Goal: Task Accomplishment & Management: Manage account settings

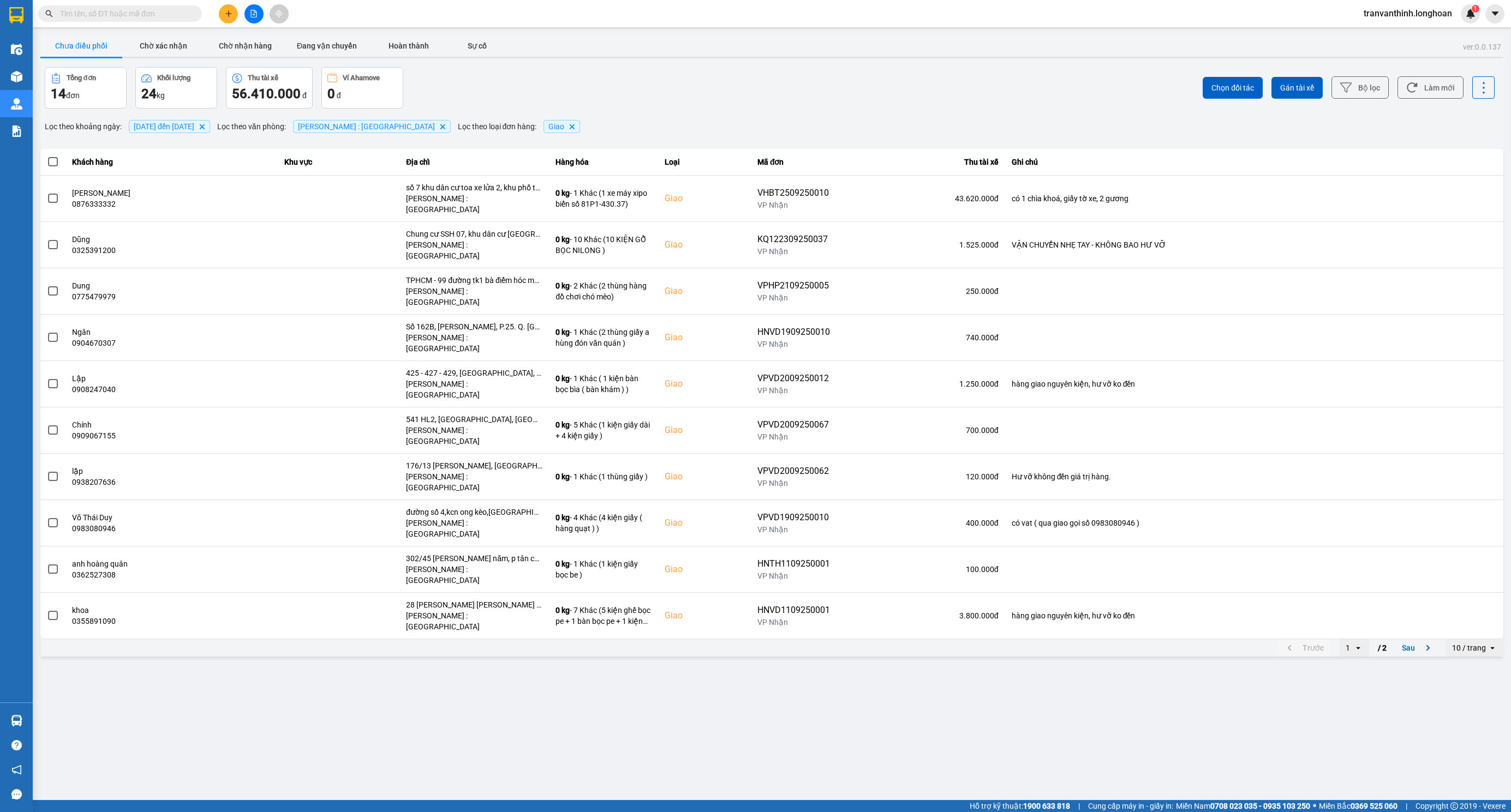
click at [1472, 643] on div "10 / trang" at bounding box center [1469, 648] width 34 height 11
drag, startPoint x: 1480, startPoint y: 661, endPoint x: 1447, endPoint y: 661, distance: 33.0
click at [1479, 662] on div "100 / trang" at bounding box center [1474, 665] width 40 height 11
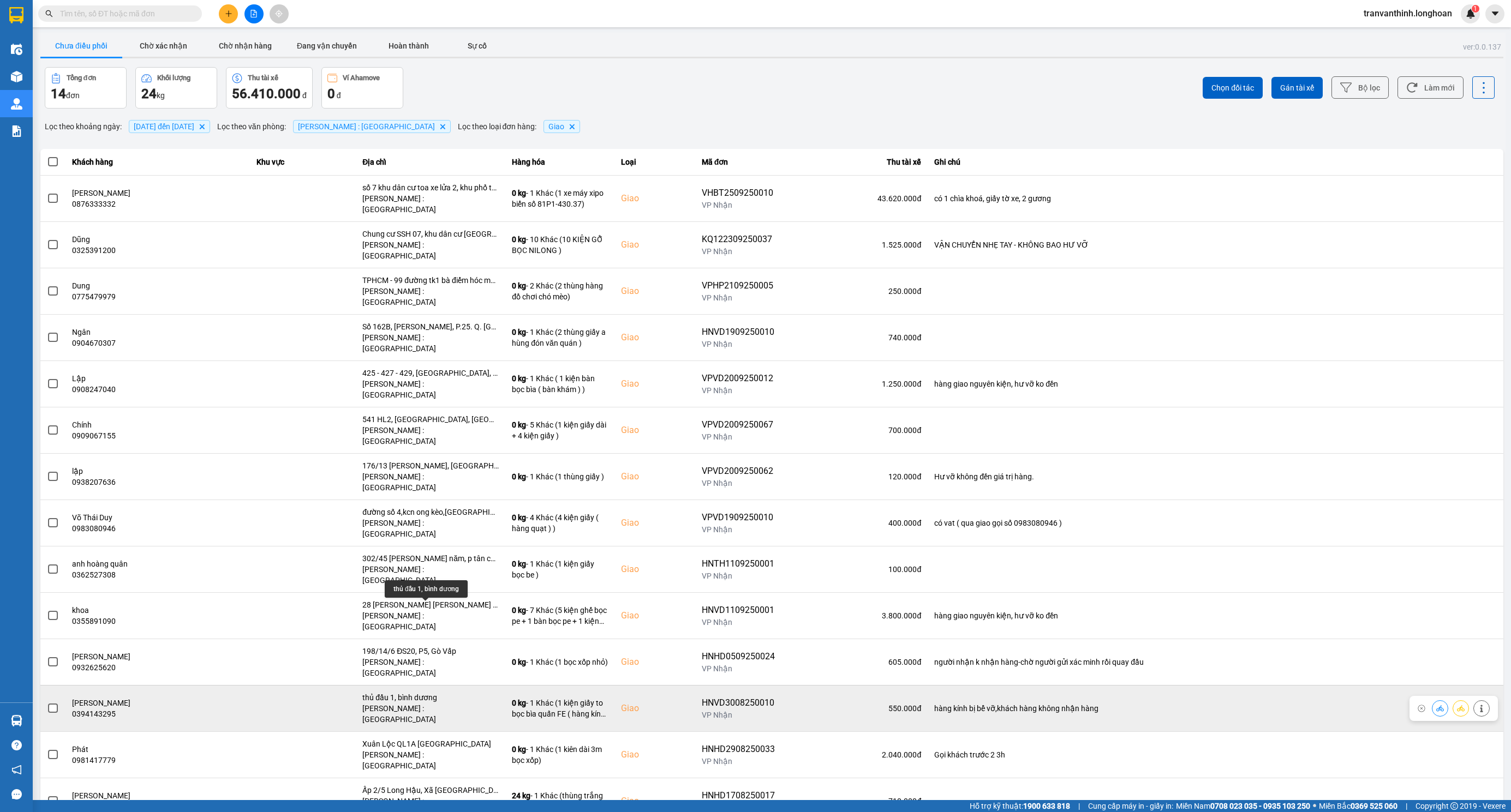
click at [429, 692] on div "thủ đầu 1, bình dương" at bounding box center [431, 698] width 137 height 11
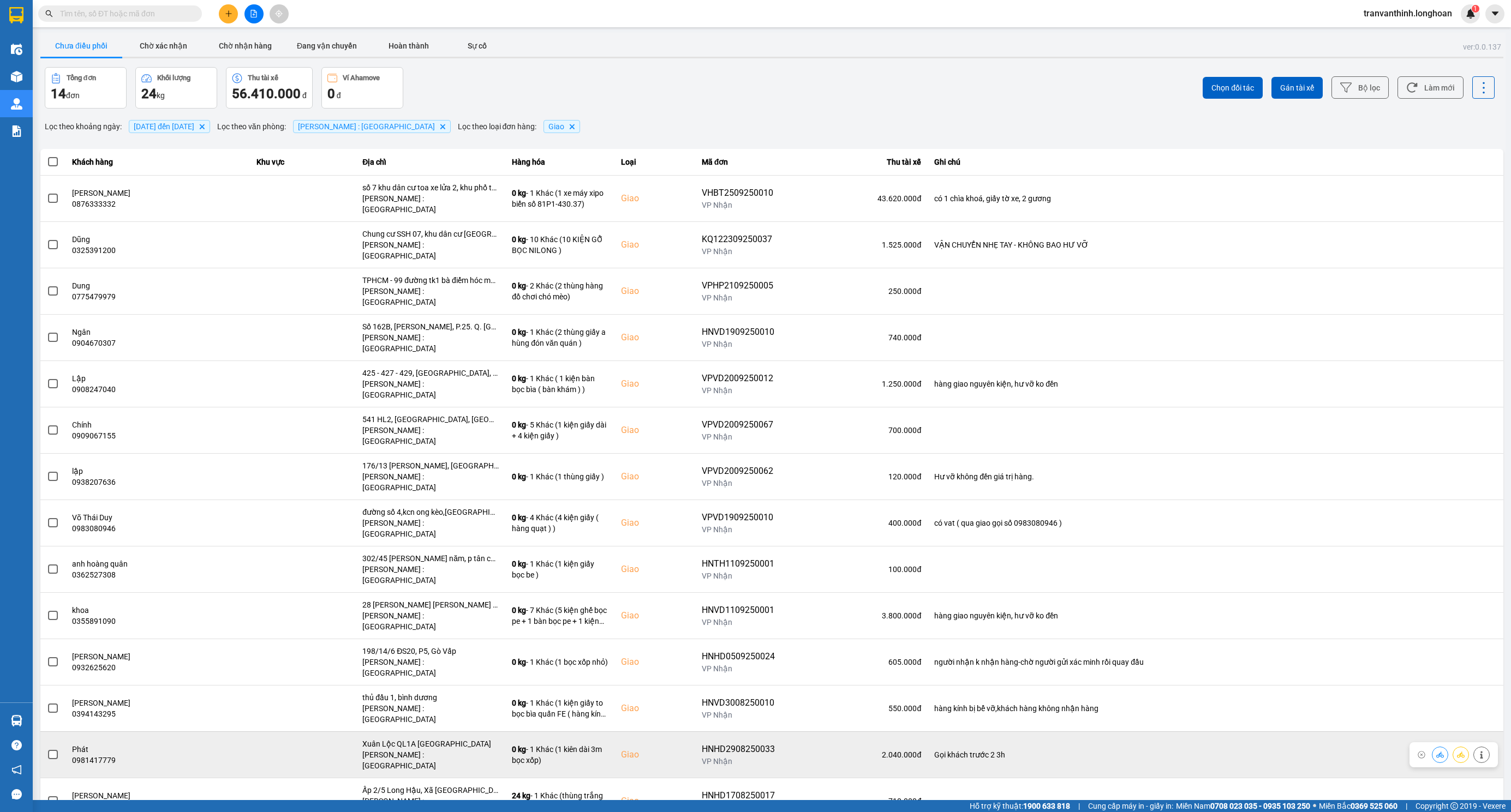
click at [434, 749] on div "[PERSON_NAME] : [GEOGRAPHIC_DATA]" at bounding box center [431, 760] width 137 height 22
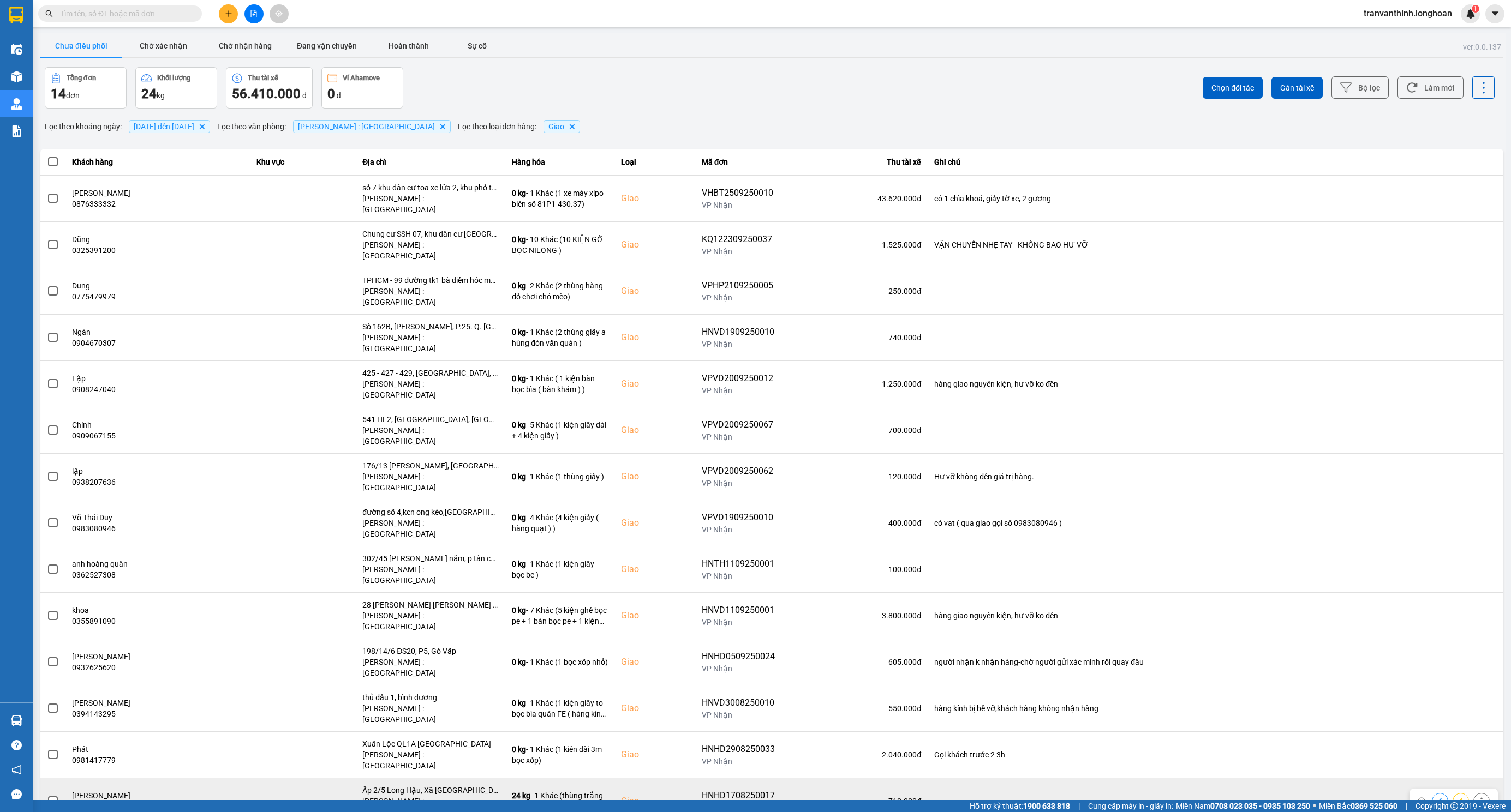
click at [429, 785] on div "Ấp 2/5 Long Hậu, Xã Cần Giuộc, Long An" at bounding box center [431, 790] width 137 height 11
click at [431, 785] on div "Ấp 2/5 Long Hậu, Xã Cần Giuộc, Long An" at bounding box center [431, 790] width 137 height 11
click at [431, 785] on div "Ấp 2/5 Long Hậu, Xã Cần Giuộc, Long An" at bounding box center [431, 790] width 137 height 11
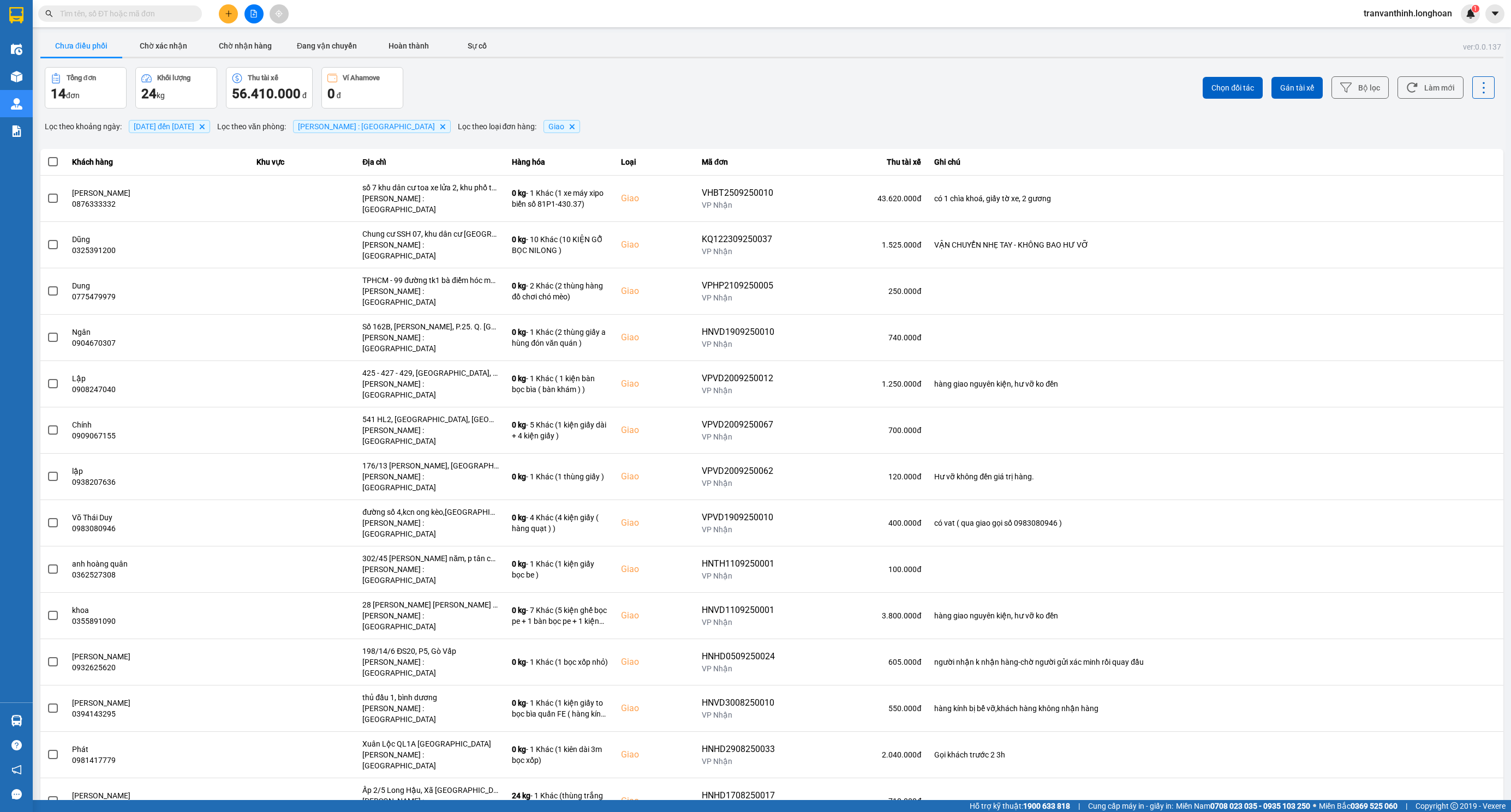
click at [136, 5] on div "Kết quả tìm kiếm ( 0 ) Bộ lọc No Data" at bounding box center [106, 14] width 213 height 19
click at [123, 14] on input "text" at bounding box center [124, 14] width 129 height 12
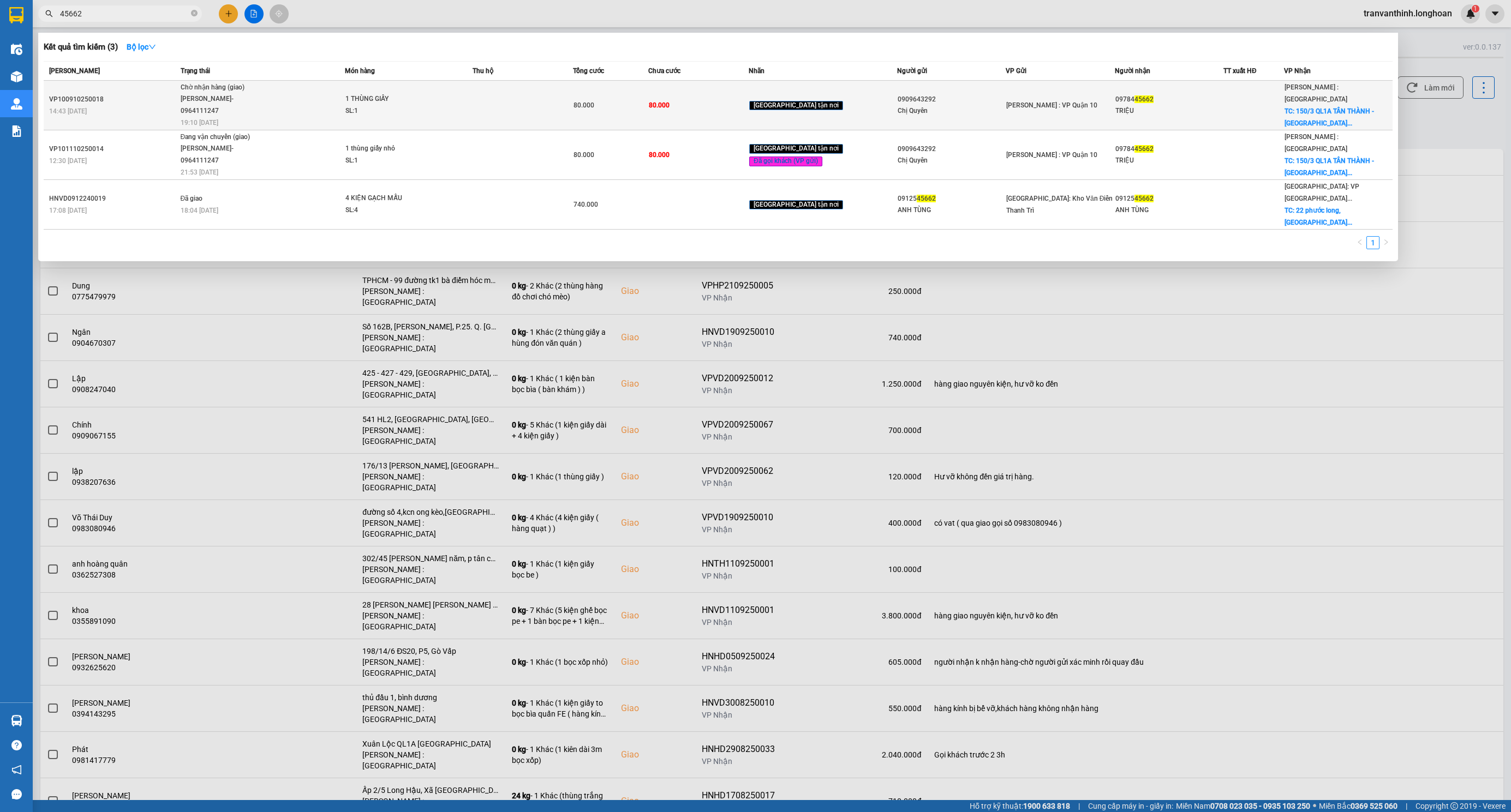
type input "45662"
click at [857, 114] on td "[GEOGRAPHIC_DATA] tận nơi" at bounding box center [823, 105] width 148 height 50
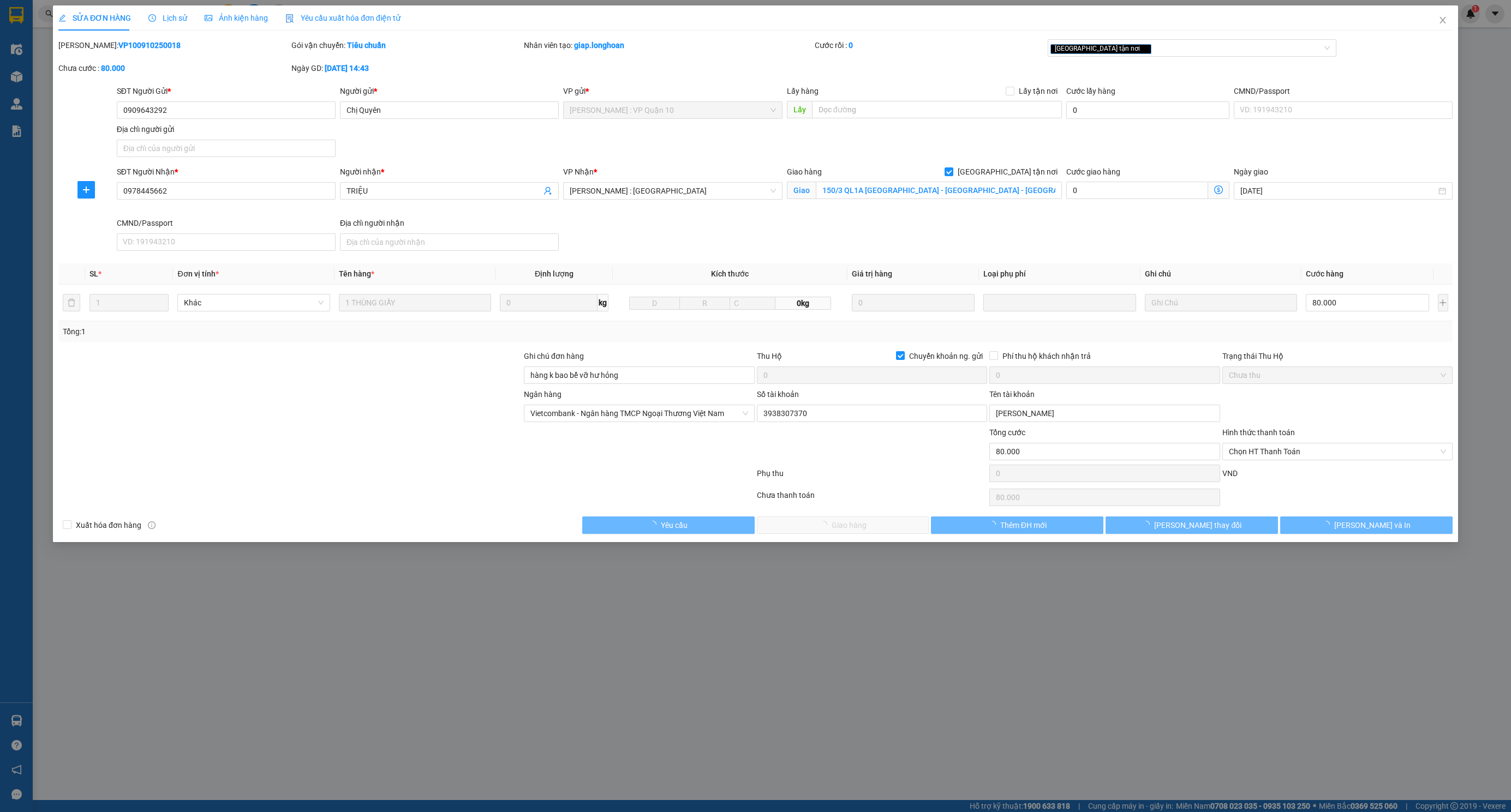
type input "0909643292"
type input "Chị Quyên"
type input "0978445662"
type input "TRIỆU"
checkbox input "true"
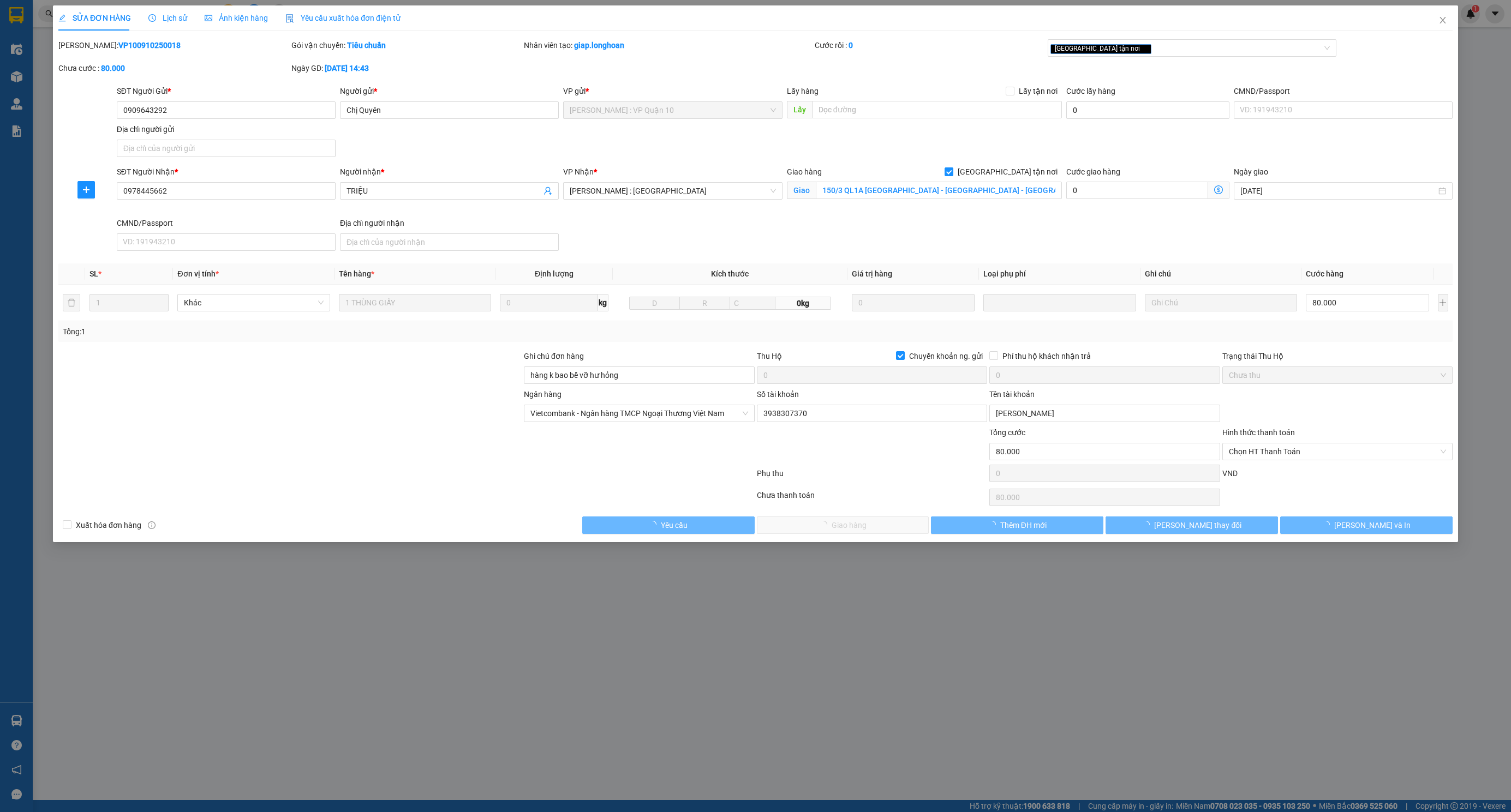
type input "150/3 QL1A [GEOGRAPHIC_DATA] - [GEOGRAPHIC_DATA] - [GEOGRAPHIC_DATA]"
type input "hàng k bao bể vỡ hư hỏng"
checkbox input "true"
type input "0"
type input "80.000"
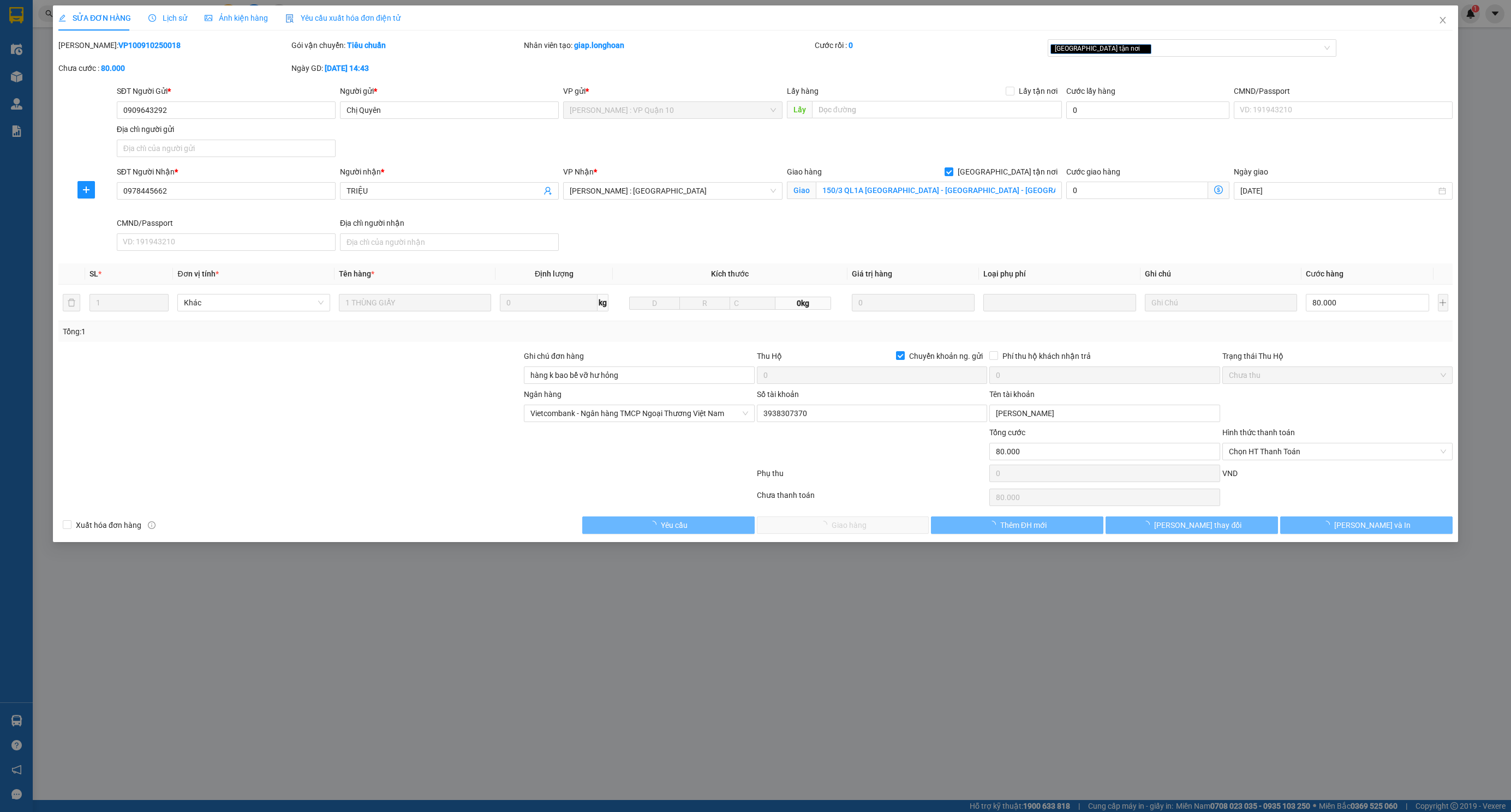
type input "80.000"
click at [157, 24] on div "Lịch sử" at bounding box center [167, 18] width 39 height 12
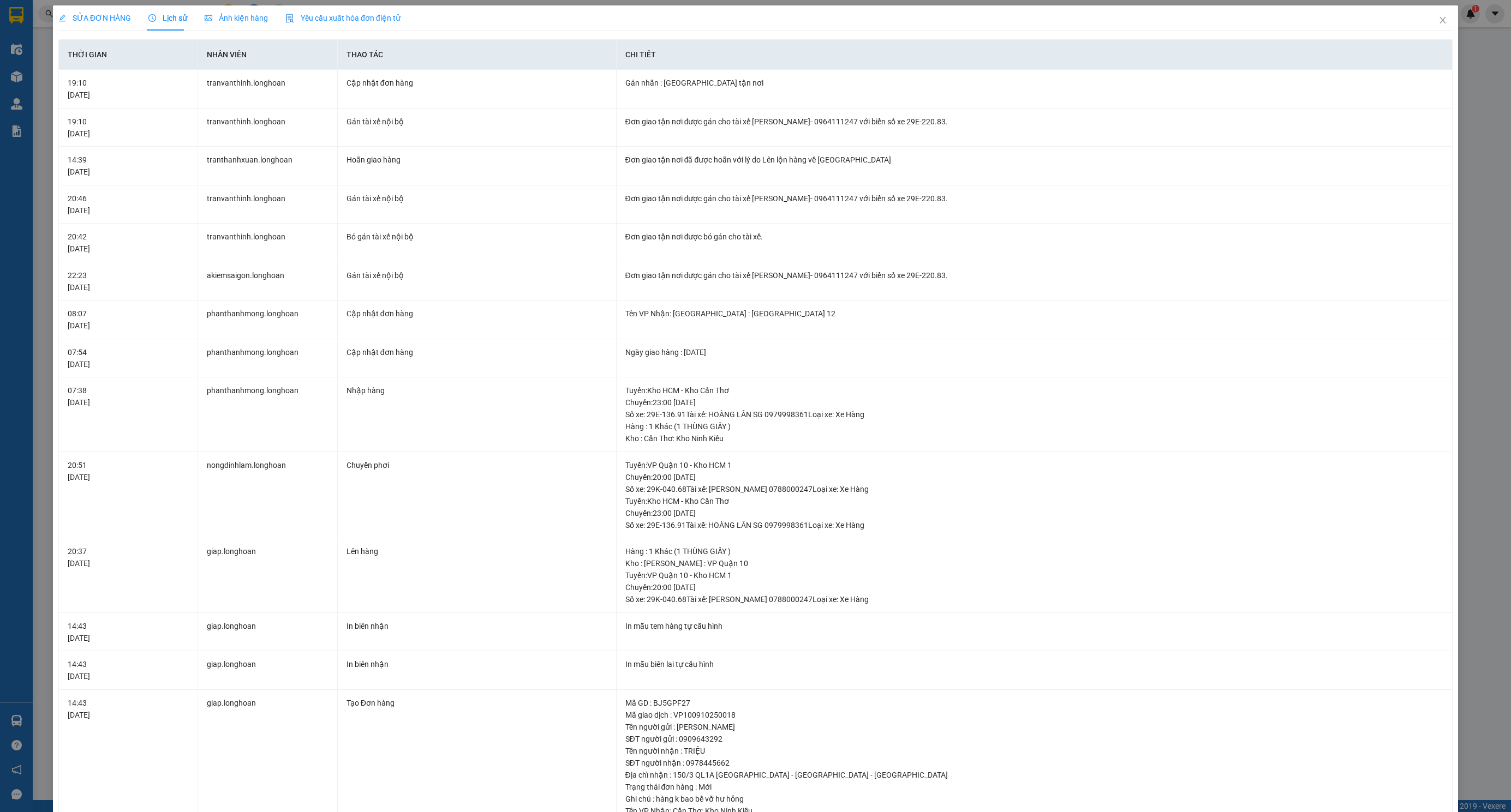
click at [92, 14] on span "SỬA ĐƠN HÀNG" at bounding box center [94, 18] width 73 height 8
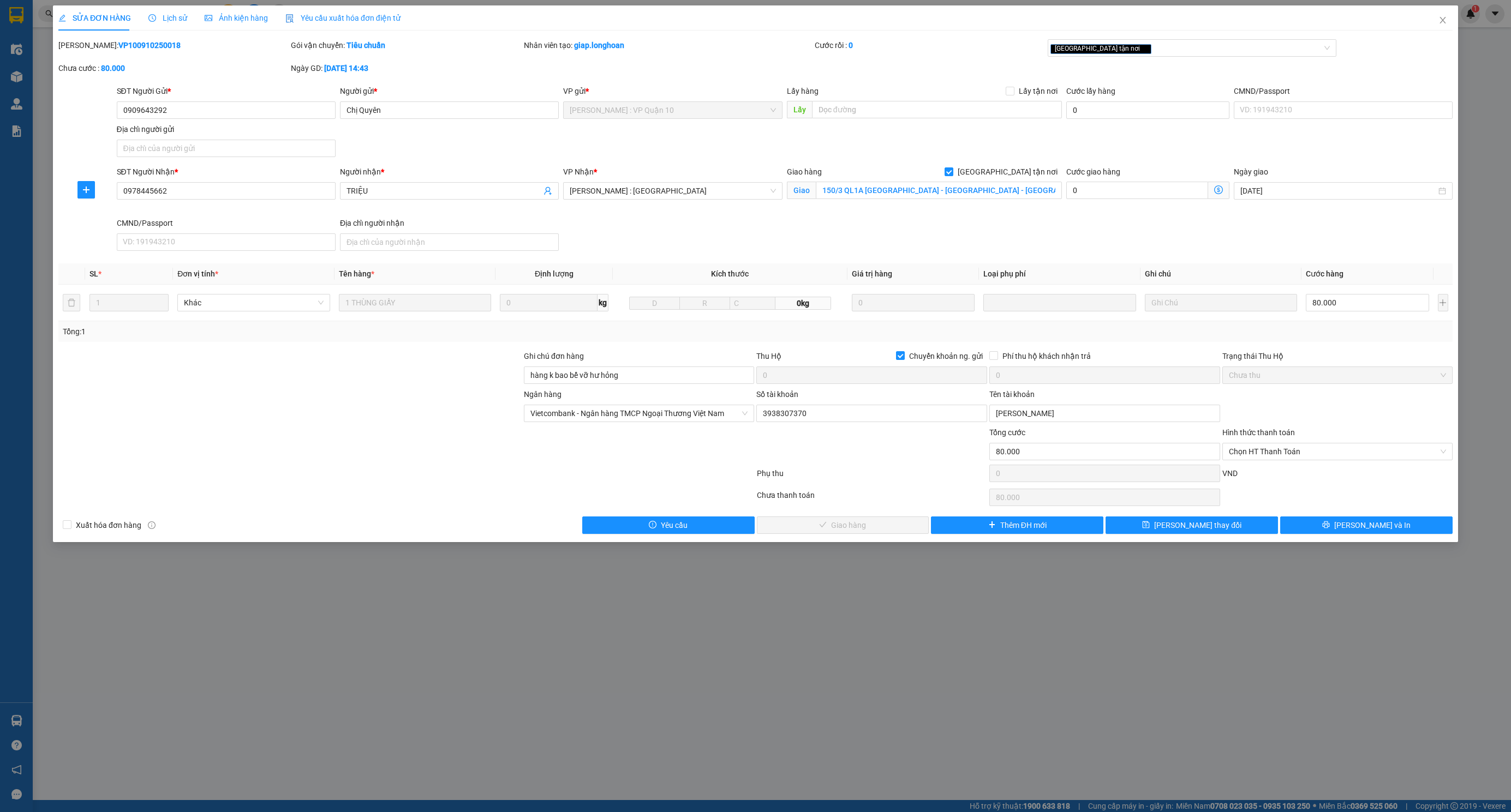
click at [152, 17] on icon "clock-circle" at bounding box center [153, 18] width 2 height 3
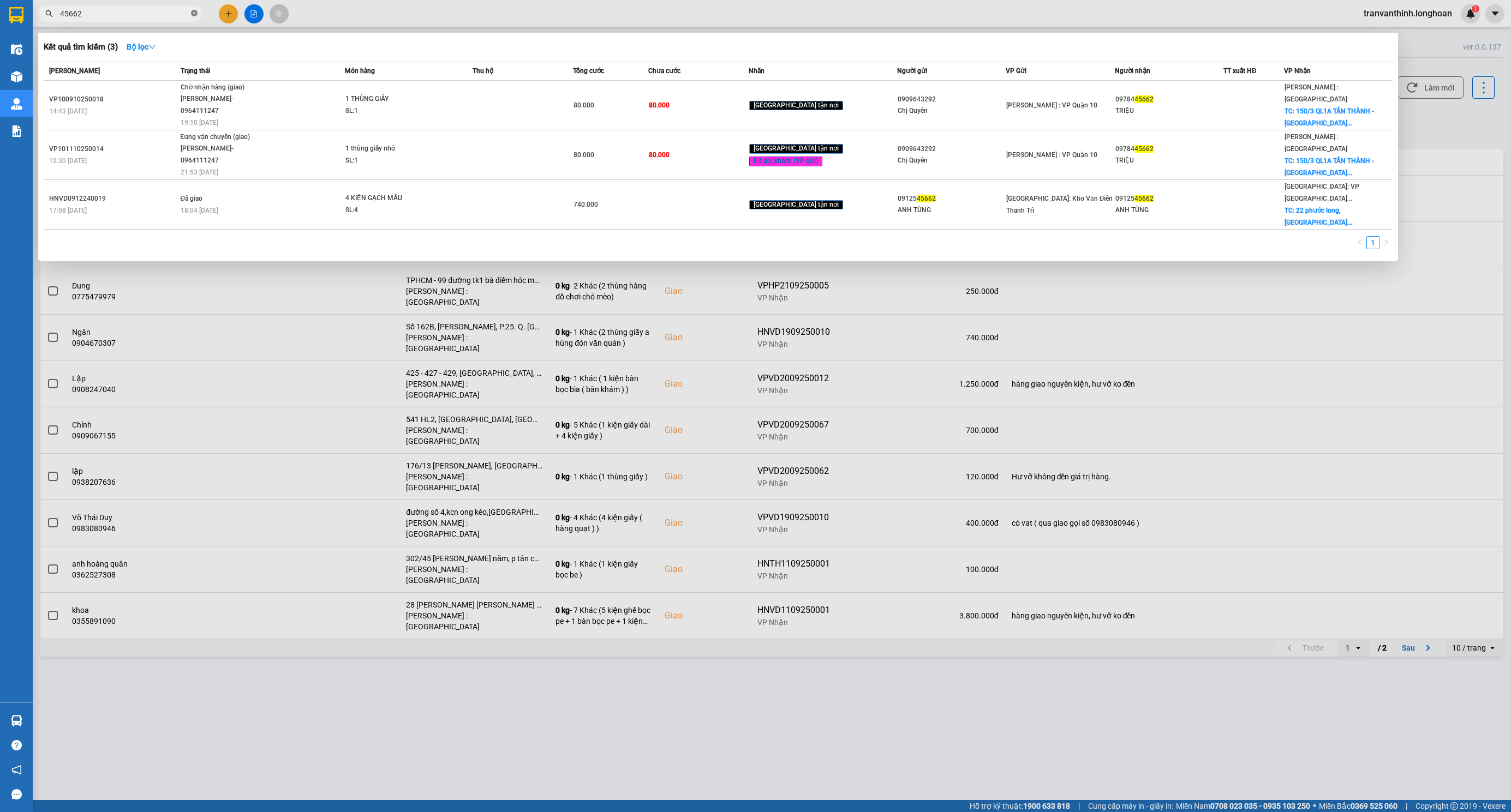
click at [192, 14] on icon "close-circle" at bounding box center [194, 13] width 7 height 7
paste input "VP100910250018"
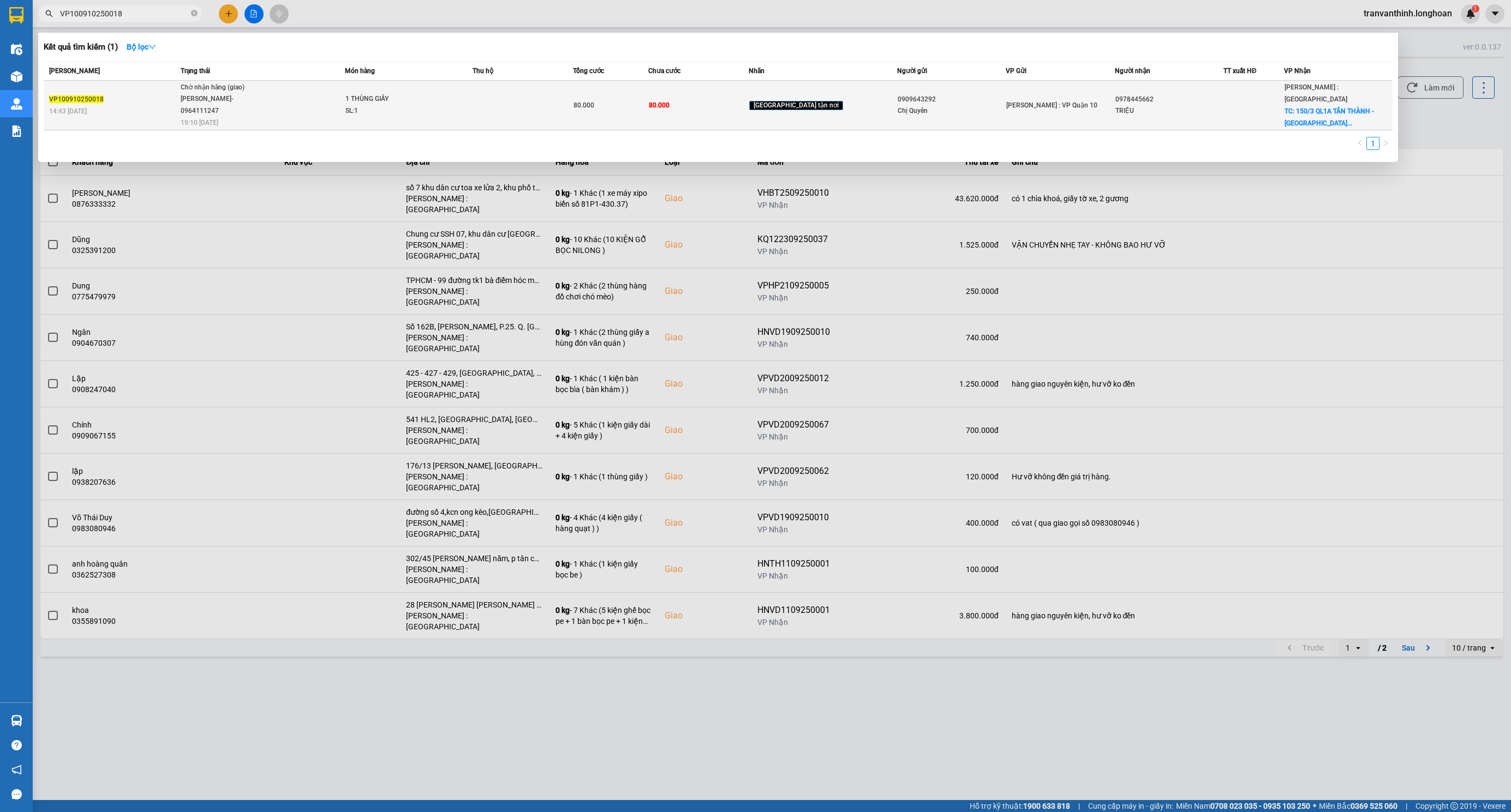
type input "VP100910250018"
click at [599, 123] on td "80.000" at bounding box center [610, 105] width 76 height 50
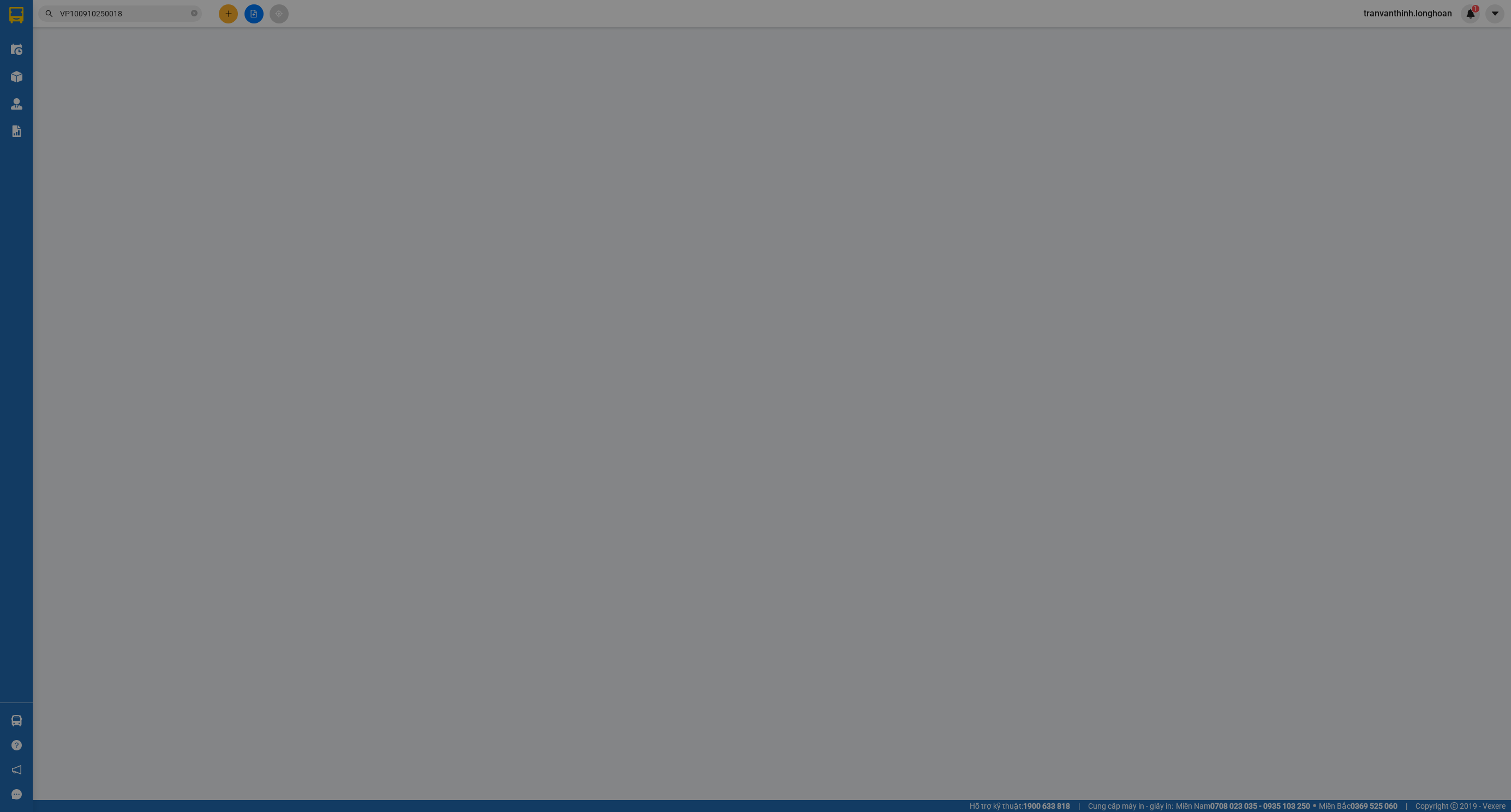
type input "0909643292"
type input "Chị Quyên"
type input "0978445662"
type input "TRIỆU"
checkbox input "true"
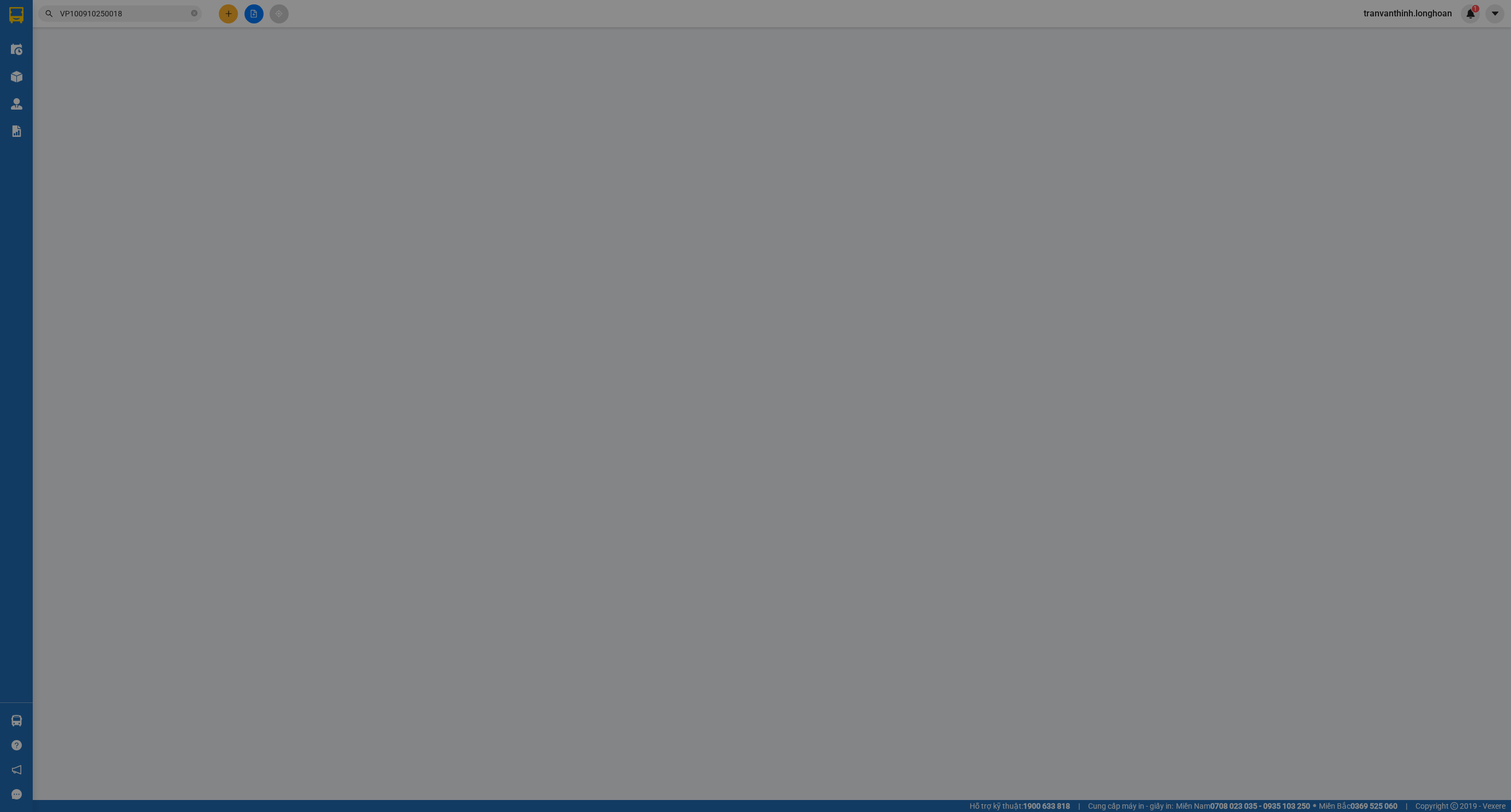
type input "150/3 QL1A [GEOGRAPHIC_DATA] - [GEOGRAPHIC_DATA] - [GEOGRAPHIC_DATA]"
type input "hàng k bao bể vỡ hư hỏng"
checkbox input "true"
type input "0"
type input "80.000"
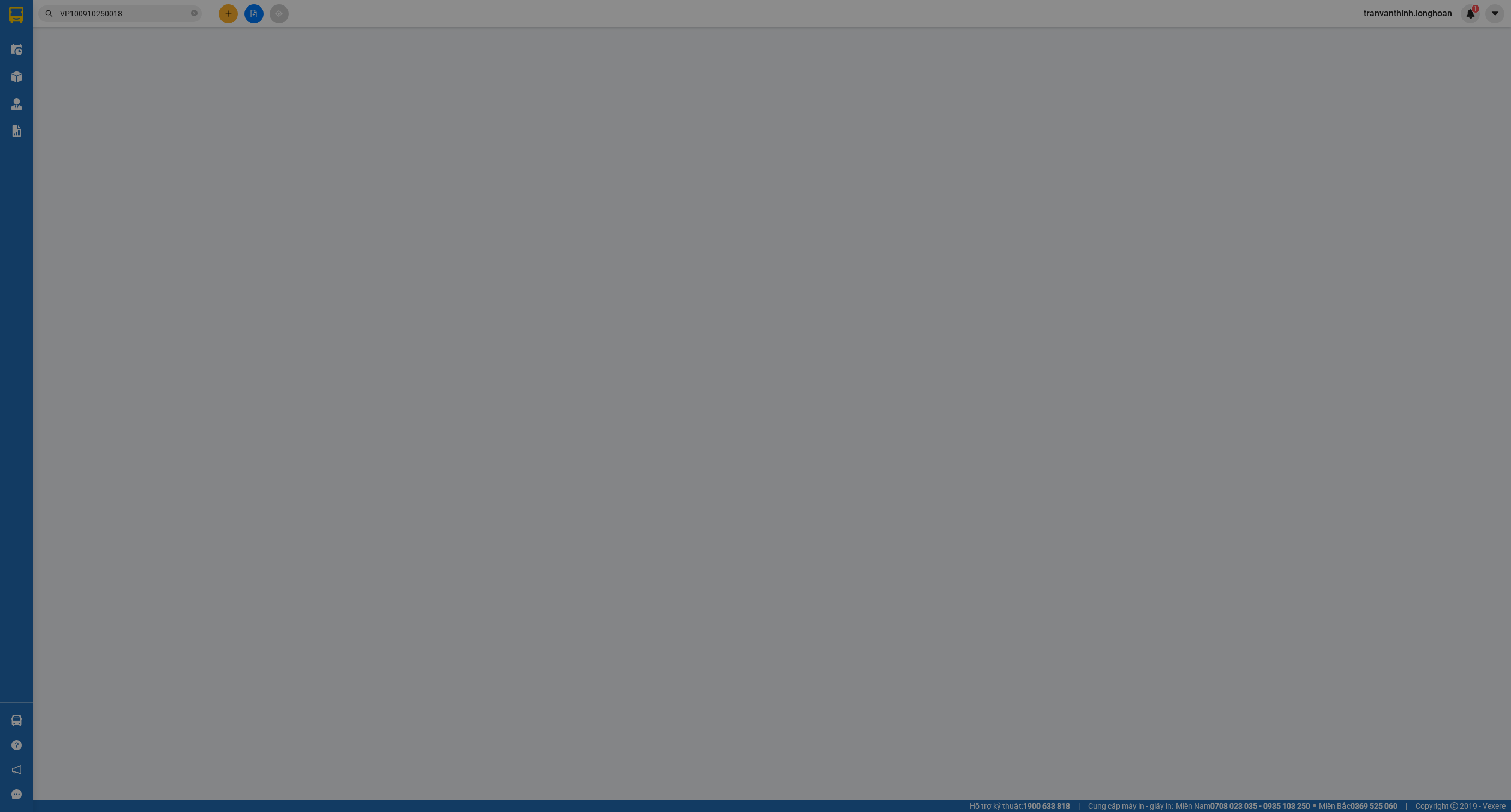
type input "80.000"
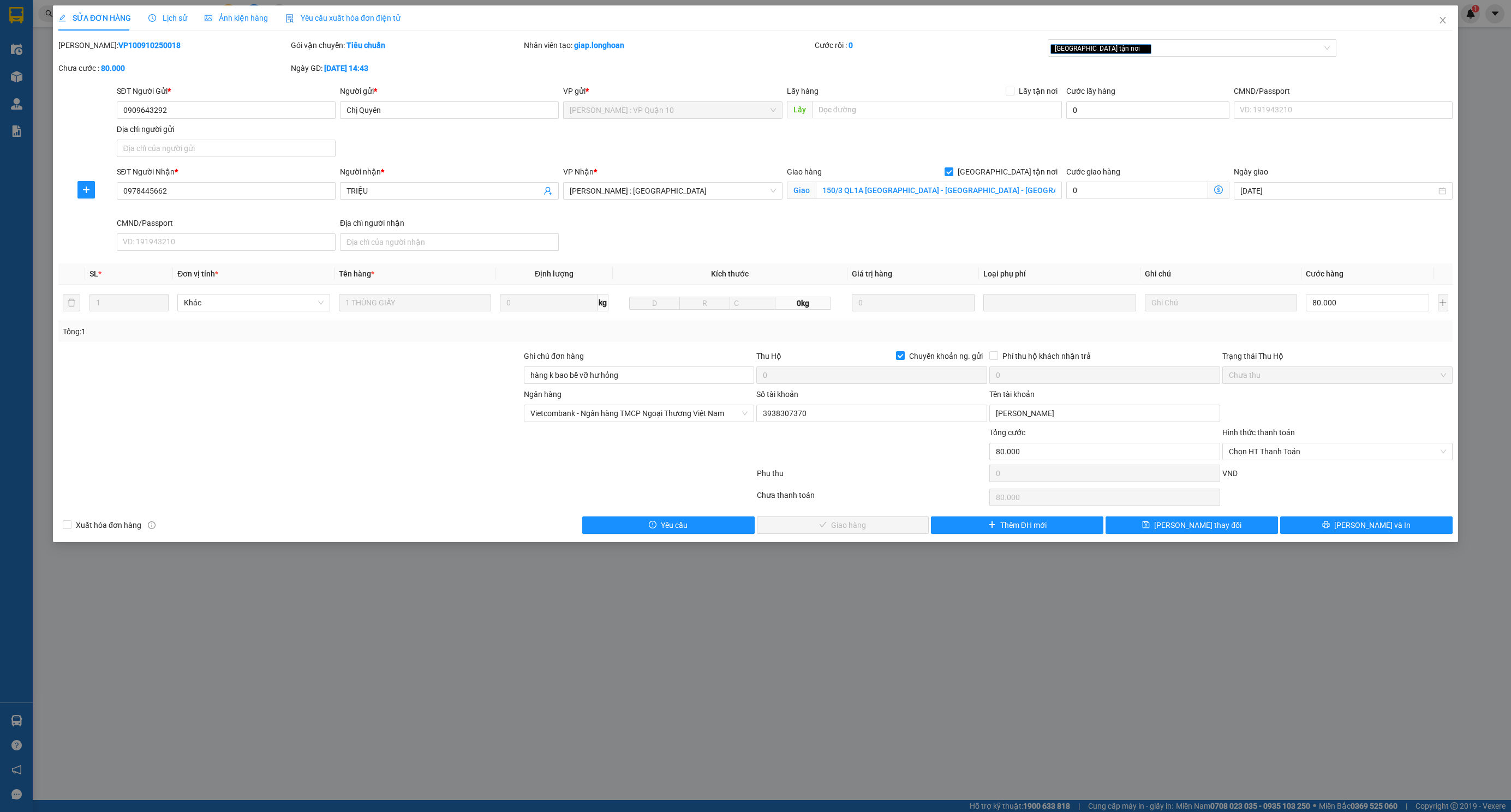
click at [164, 14] on span "Lịch sử" at bounding box center [167, 18] width 39 height 8
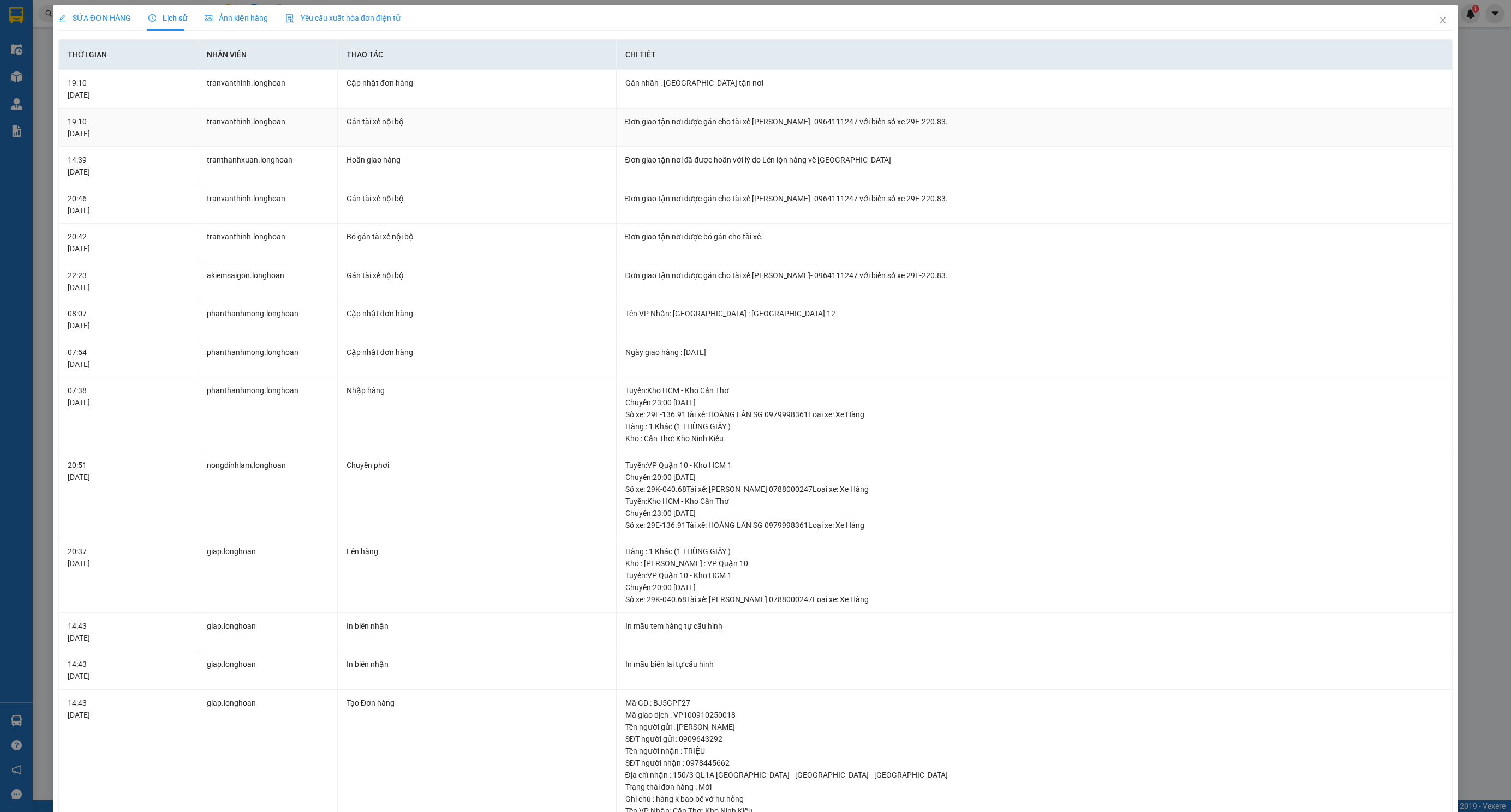
click at [795, 123] on div "Đơn giao tận nơi được gán cho tài xế TRẦN THANH XUÂN- 0964111247 với biển số xe…" at bounding box center [1035, 122] width 818 height 12
click at [98, 22] on span "SỬA ĐƠN HÀNG" at bounding box center [94, 18] width 73 height 8
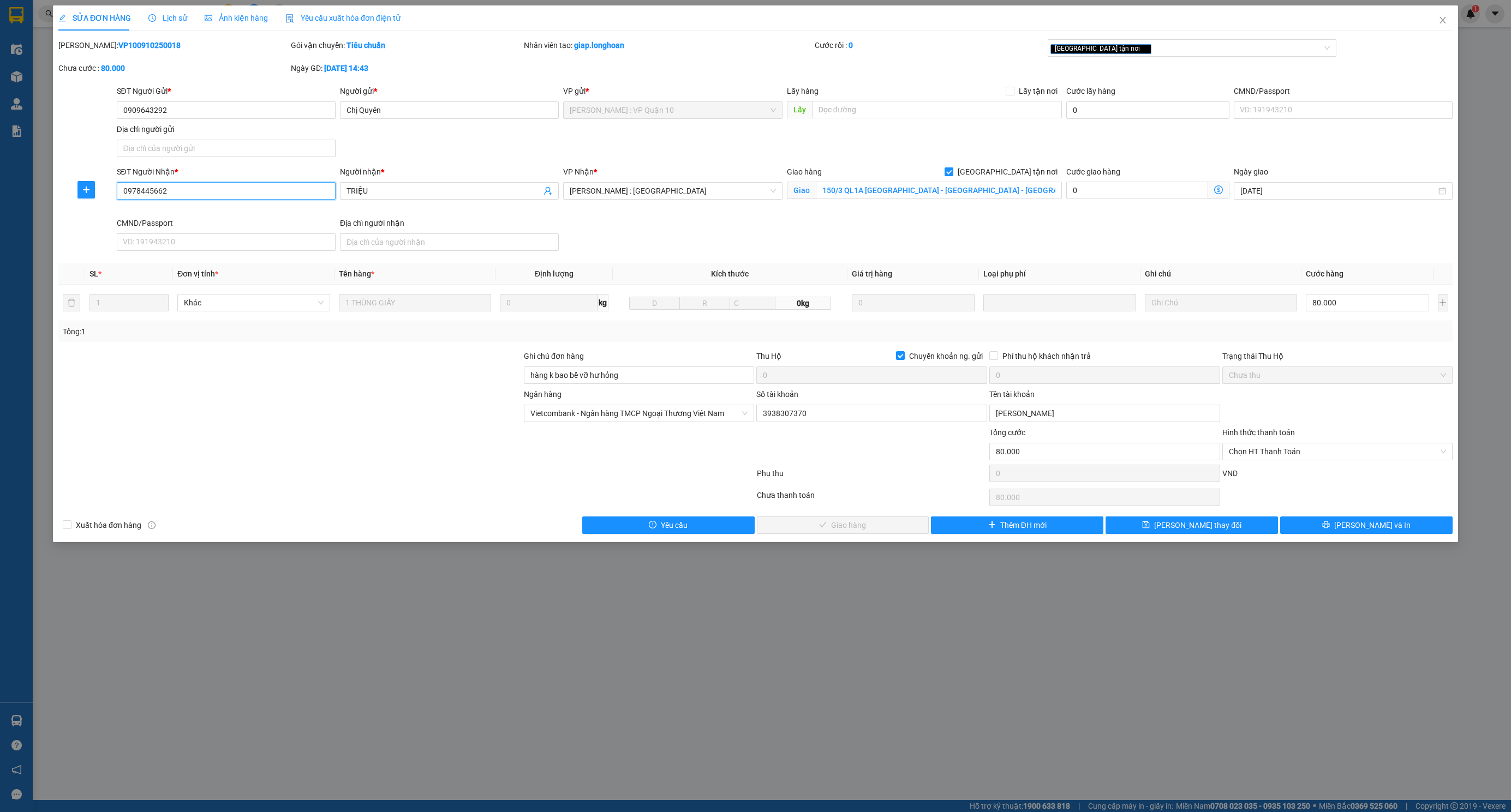
click at [134, 187] on input "0978445662" at bounding box center [226, 191] width 219 height 18
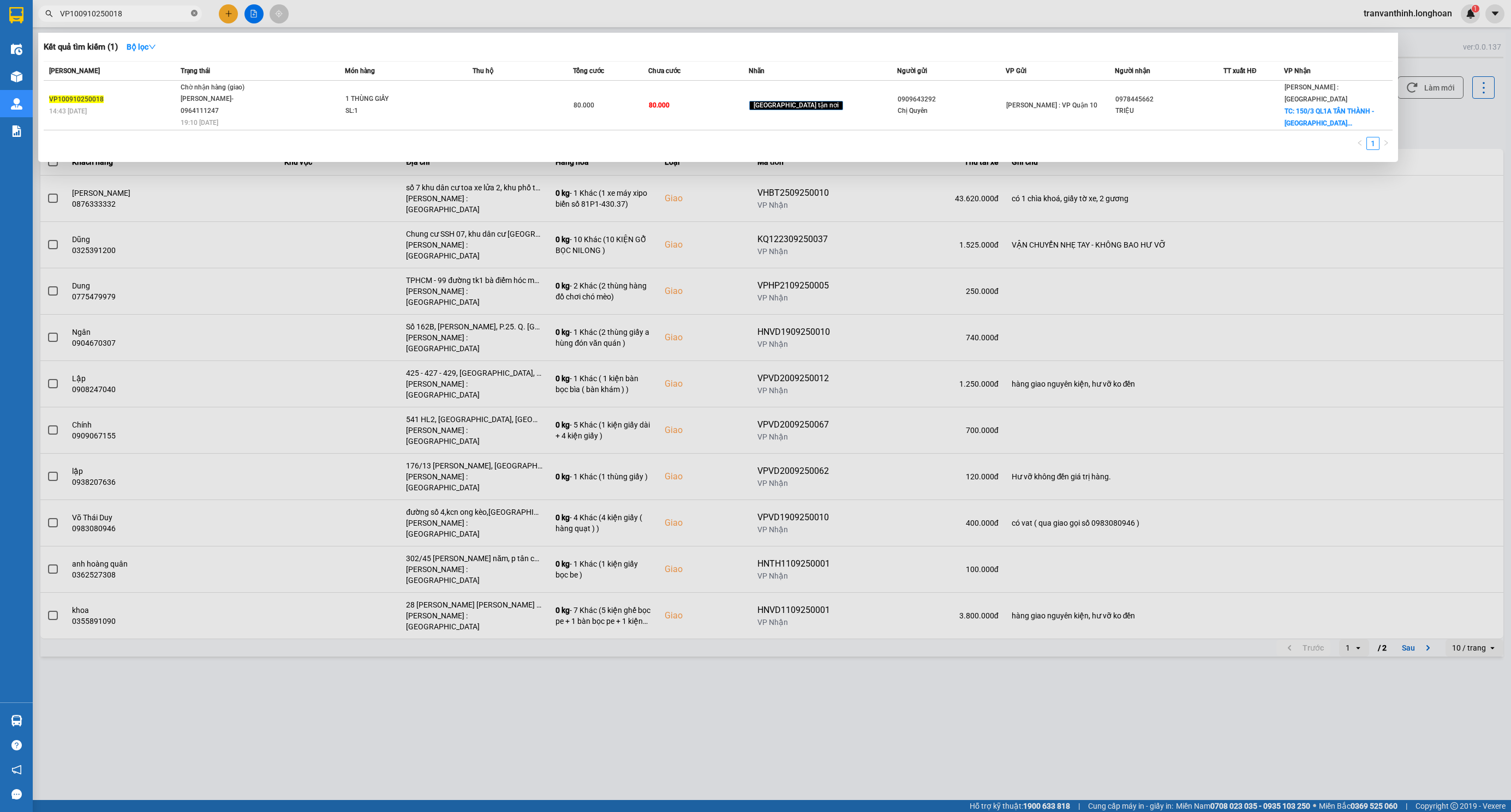
click at [192, 13] on icon "close-circle" at bounding box center [194, 13] width 7 height 7
paste input "0978445662"
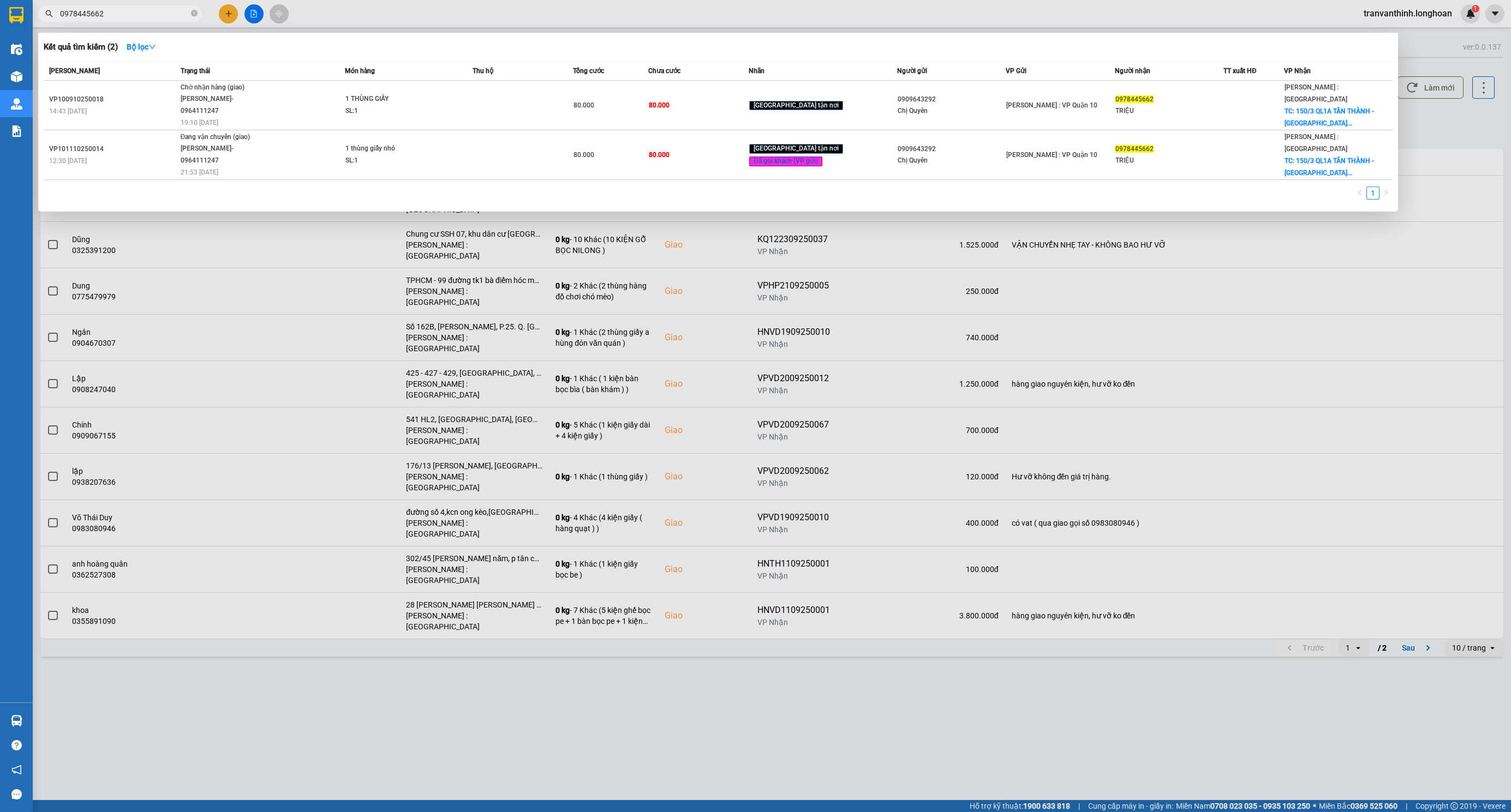
type input "0978445662"
drag, startPoint x: 163, startPoint y: 319, endPoint x: 159, endPoint y: 311, distance: 8.9
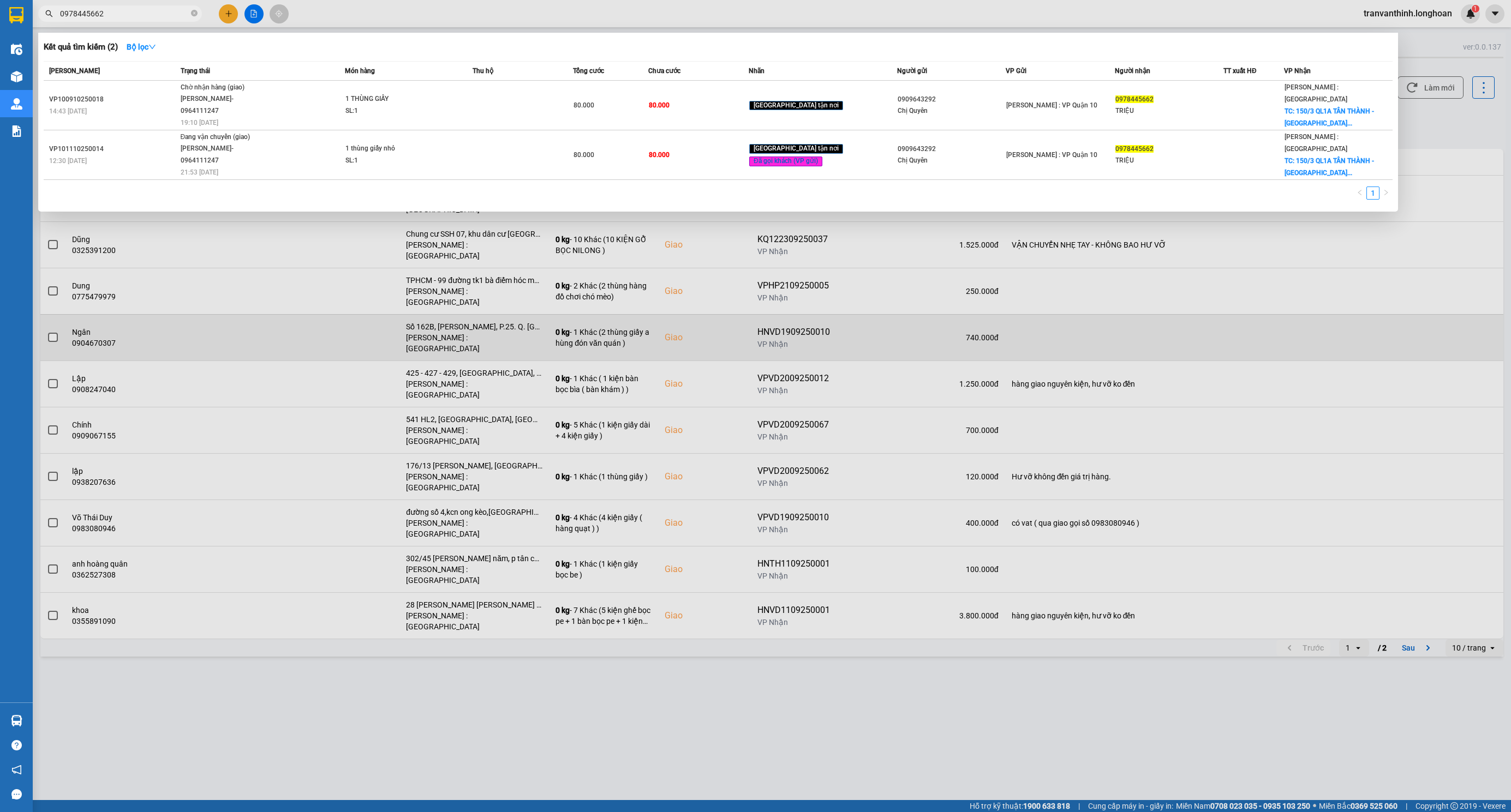
click at [162, 317] on div at bounding box center [755, 406] width 1511 height 812
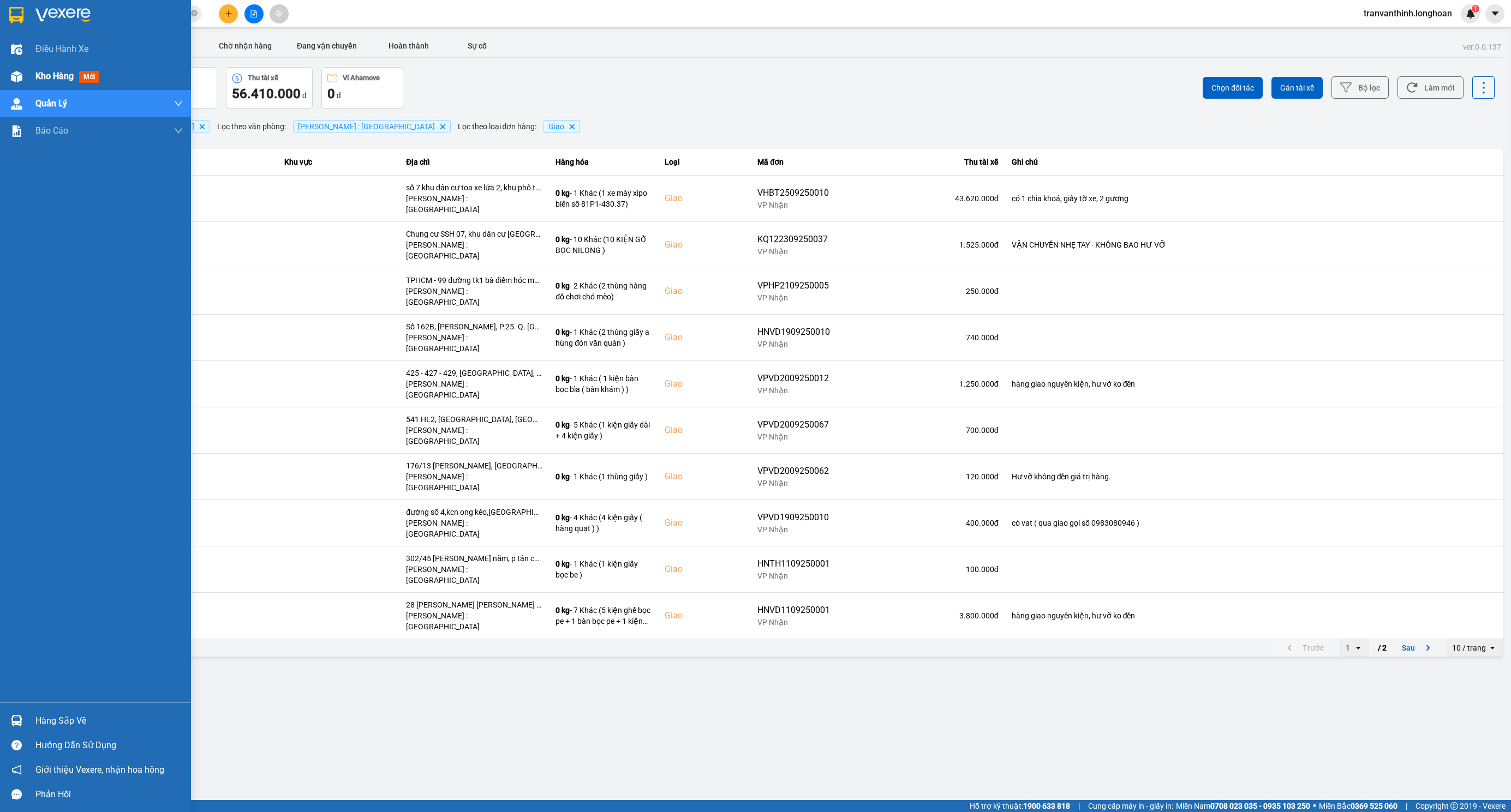
click at [20, 77] on img at bounding box center [16, 76] width 11 height 11
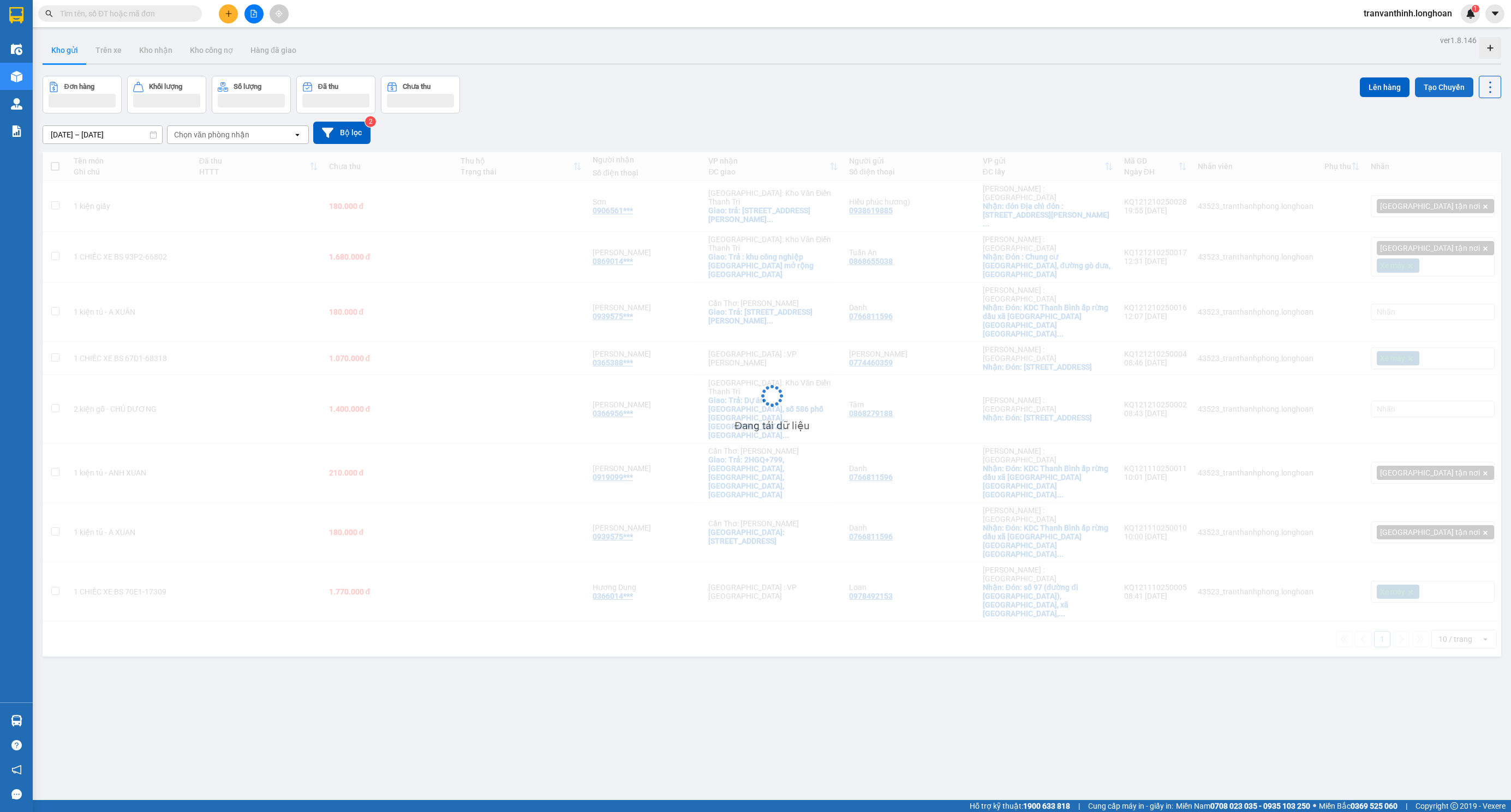
click at [1438, 90] on button "Tạo Chuyến" at bounding box center [1444, 87] width 58 height 20
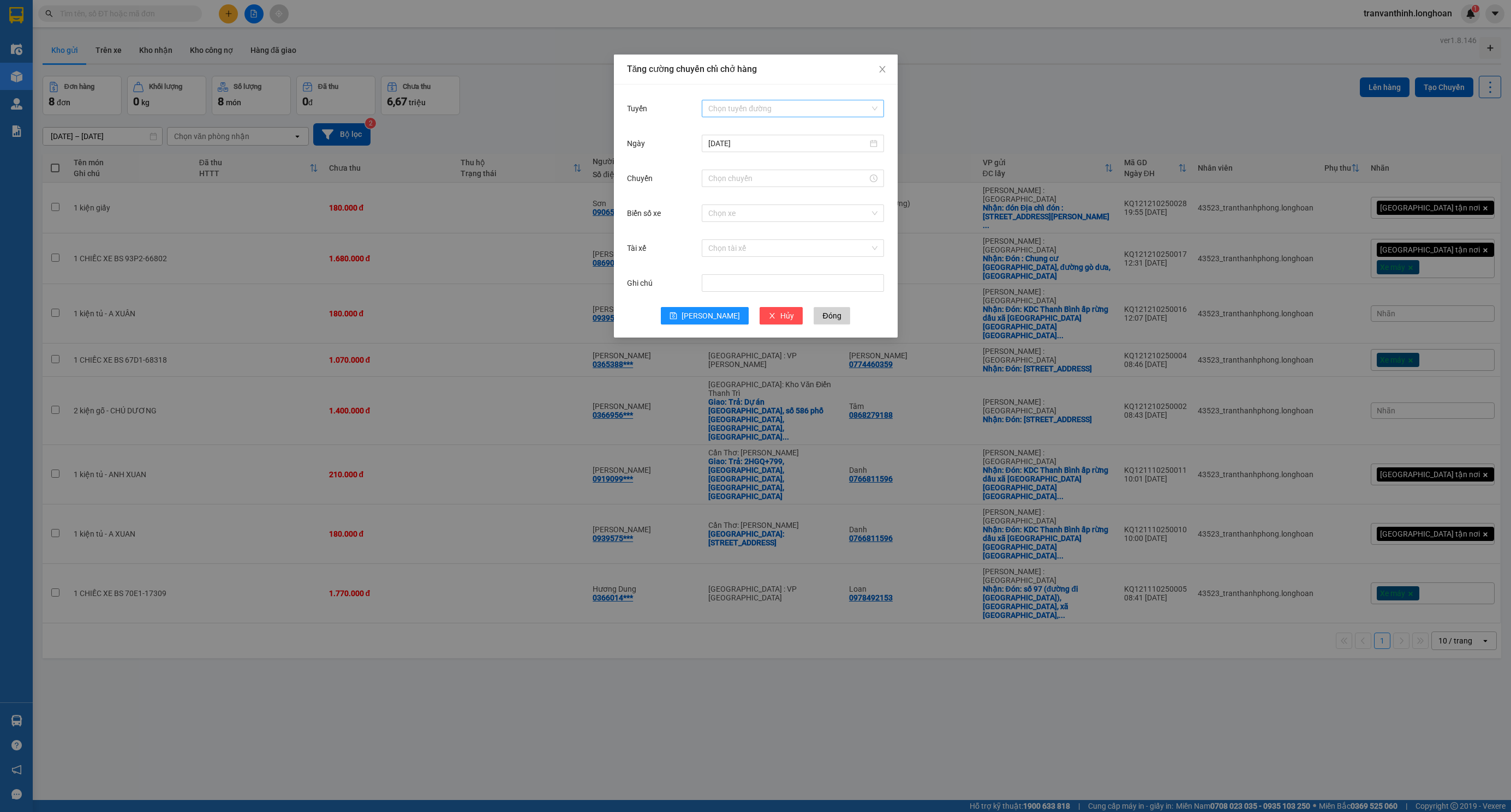
click at [760, 106] on input "Tuyến" at bounding box center [789, 108] width 162 height 16
click at [731, 107] on input "Tuyến" at bounding box center [789, 108] width 162 height 16
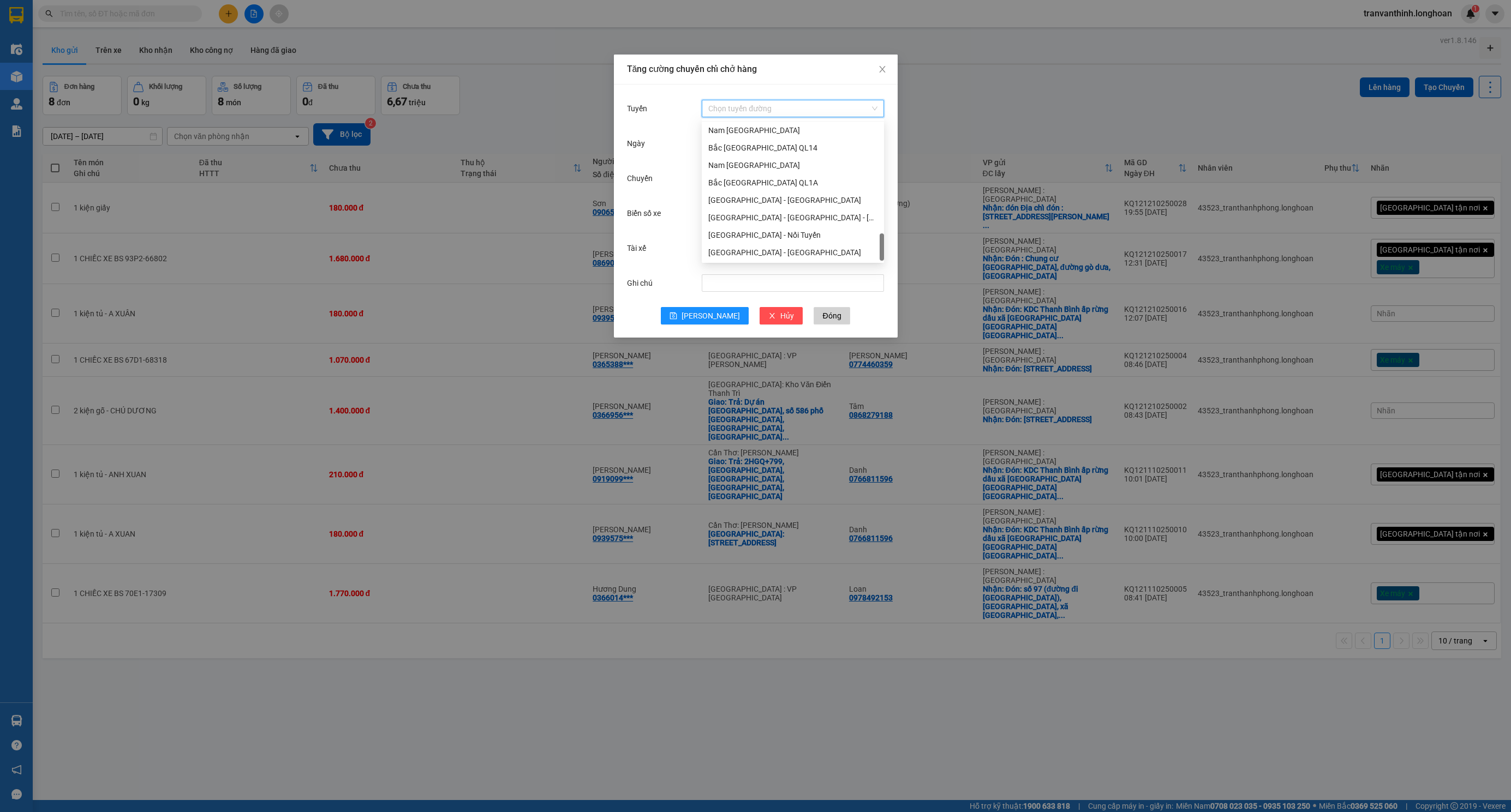
click at [731, 110] on input "Tuyến" at bounding box center [789, 108] width 162 height 16
click at [772, 240] on div "Kho HCM - Kho Cần Thơ" at bounding box center [793, 240] width 170 height 12
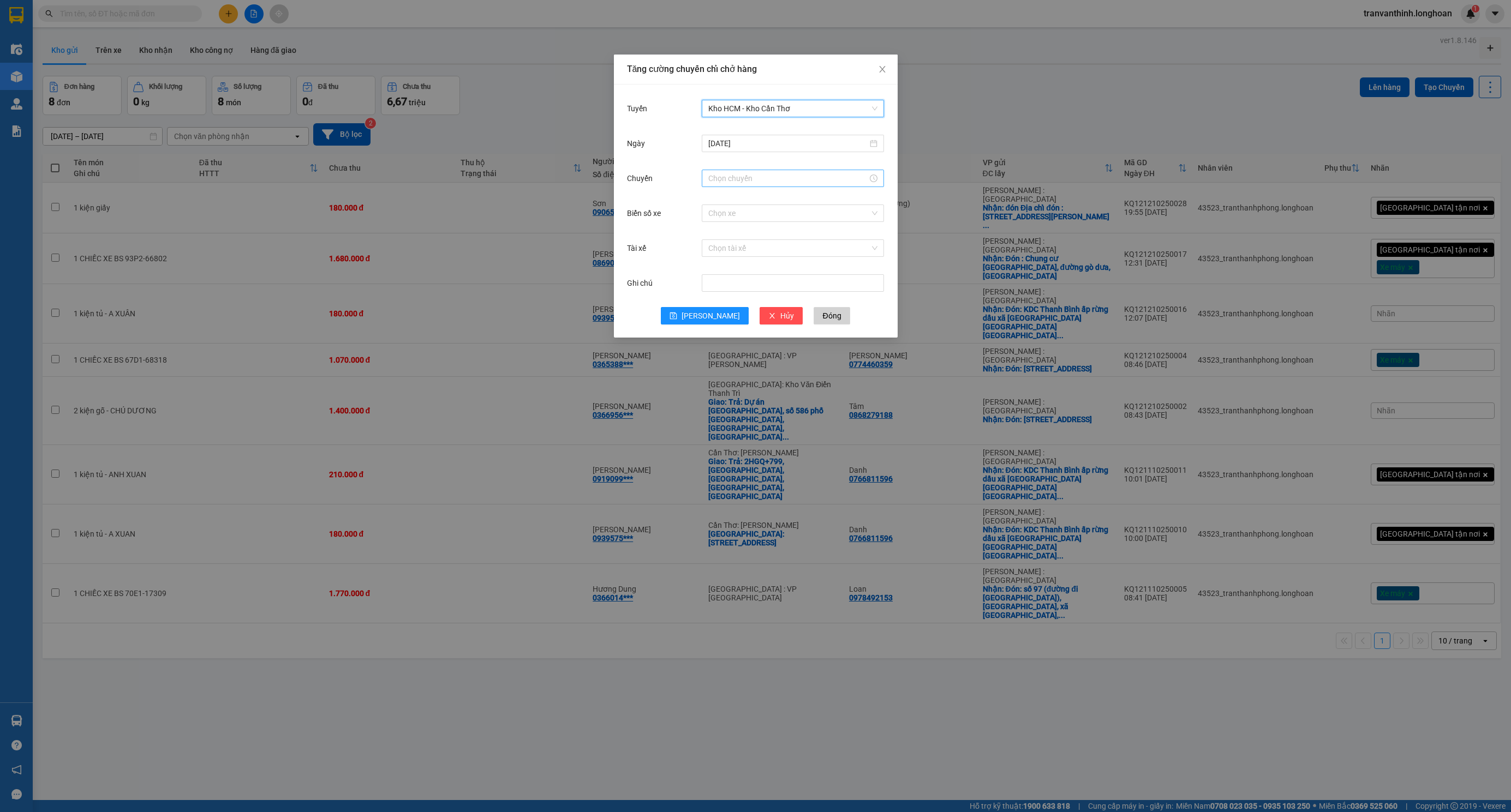
click at [738, 176] on input "Chuyến" at bounding box center [788, 179] width 160 height 12
click at [714, 205] on div "23" at bounding box center [717, 200] width 31 height 15
type input "23:00"
drag, startPoint x: 750, startPoint y: 341, endPoint x: 754, endPoint y: 200, distance: 141.1
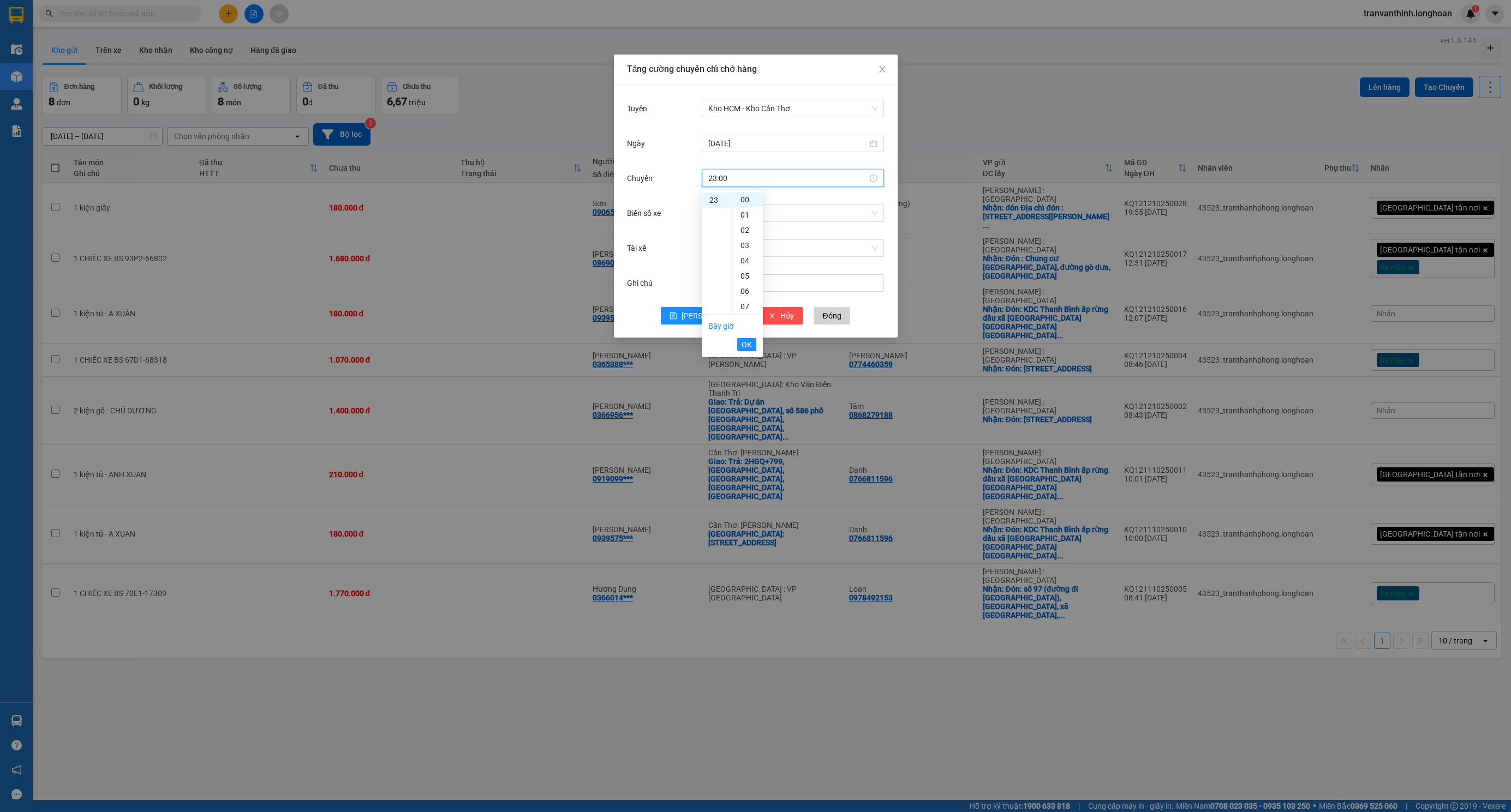
click at [749, 341] on span "OK" at bounding box center [747, 345] width 11 height 12
click at [741, 140] on input "[DATE]" at bounding box center [788, 143] width 160 height 12
type input "[DATE]"
click at [740, 243] on div "13" at bounding box center [738, 240] width 13 height 13
click at [739, 219] on input "Biển số xe" at bounding box center [789, 213] width 162 height 16
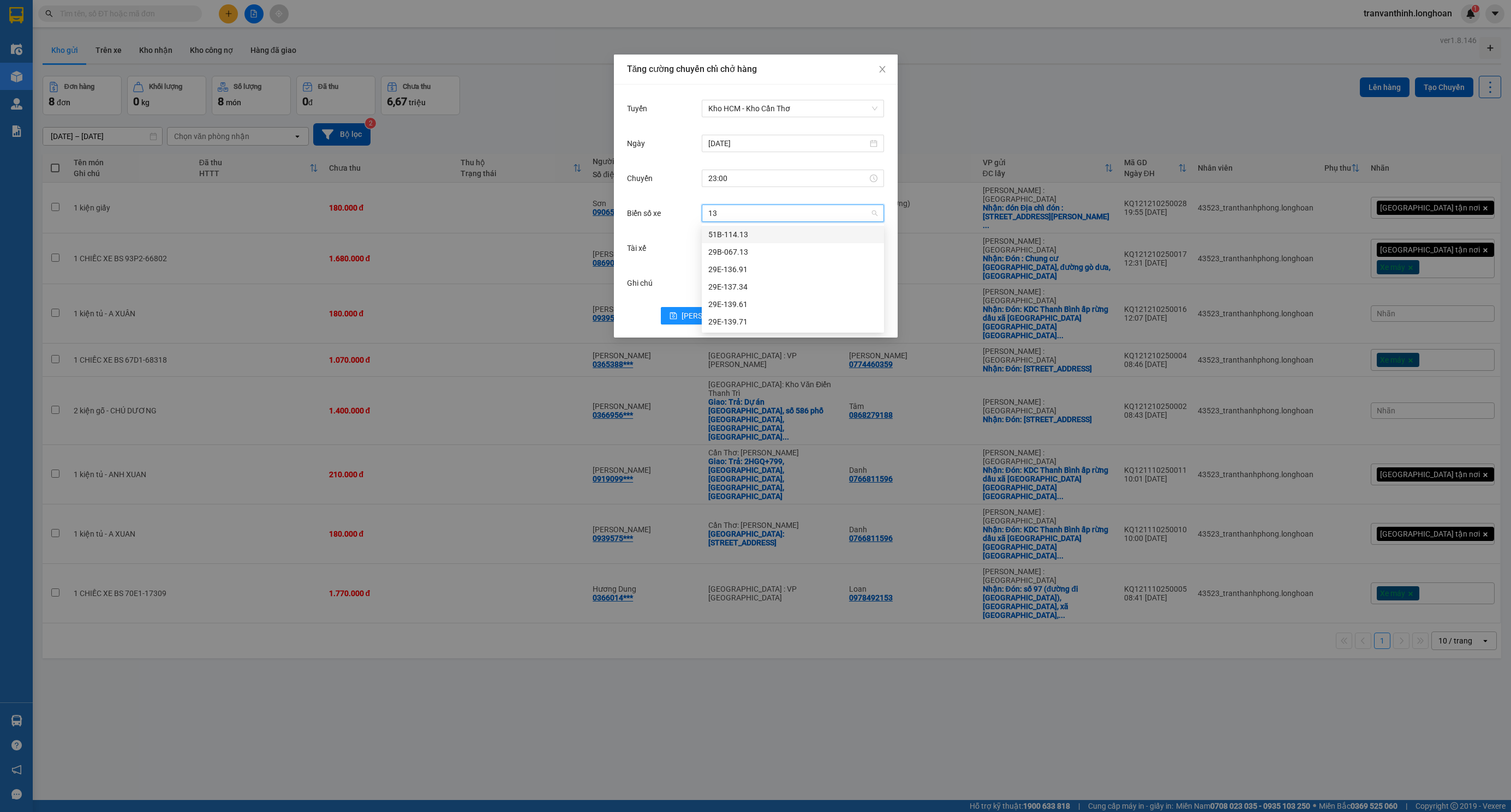
type input "136"
click at [751, 230] on div "29E-136.91" at bounding box center [793, 234] width 170 height 12
click at [761, 247] on input "Tài xế" at bounding box center [789, 247] width 162 height 16
type input ","
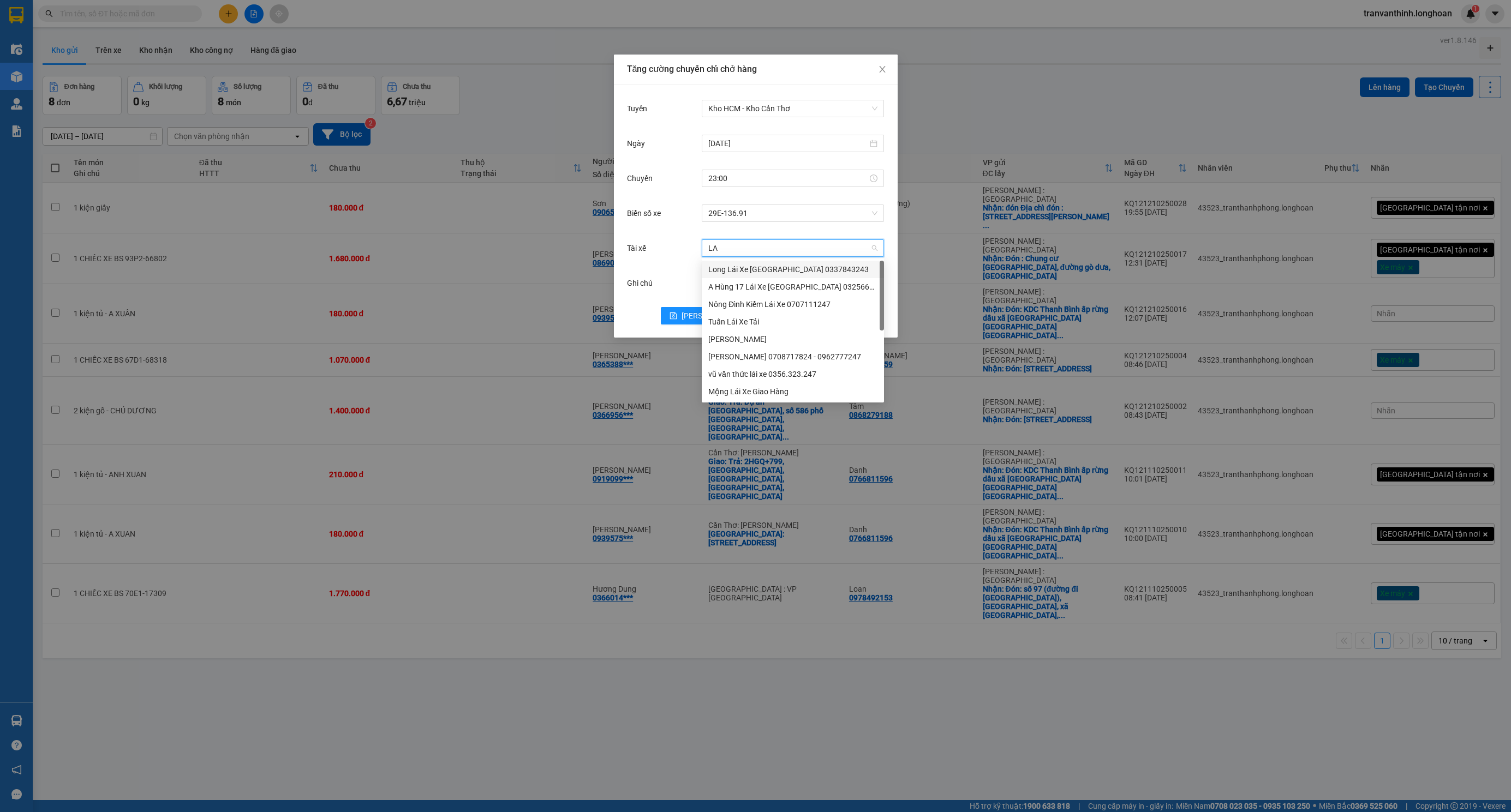
type input "L"
type input "LÂN"
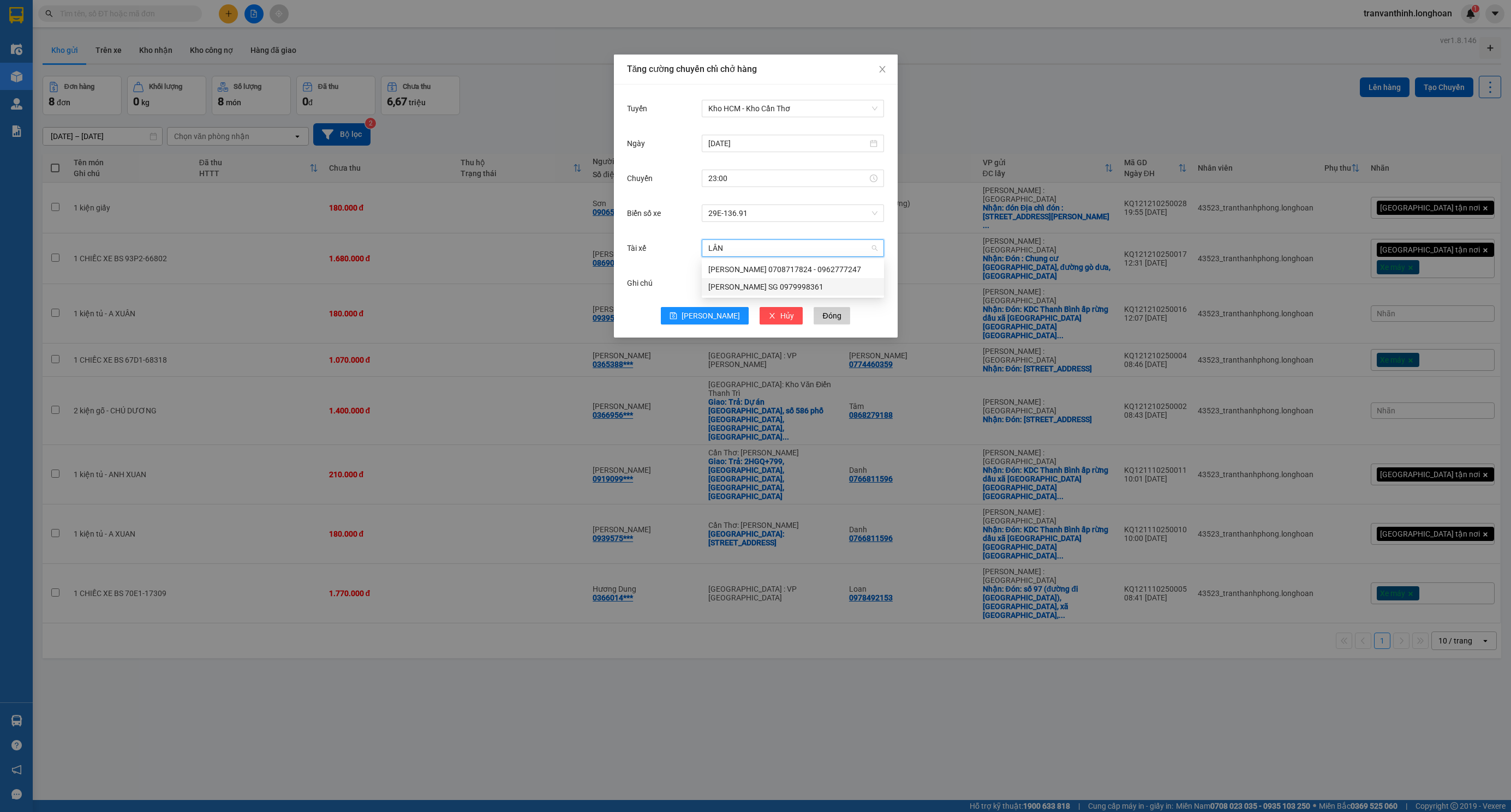
click at [754, 287] on div "[PERSON_NAME] SG 0979998361" at bounding box center [793, 287] width 170 height 12
click at [711, 311] on span "[PERSON_NAME]" at bounding box center [711, 316] width 58 height 12
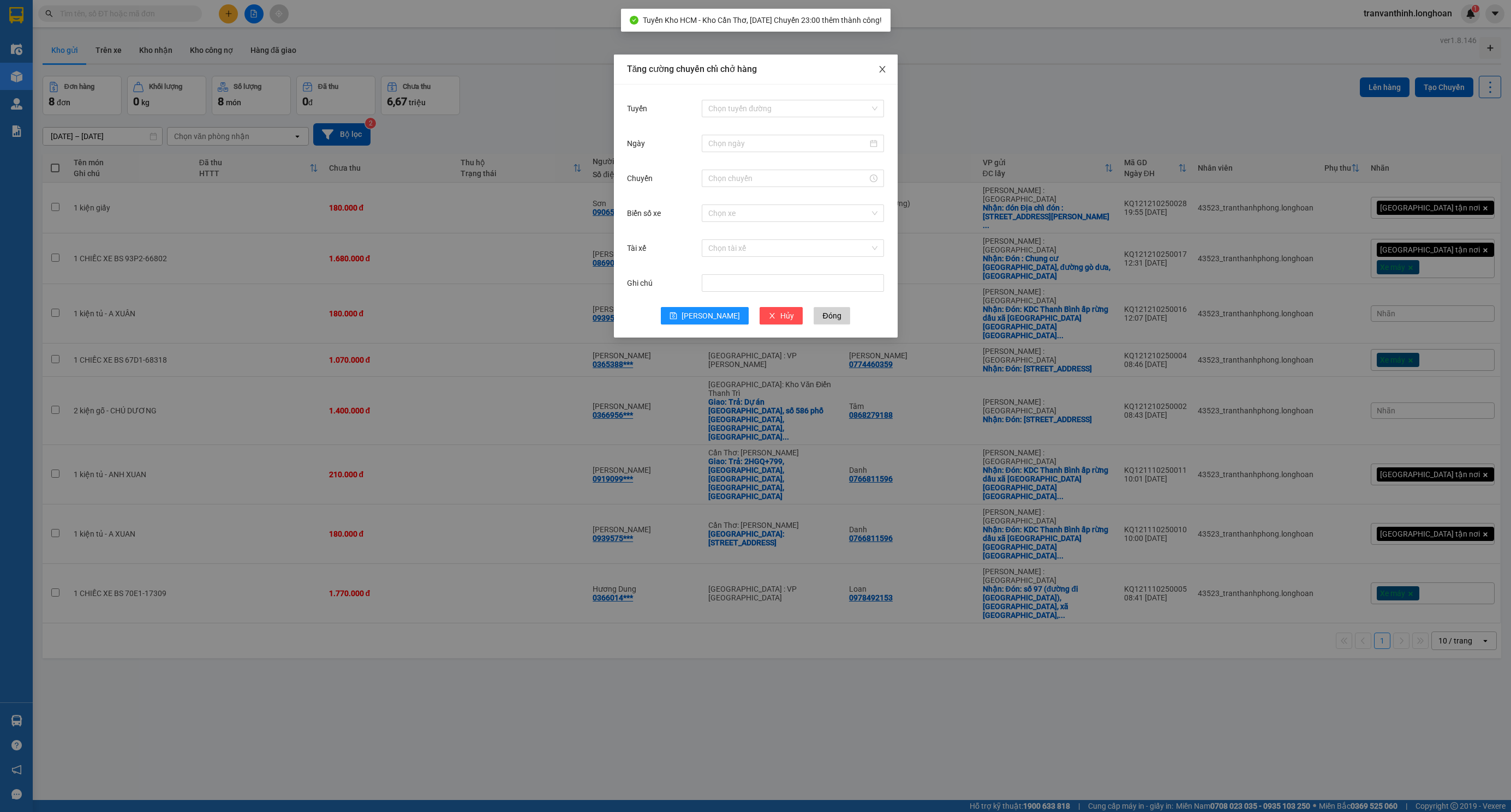
drag, startPoint x: 886, startPoint y: 64, endPoint x: 739, endPoint y: 133, distance: 162.4
click at [886, 64] on span "Close" at bounding box center [883, 69] width 31 height 31
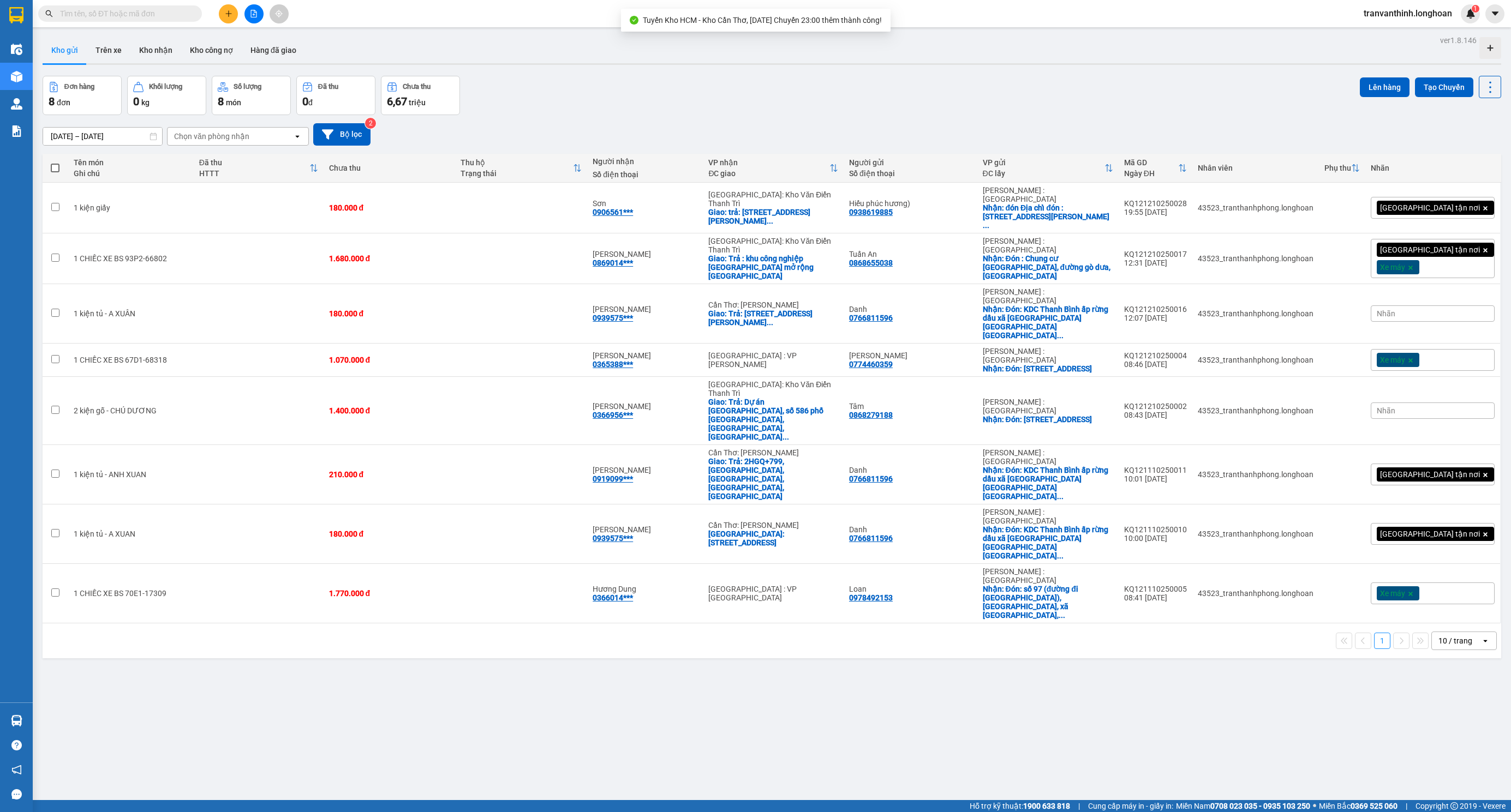
click at [250, 11] on icon "file-add" at bounding box center [253, 14] width 8 height 8
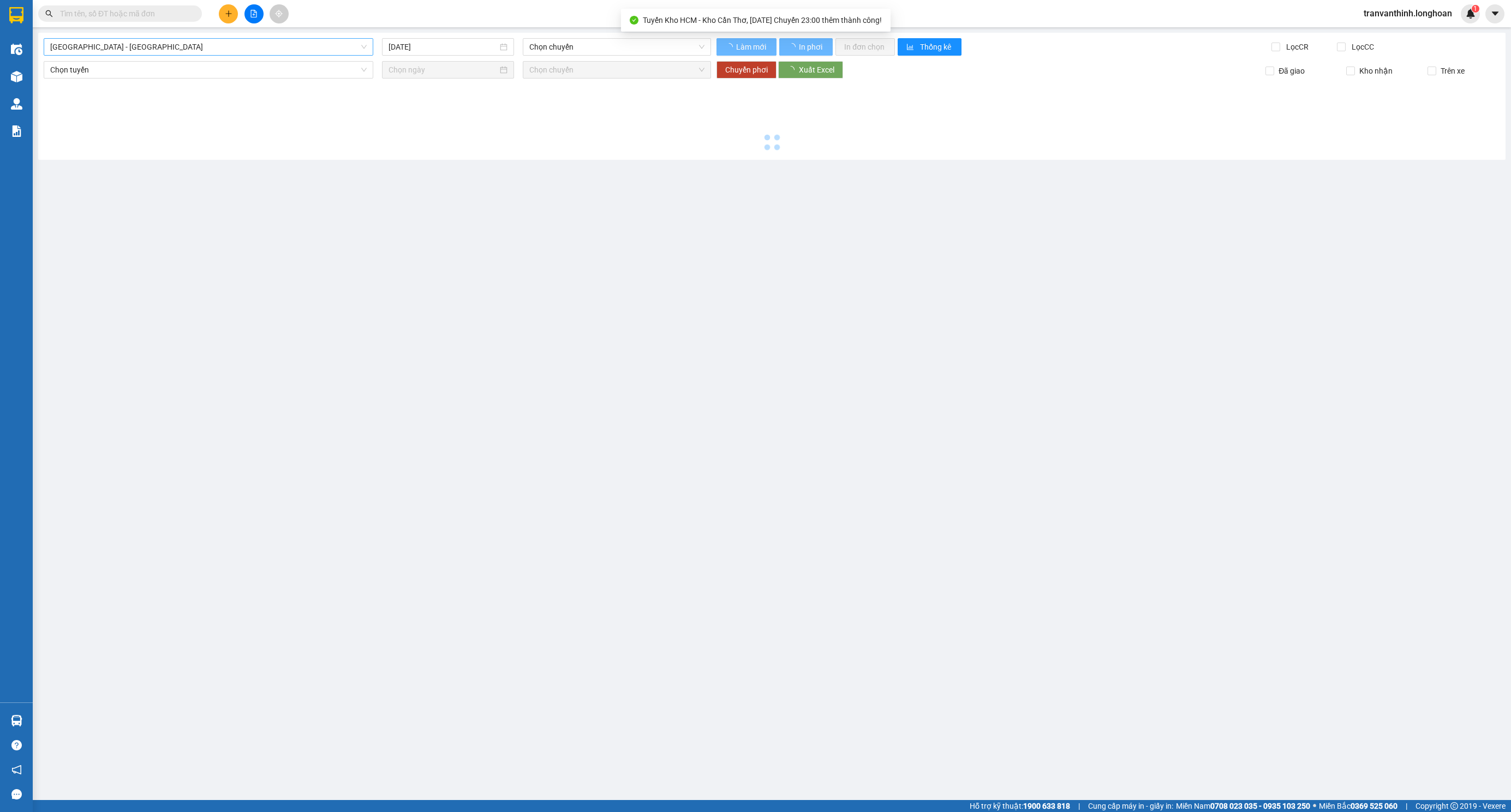
type input "[DATE]"
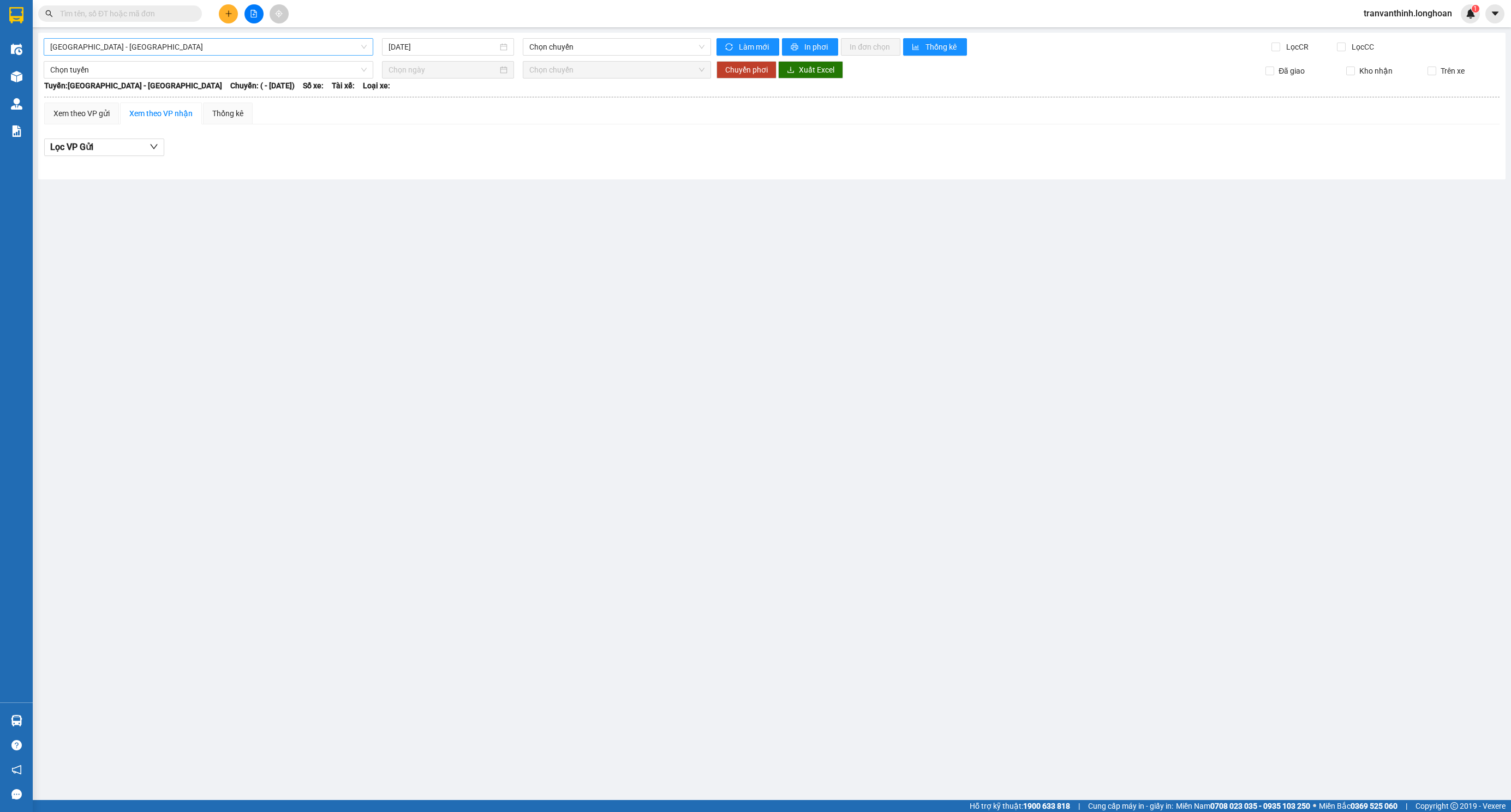
click at [208, 43] on span "[GEOGRAPHIC_DATA] - [GEOGRAPHIC_DATA]" at bounding box center [208, 47] width 317 height 16
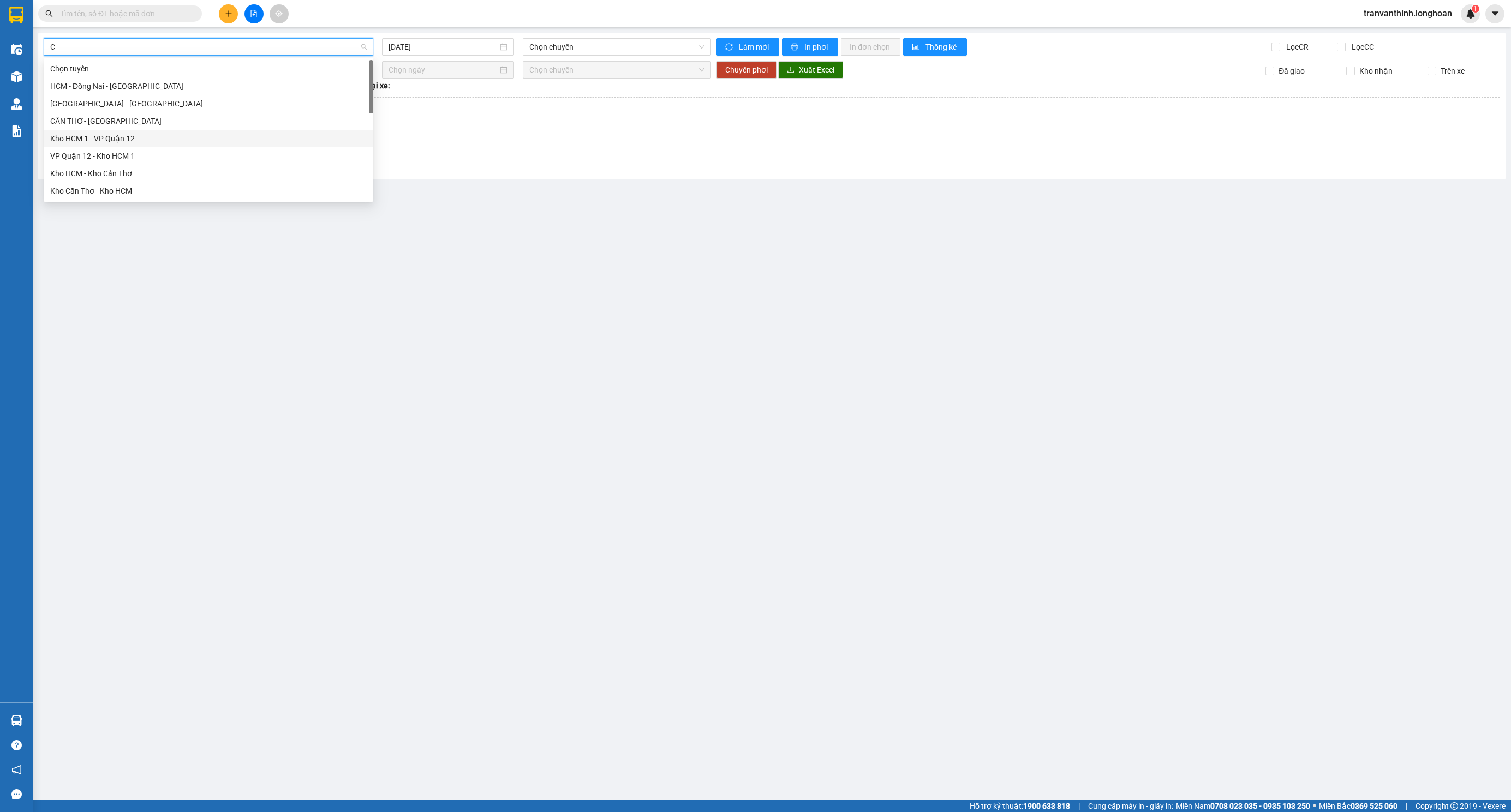
type input "CT"
click at [147, 124] on div "Kho HCM - Kho Cần Thơ" at bounding box center [208, 121] width 317 height 12
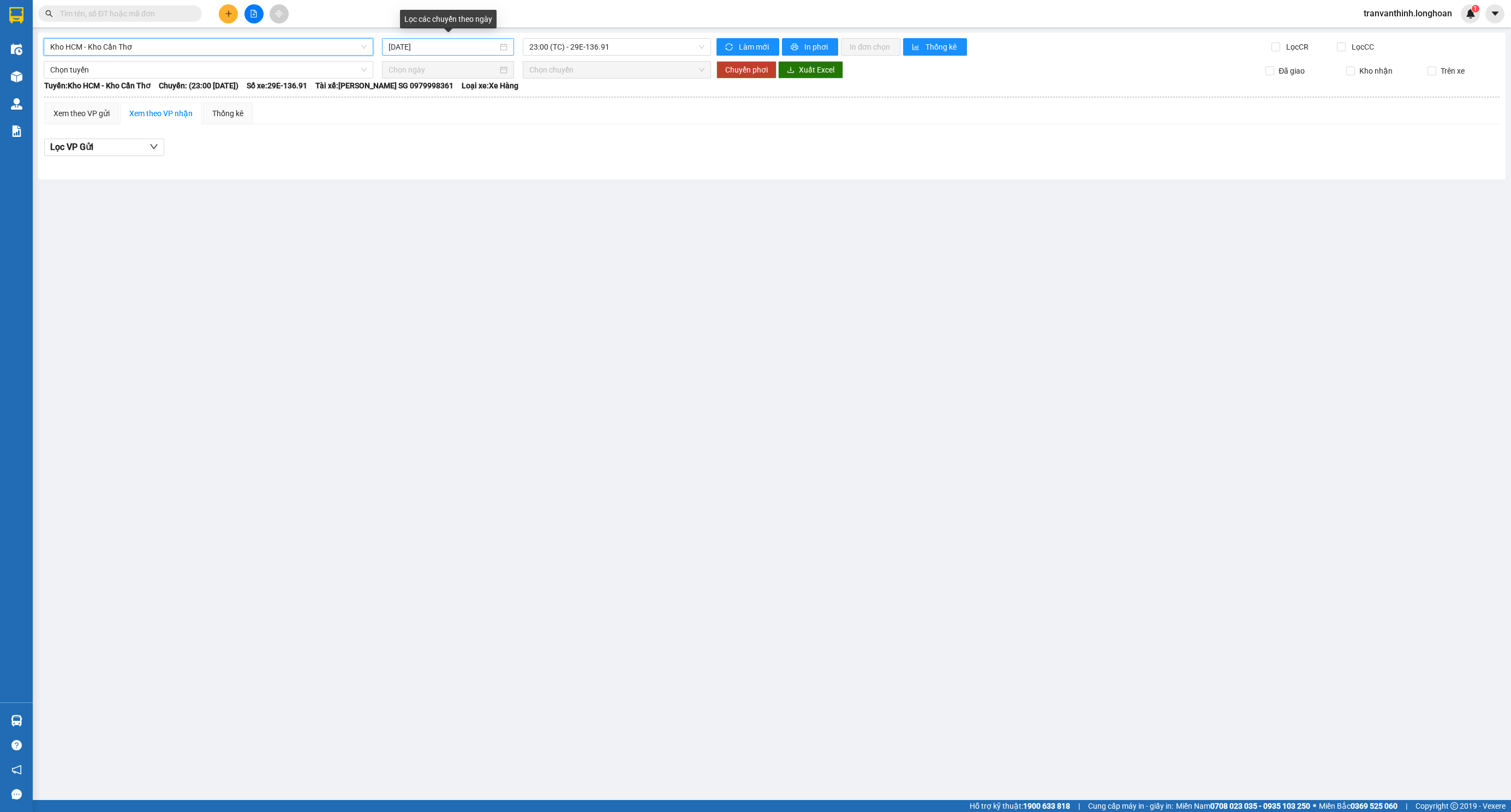
click at [481, 45] on input "[DATE]" at bounding box center [443, 47] width 109 height 12
click at [619, 131] on div "Xem theo VP gửi Xem theo VP nhận Thống kê Lọc VP Gửi" at bounding box center [772, 135] width 1455 height 66
click at [457, 51] on input "[DATE]" at bounding box center [443, 47] width 109 height 12
click at [395, 140] on div "12" at bounding box center [398, 143] width 13 height 13
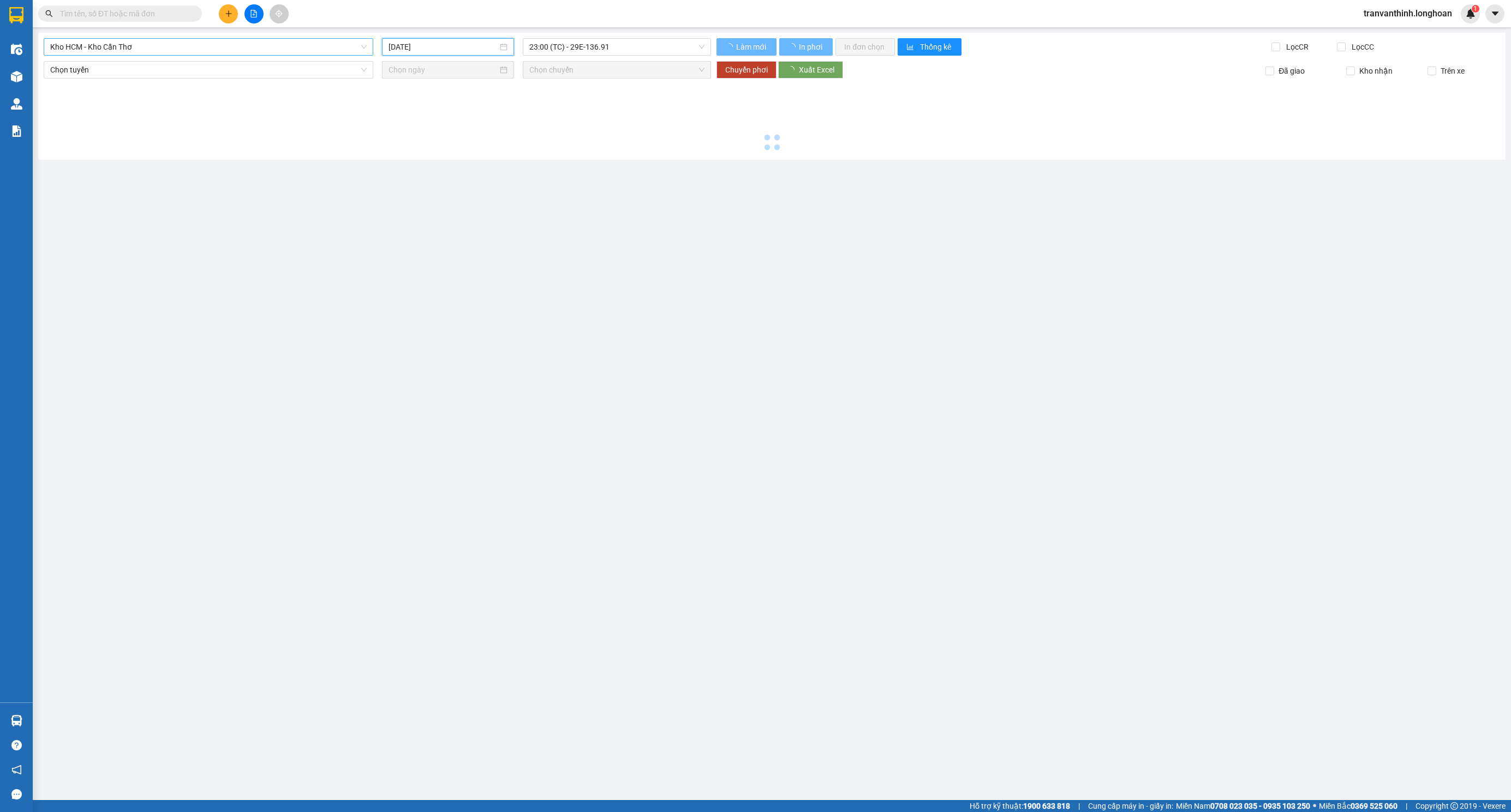
type input "[DATE]"
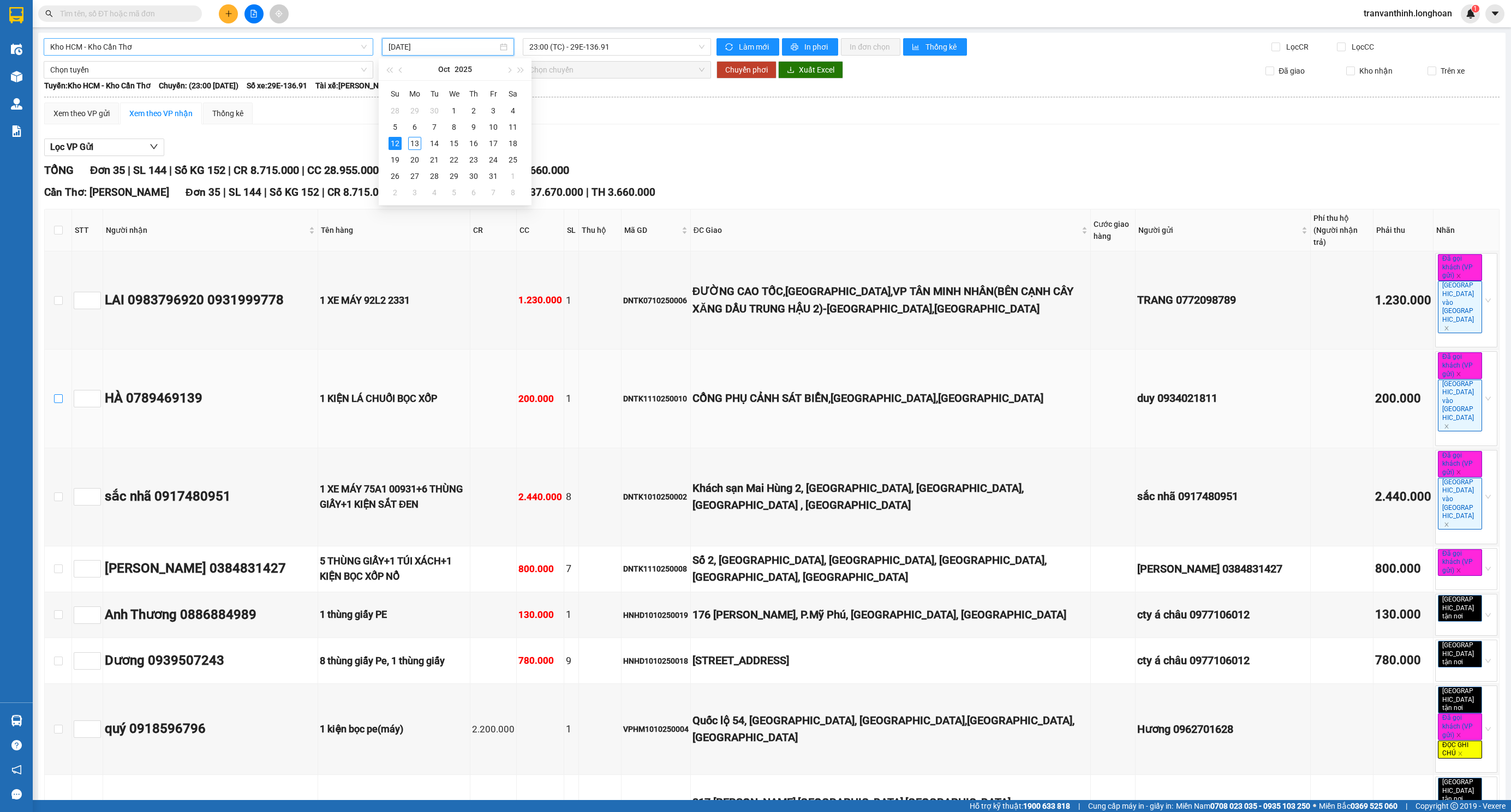
click at [61, 395] on input "checkbox" at bounding box center [58, 398] width 8 height 8
checkbox input "true"
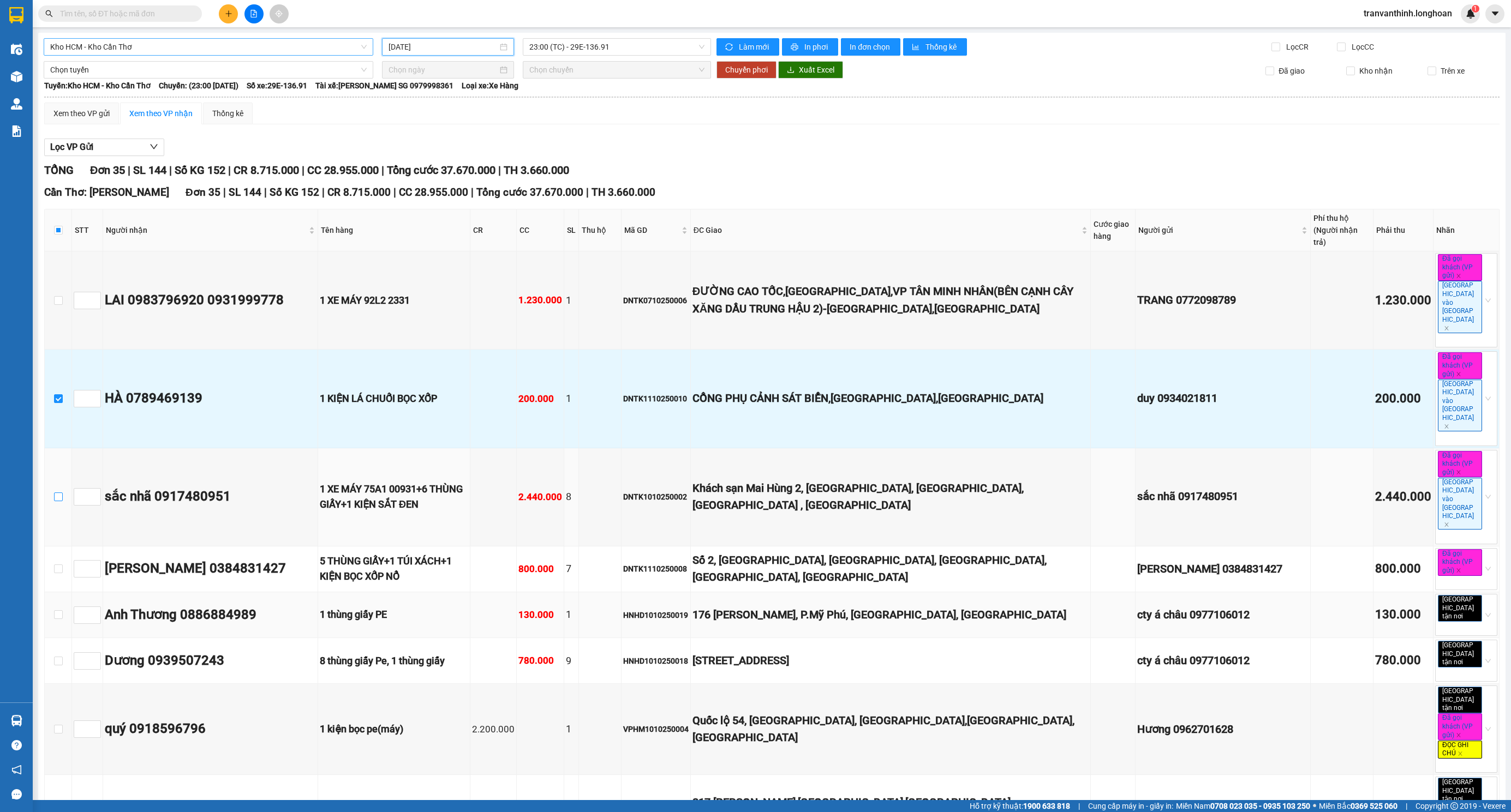
drag, startPoint x: 61, startPoint y: 410, endPoint x: 316, endPoint y: 504, distance: 271.8
click at [63, 448] on td at bounding box center [59, 497] width 27 height 98
click at [57, 565] on input "checkbox" at bounding box center [58, 569] width 8 height 8
checkbox input "true"
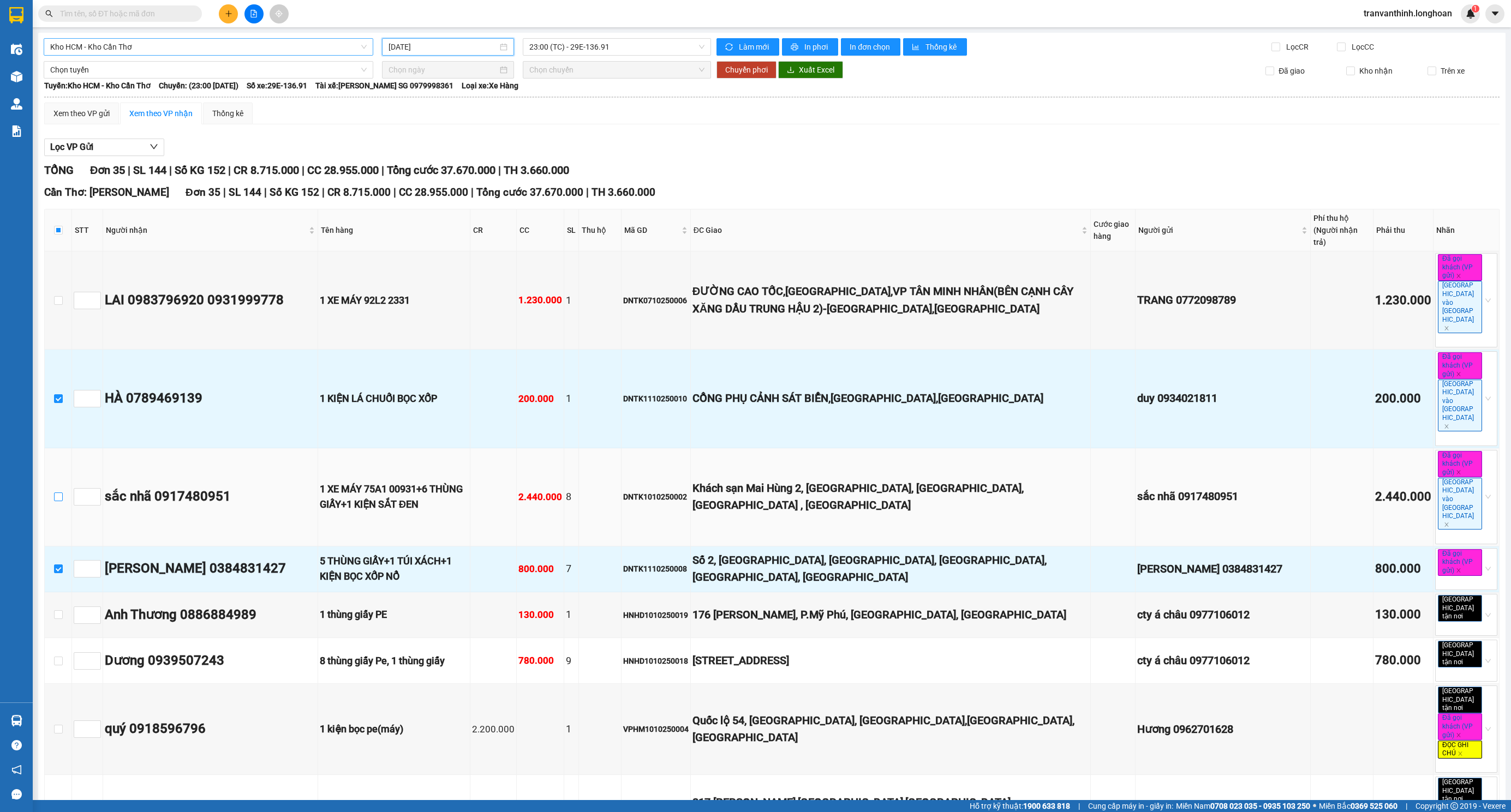
click at [58, 492] on input "checkbox" at bounding box center [58, 496] width 8 height 8
checkbox input "true"
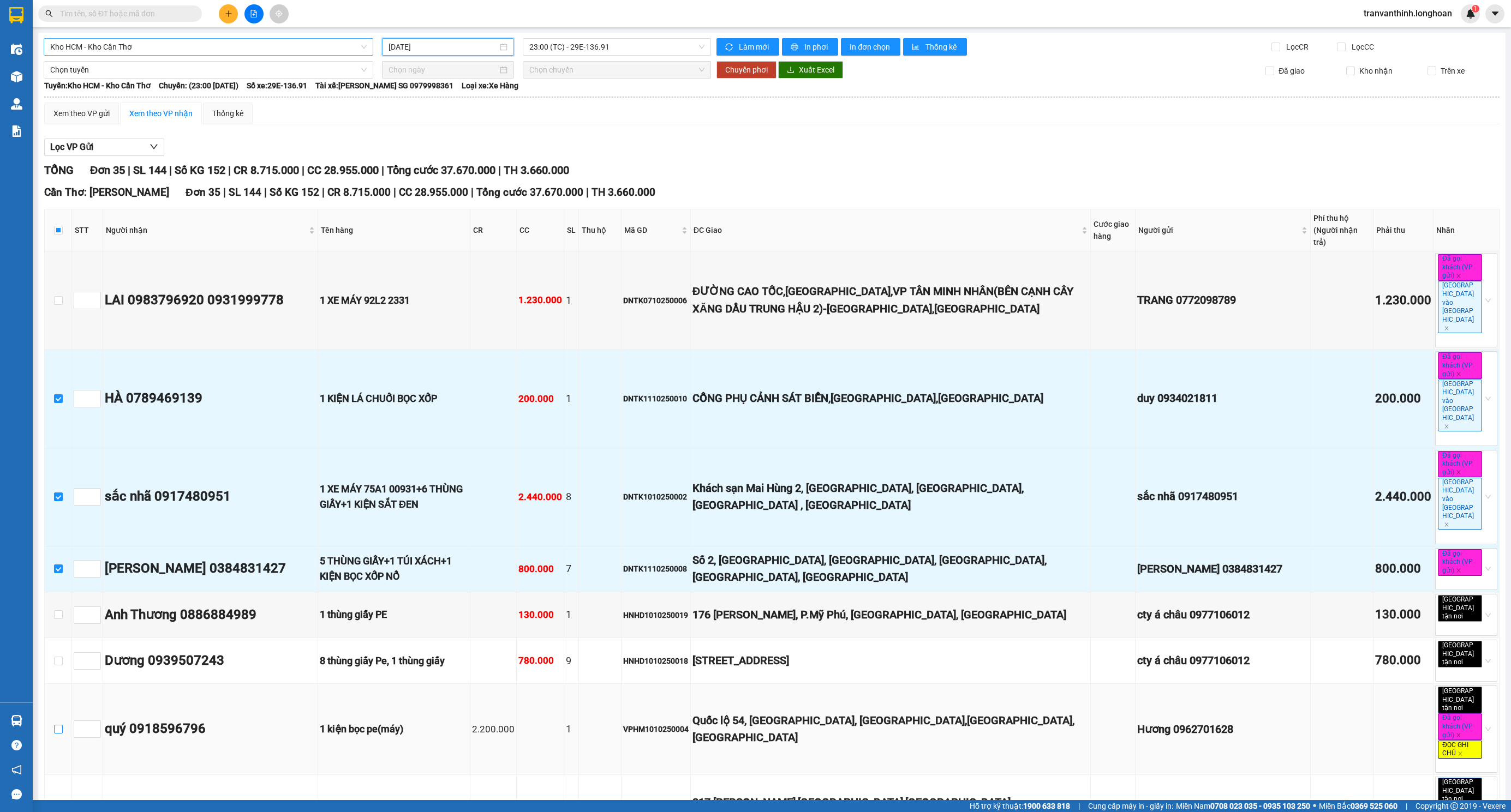
click at [56, 725] on input "checkbox" at bounding box center [58, 729] width 8 height 8
checkbox input "true"
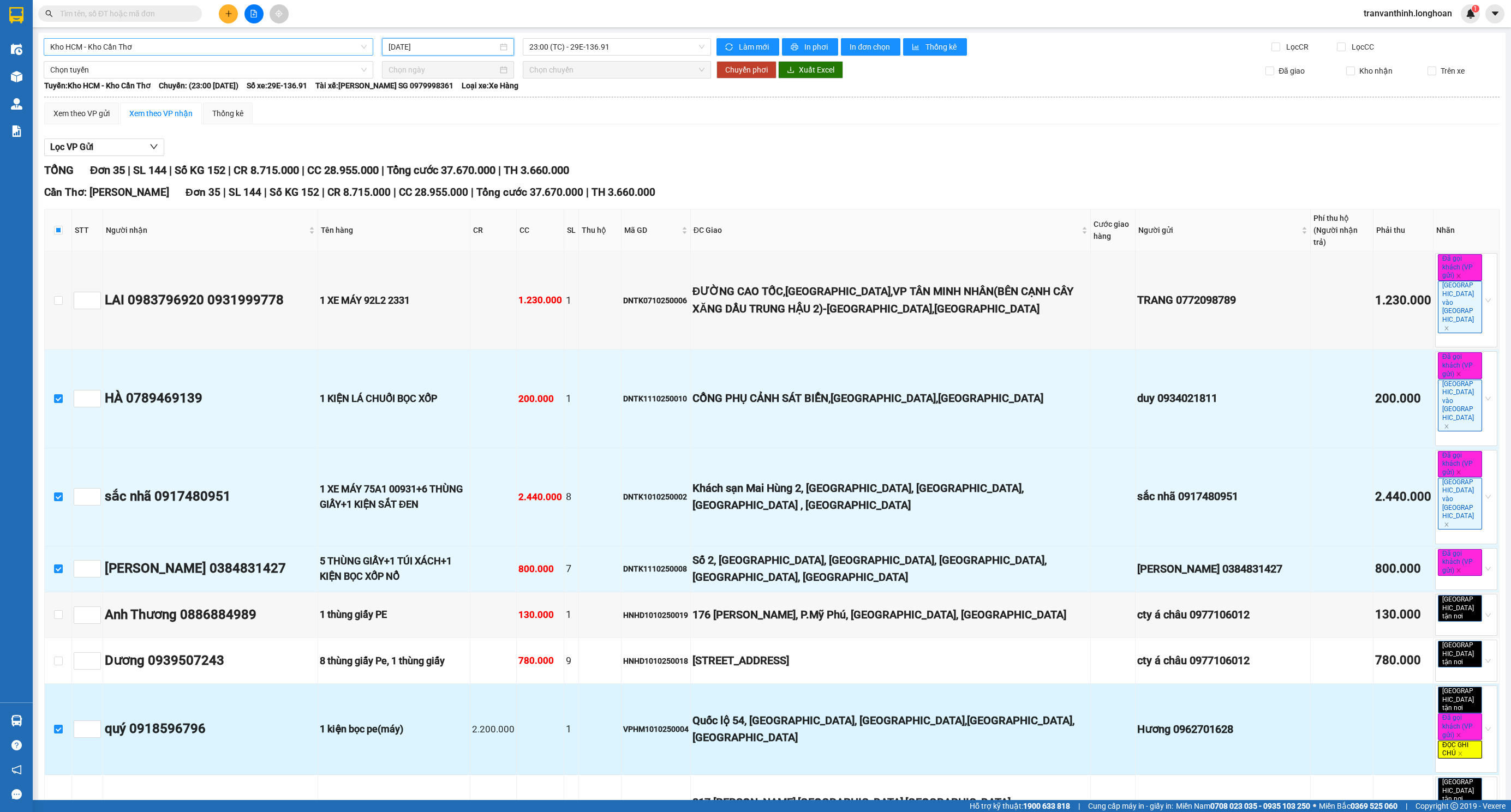
scroll to position [478, 0]
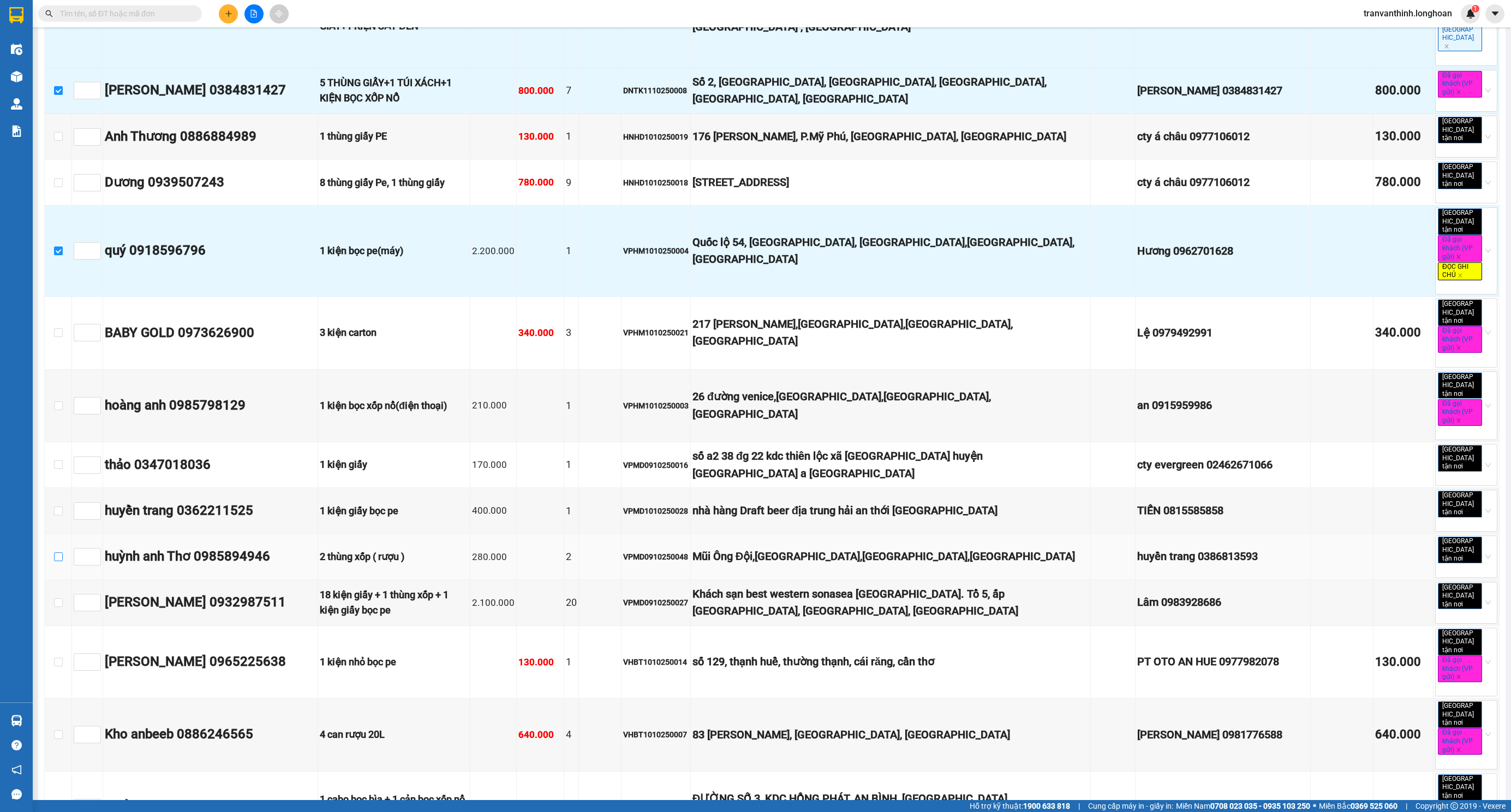
click at [57, 553] on input "checkbox" at bounding box center [58, 556] width 8 height 8
checkbox input "true"
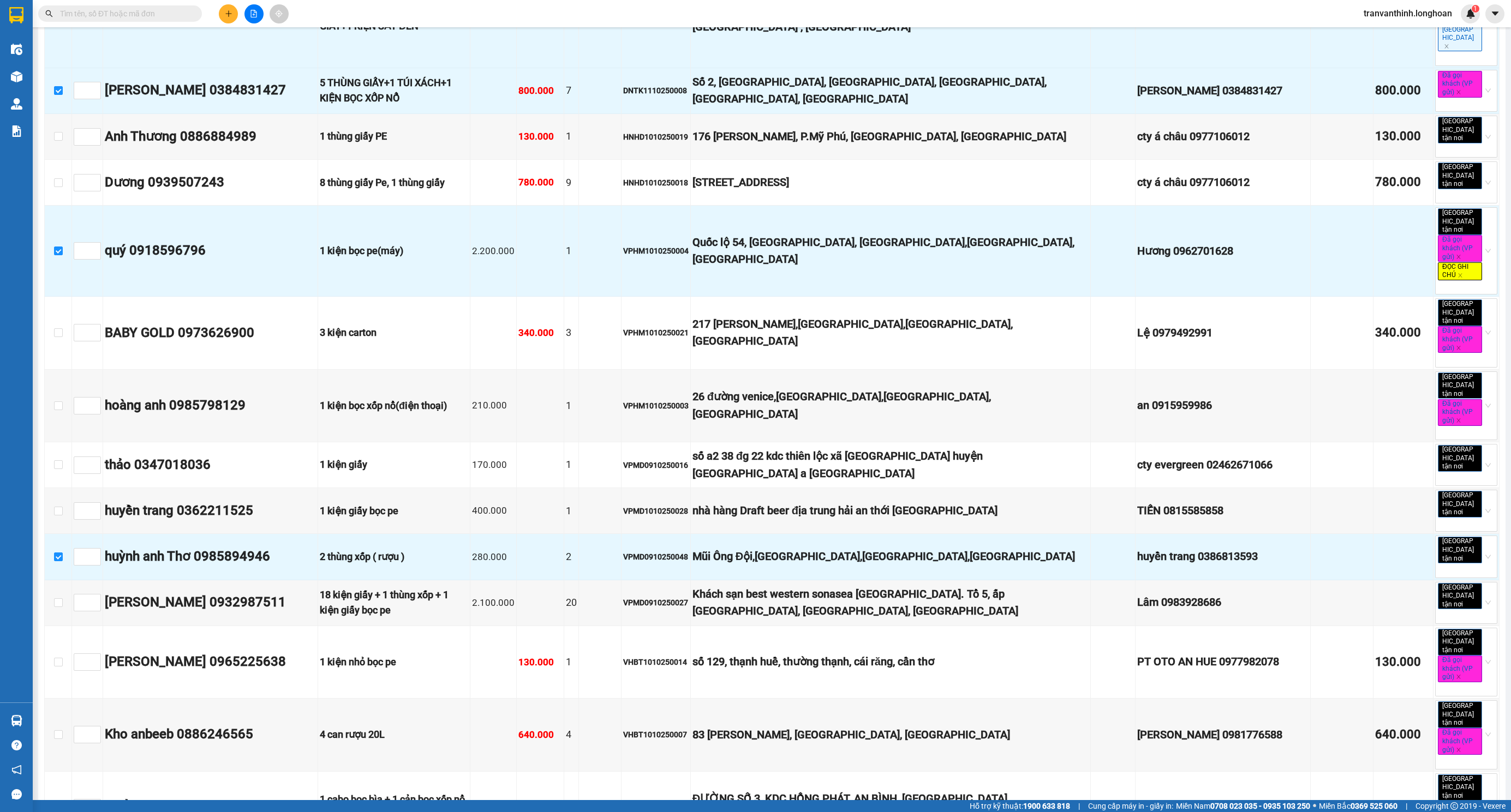
checkbox input "true"
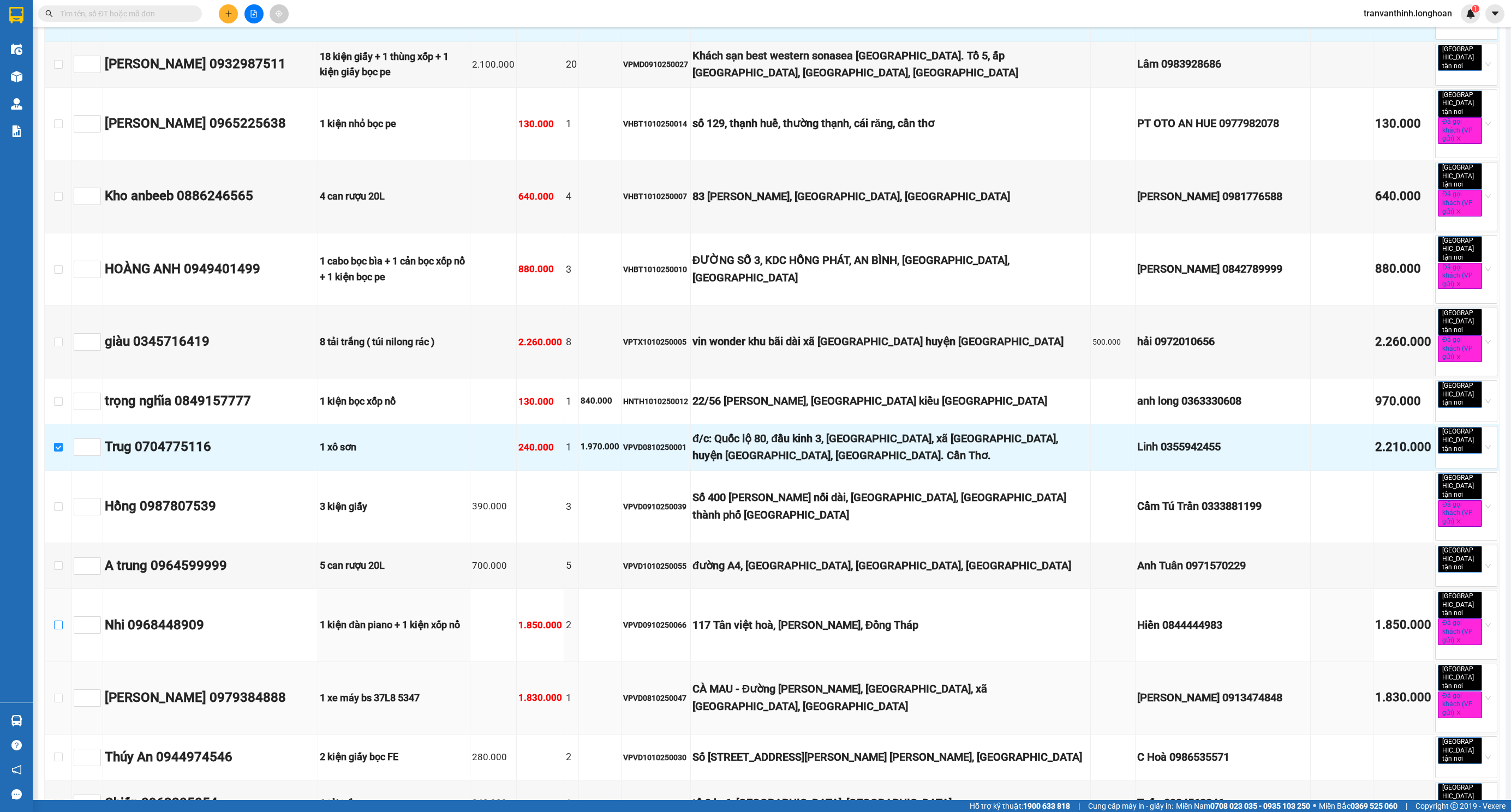
drag, startPoint x: 54, startPoint y: 401, endPoint x: 192, endPoint y: 460, distance: 150.1
click at [54, 620] on input "checkbox" at bounding box center [58, 624] width 8 height 8
checkbox input "true"
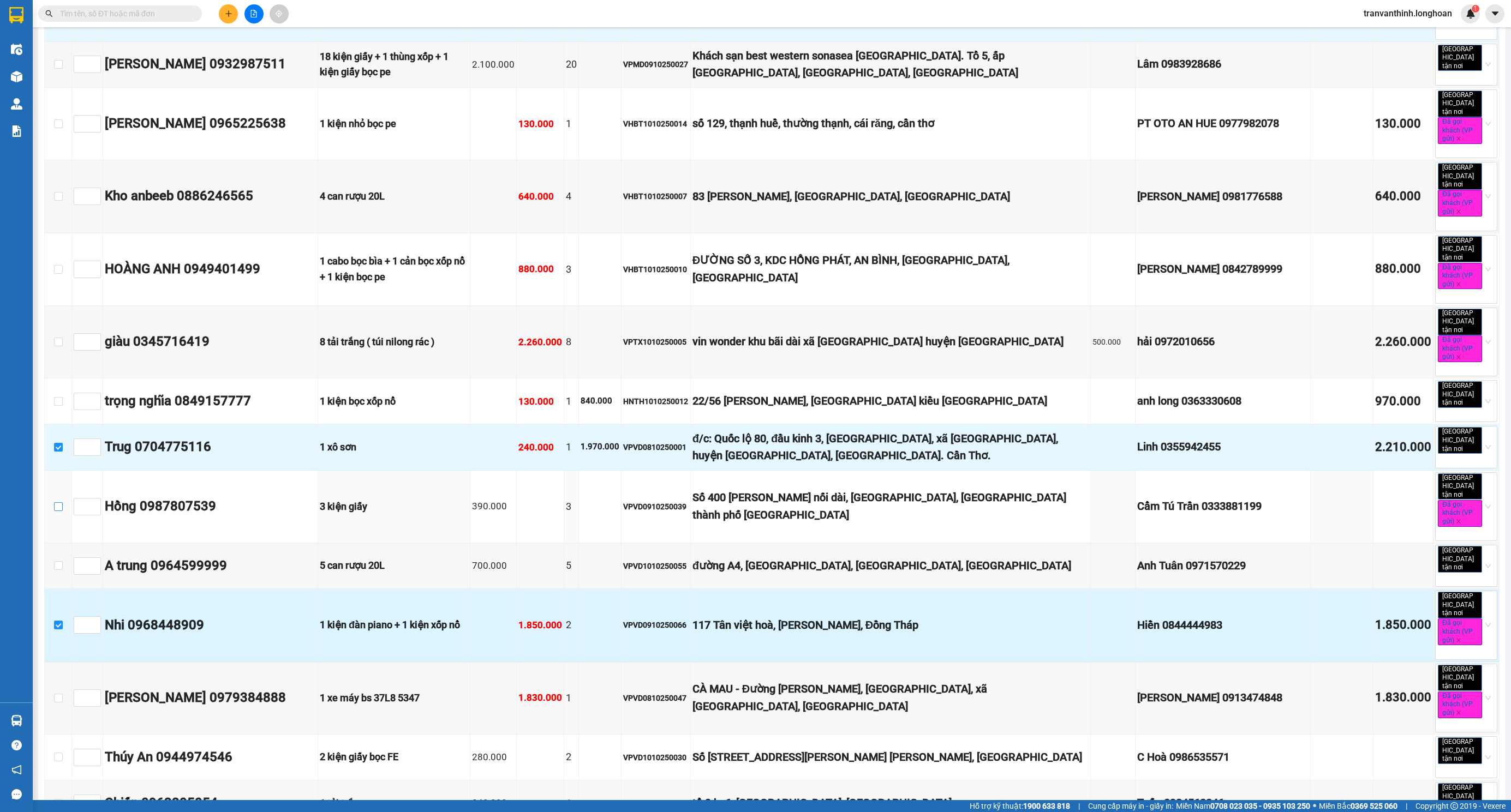
drag, startPoint x: 59, startPoint y: 295, endPoint x: 211, endPoint y: 424, distance: 199.4
click at [59, 502] on input "checkbox" at bounding box center [58, 506] width 8 height 8
checkbox input "true"
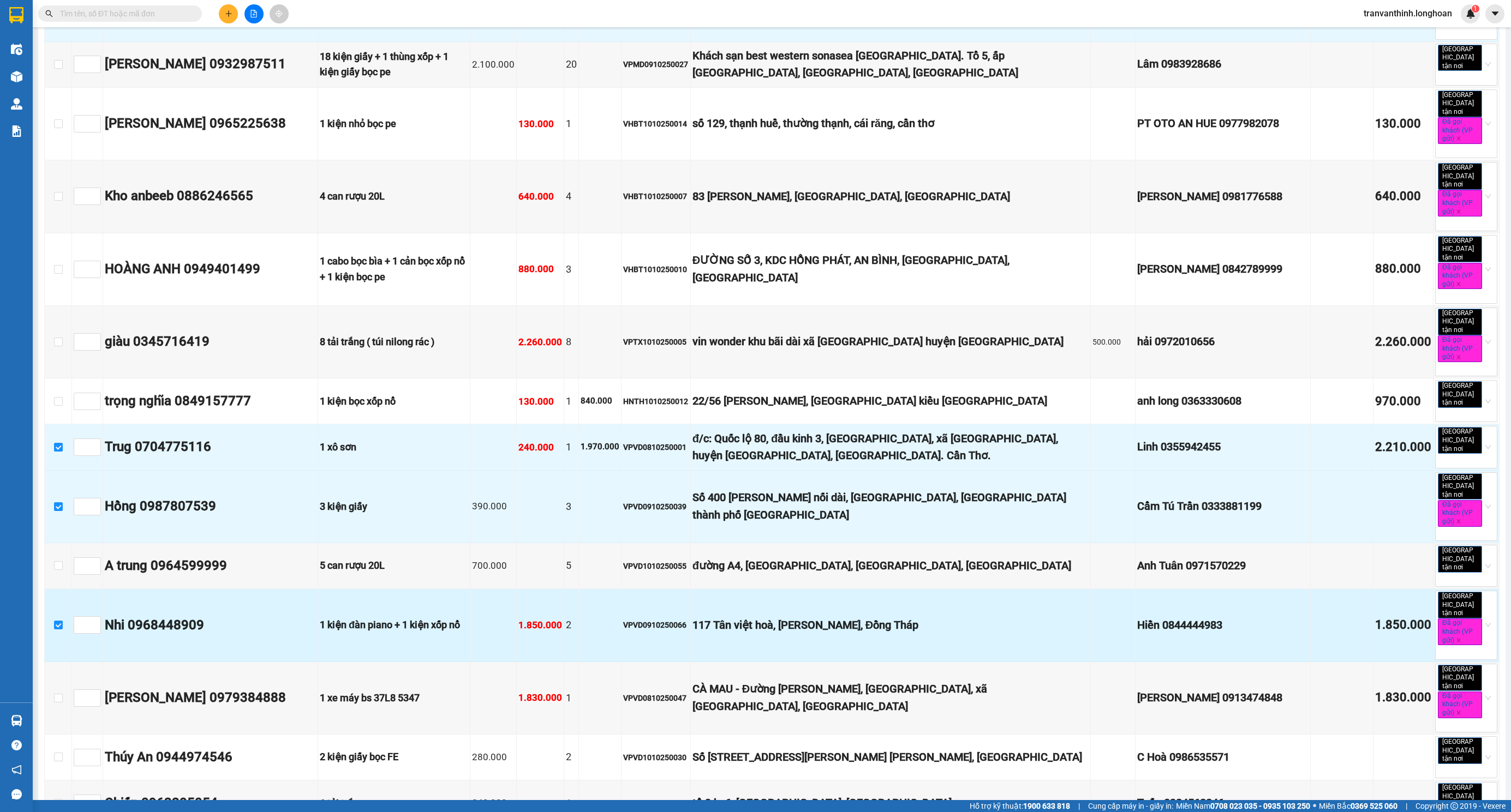
scroll to position [1466, 0]
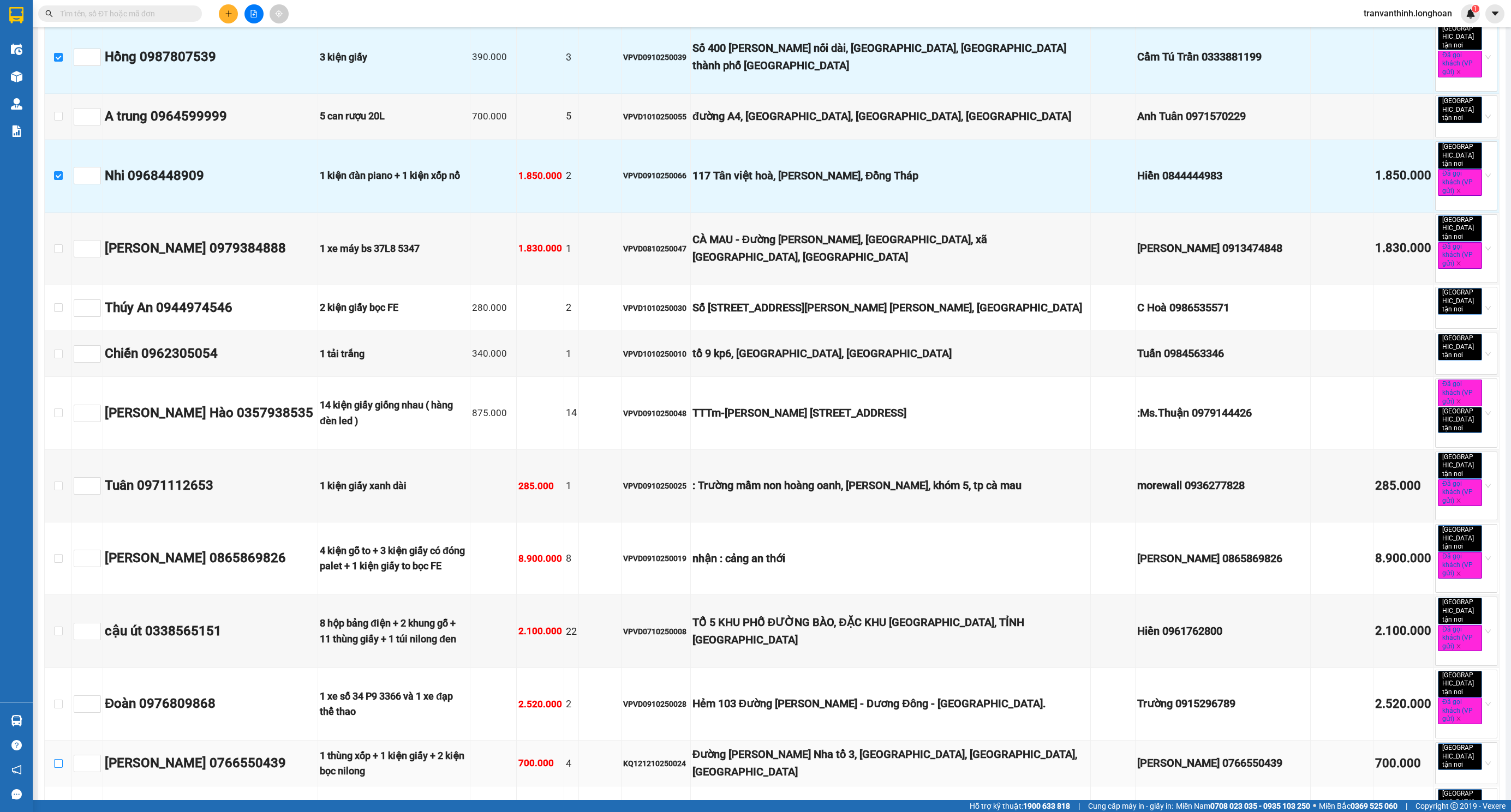
click at [59, 759] on input "checkbox" at bounding box center [58, 763] width 8 height 8
checkbox input "true"
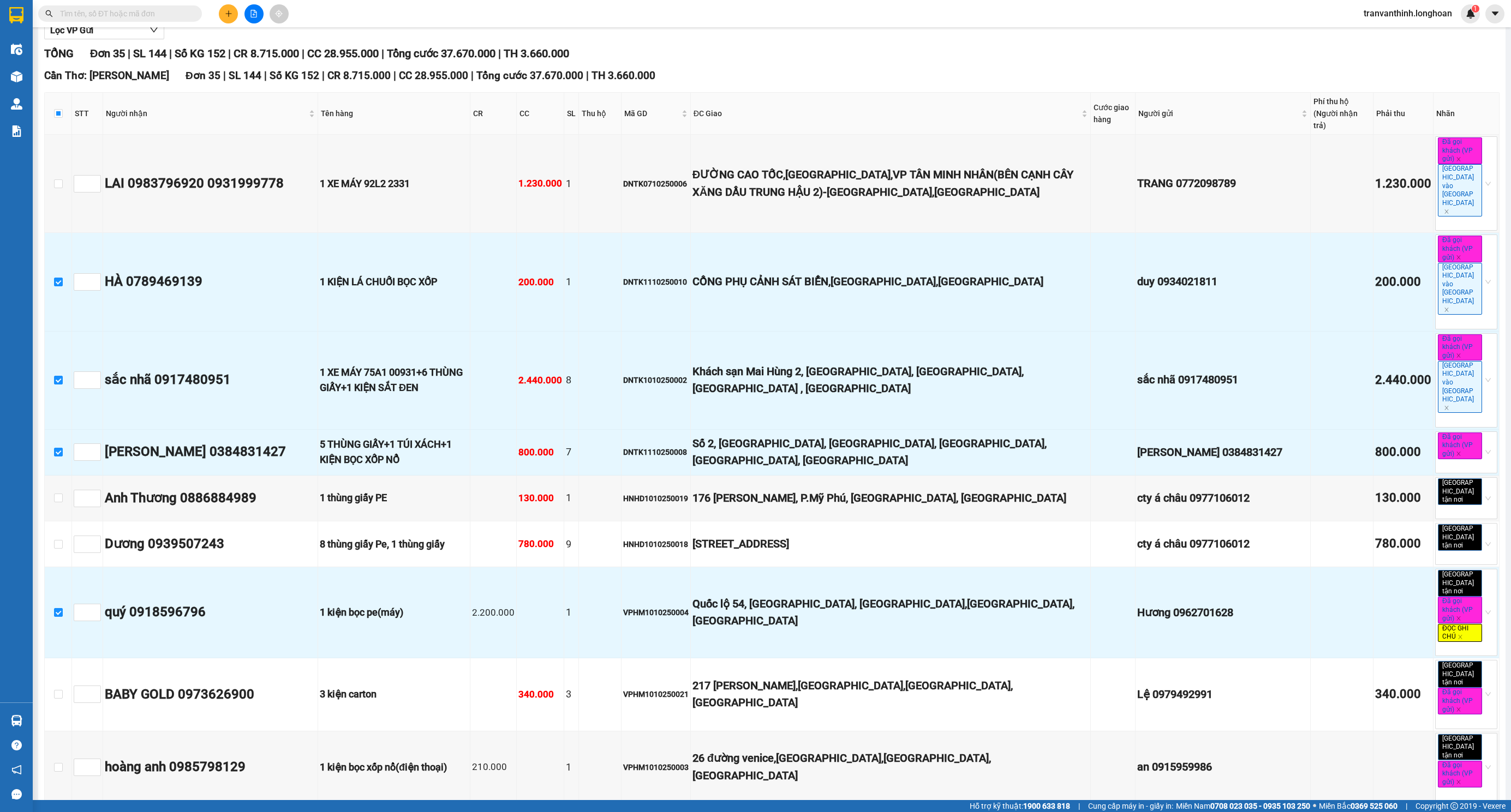
scroll to position [0, 0]
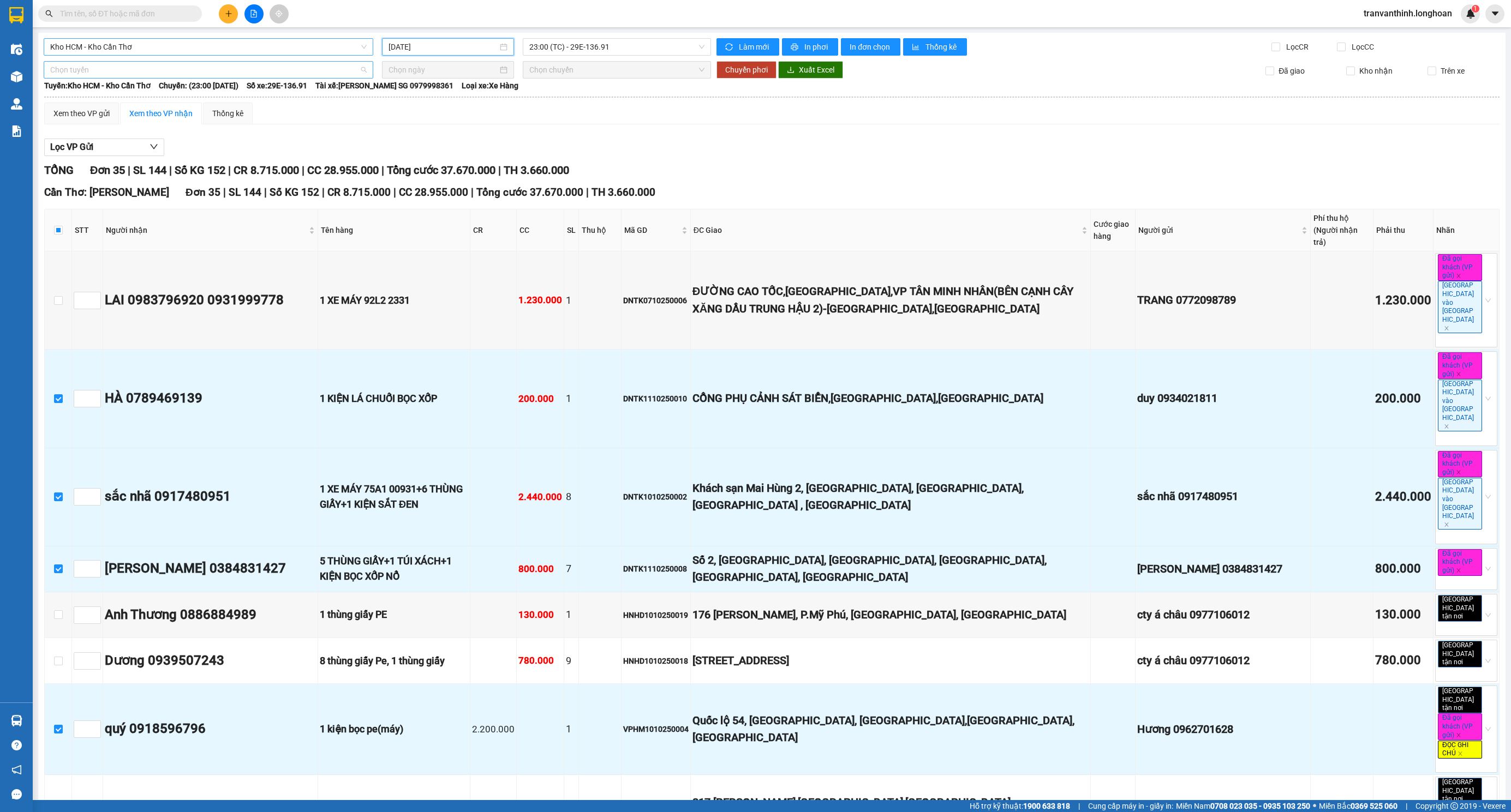
click at [113, 70] on span "Chọn tuyến" at bounding box center [208, 69] width 317 height 16
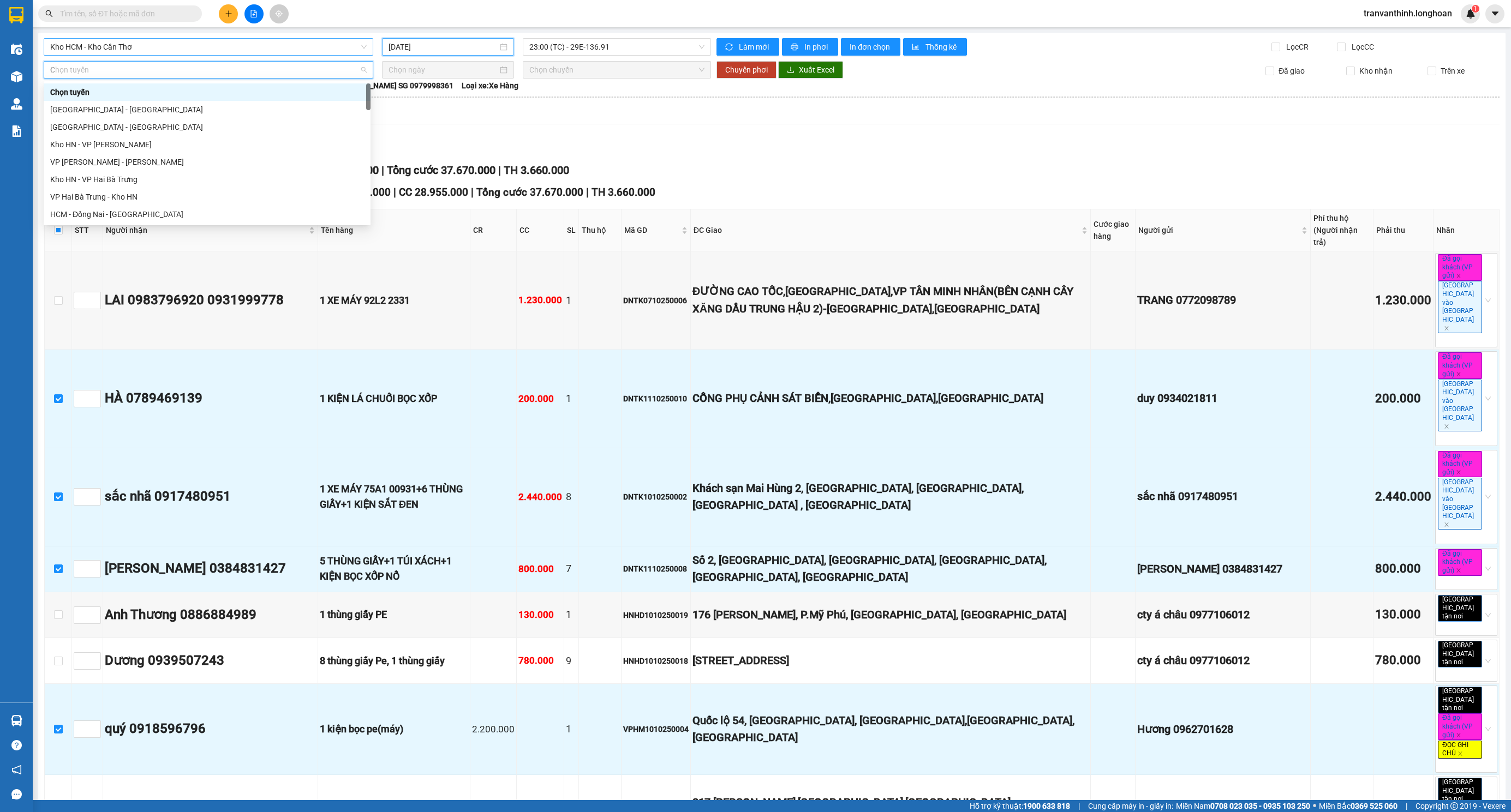
type input "CT"
drag, startPoint x: 115, startPoint y: 143, endPoint x: 598, endPoint y: 51, distance: 491.7
click at [116, 143] on div "Kho HCM - Kho Cần Thơ" at bounding box center [207, 145] width 314 height 12
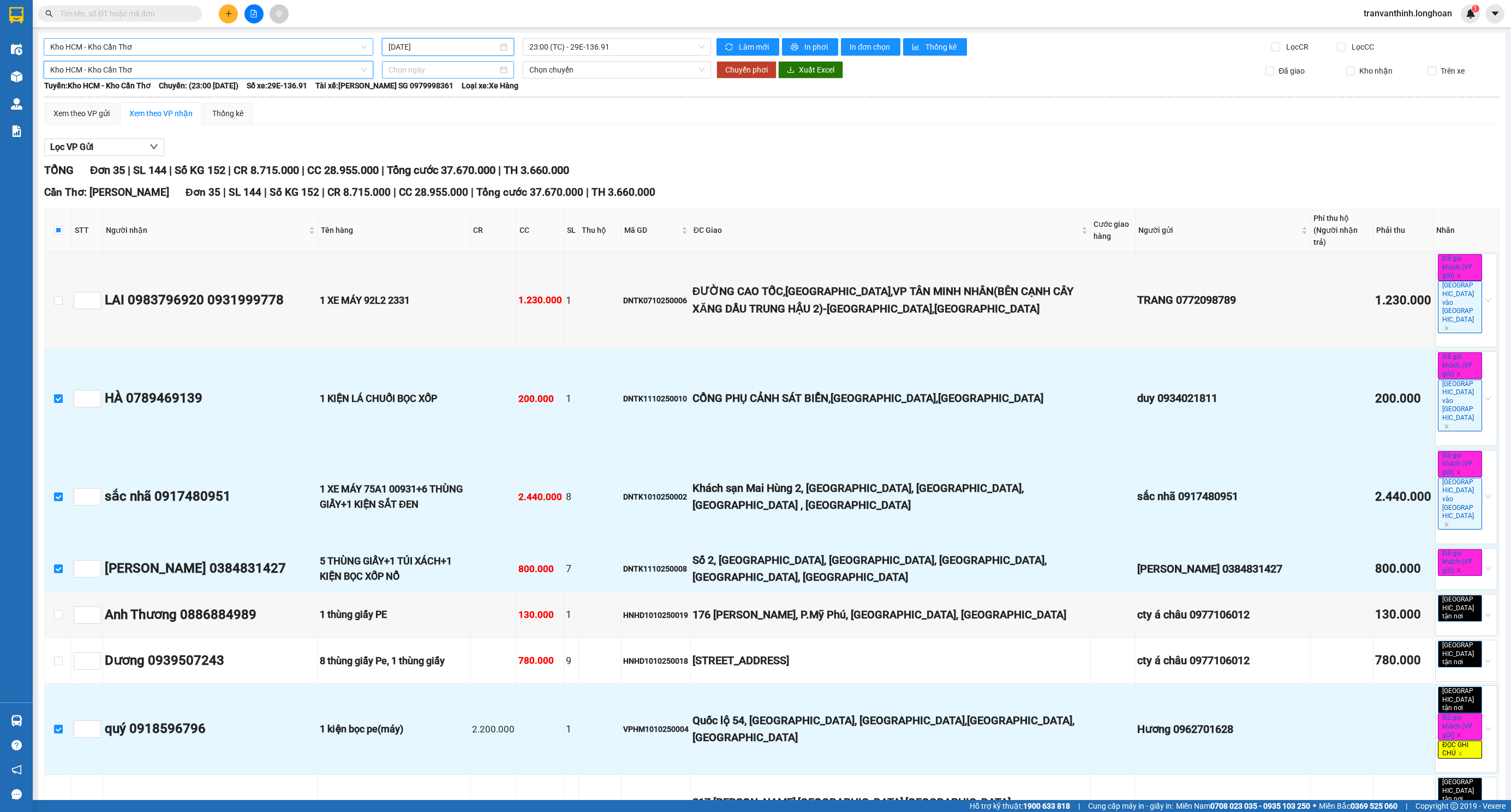
click at [443, 69] on input at bounding box center [443, 70] width 109 height 12
type input "[DATE]"
click at [419, 166] on div "13" at bounding box center [415, 166] width 13 height 13
type input "[DATE]"
click at [744, 73] on span "Chuyển phơi" at bounding box center [747, 70] width 43 height 12
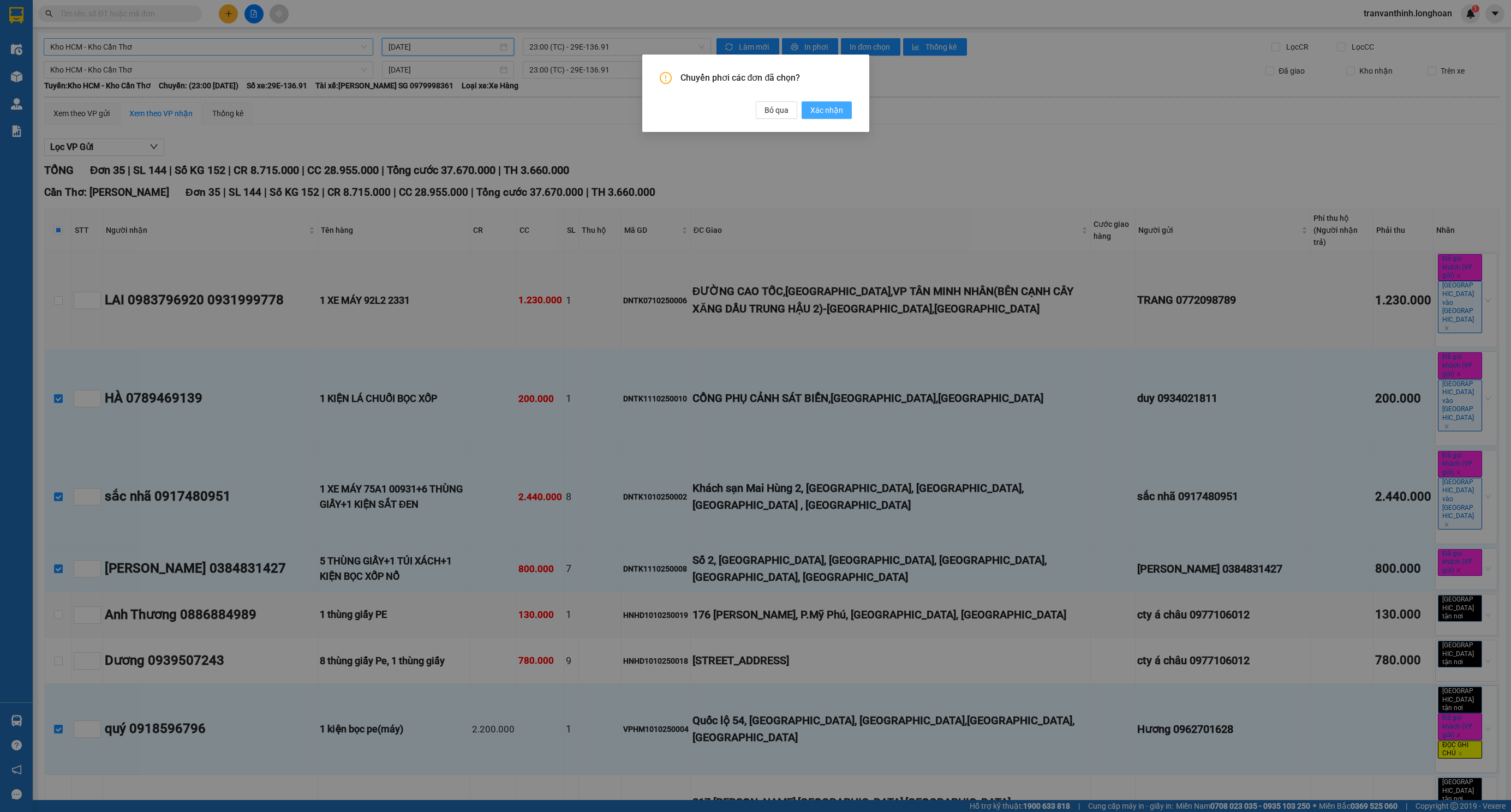
click at [822, 110] on span "Xác nhận" at bounding box center [826, 111] width 33 height 12
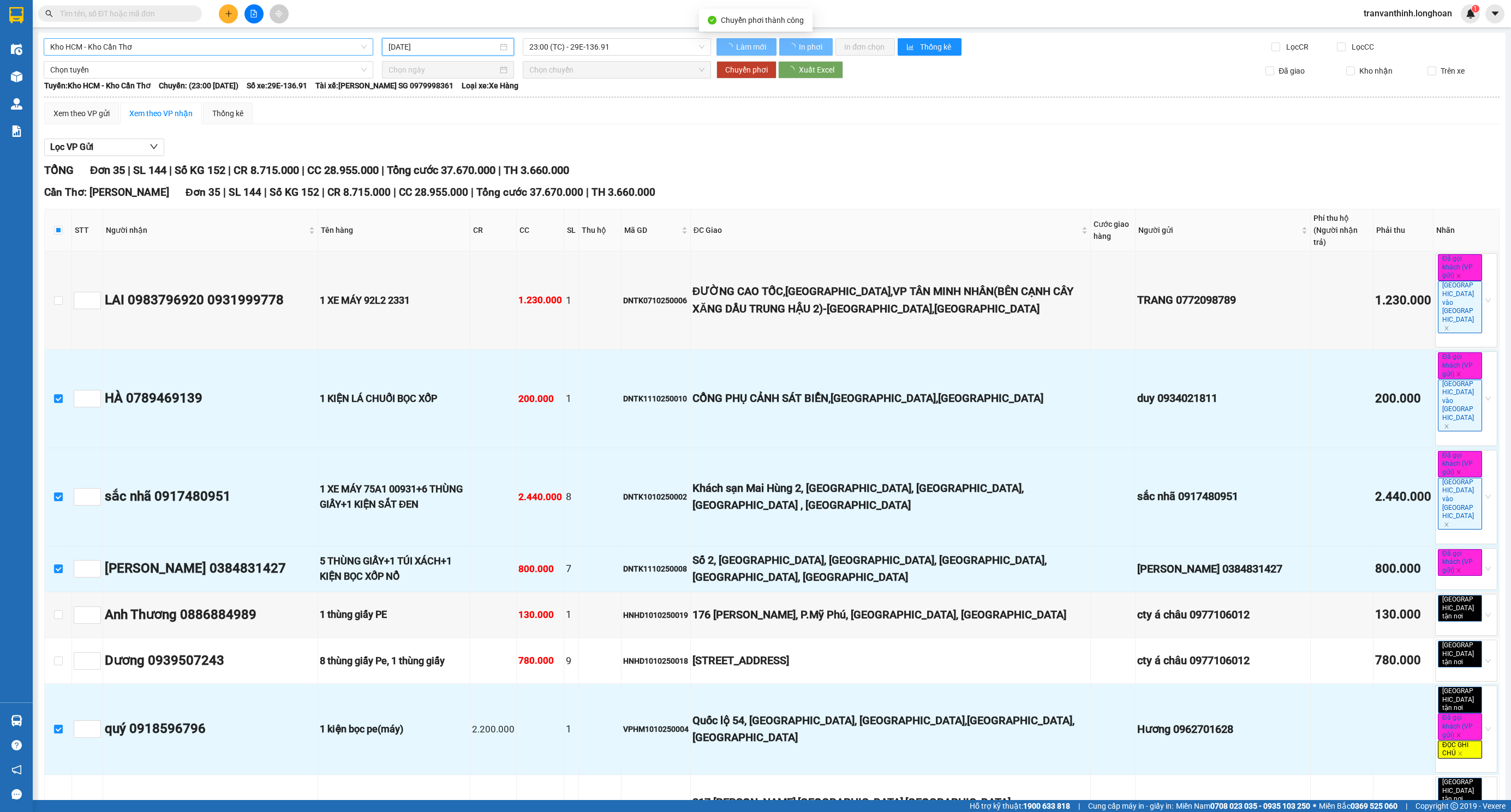
checkbox input "true"
type input "[DATE]"
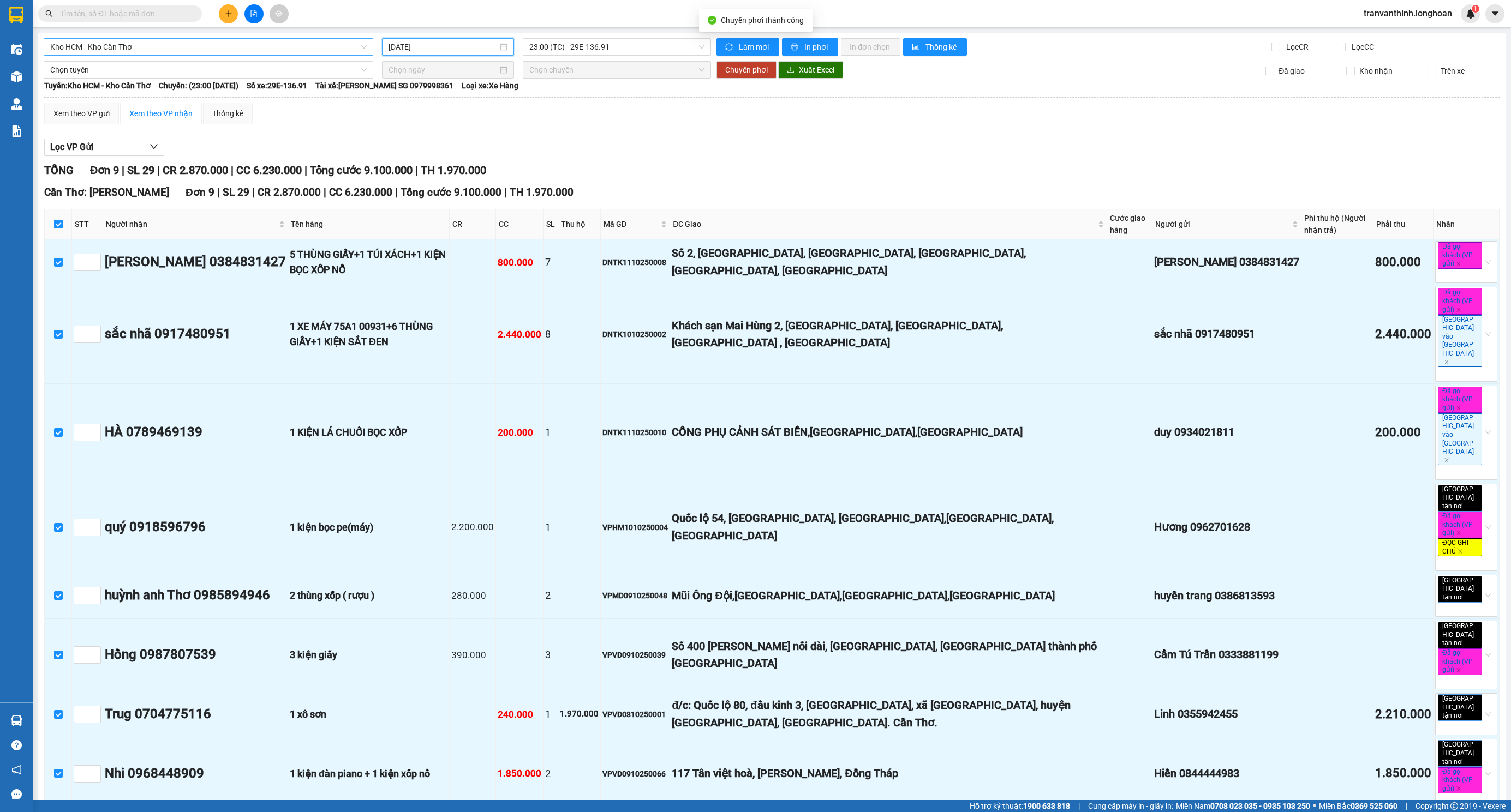
checkbox input "false"
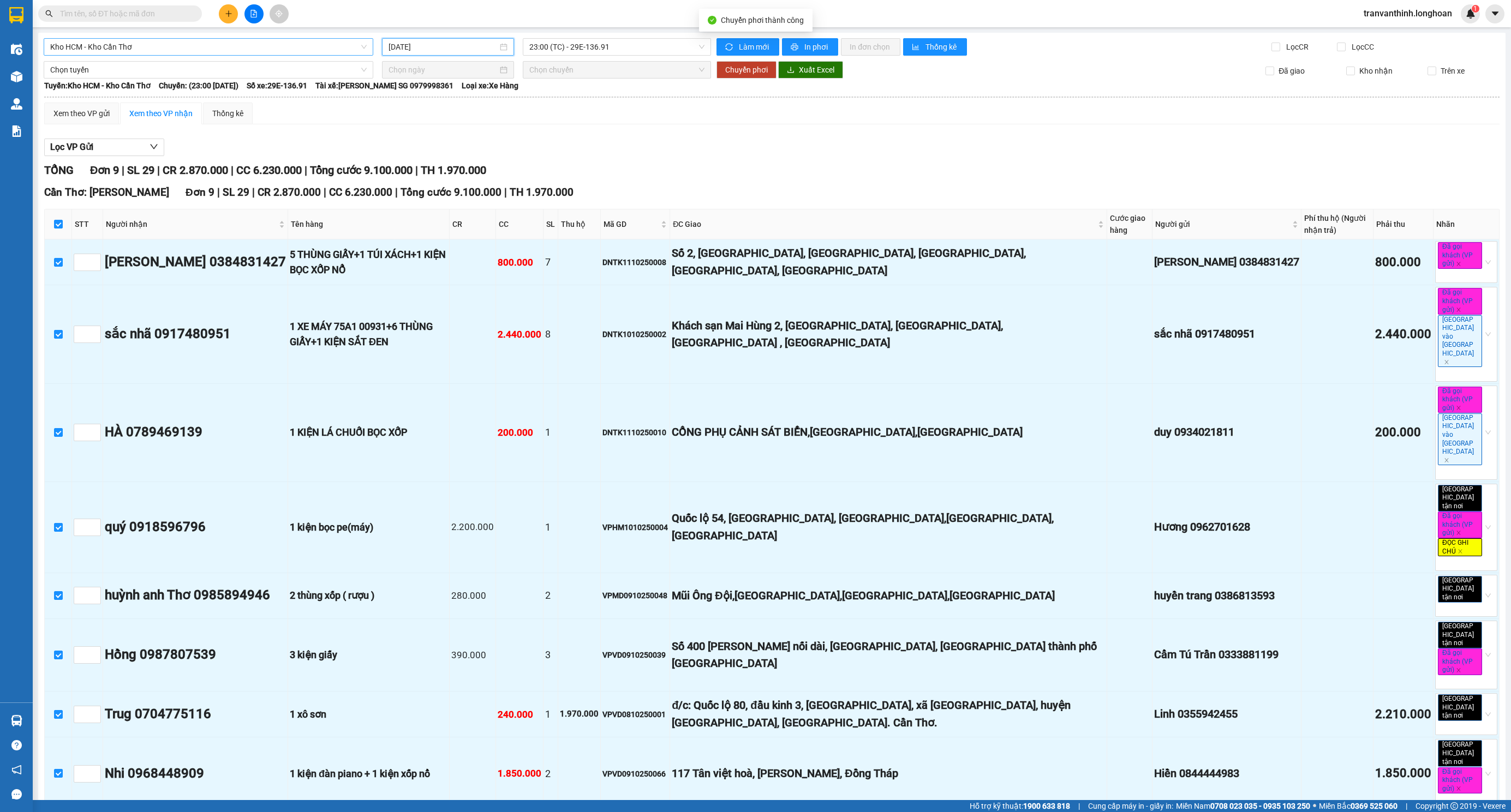
checkbox input "false"
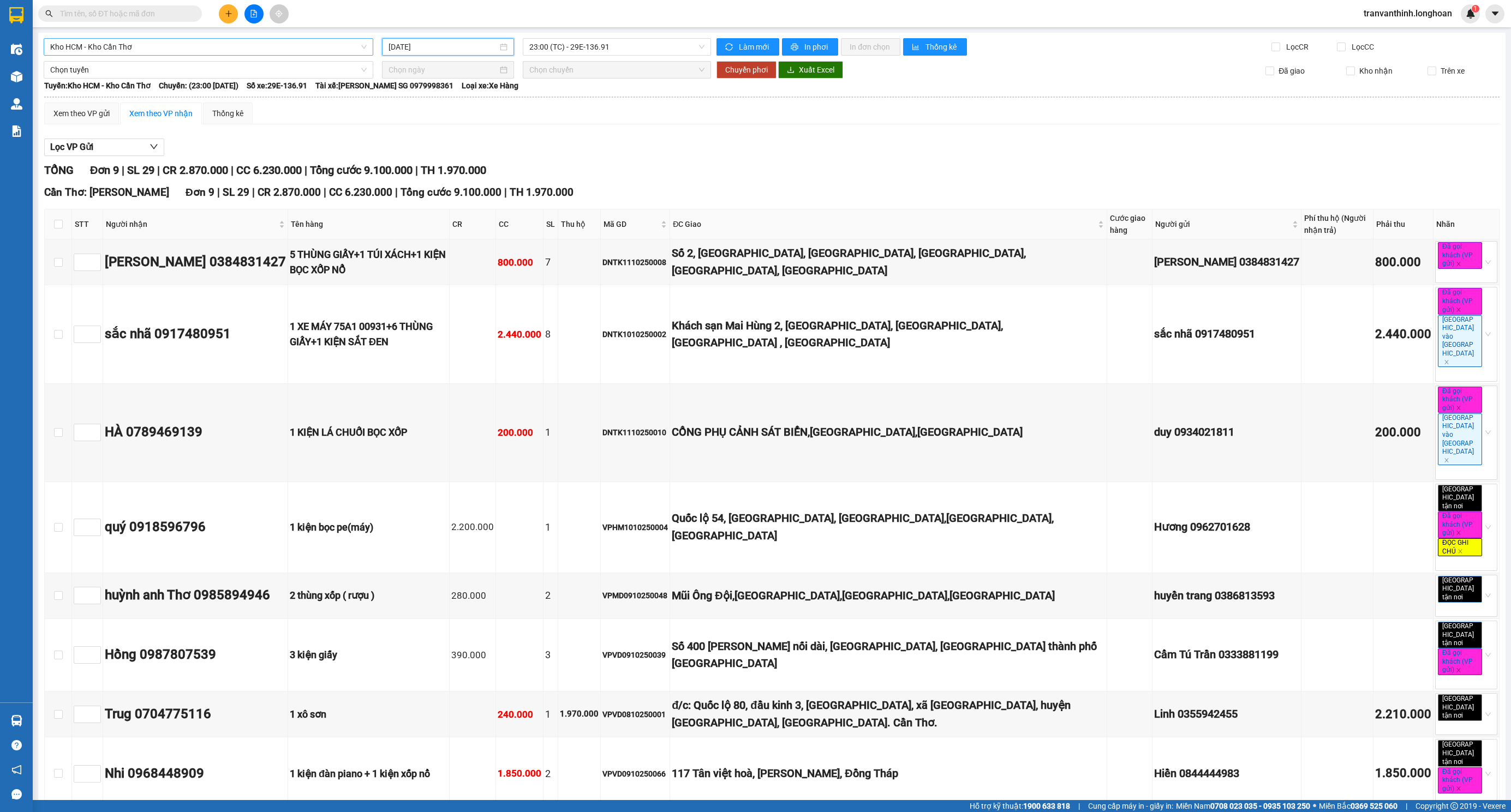
click at [147, 15] on input "text" at bounding box center [124, 14] width 129 height 12
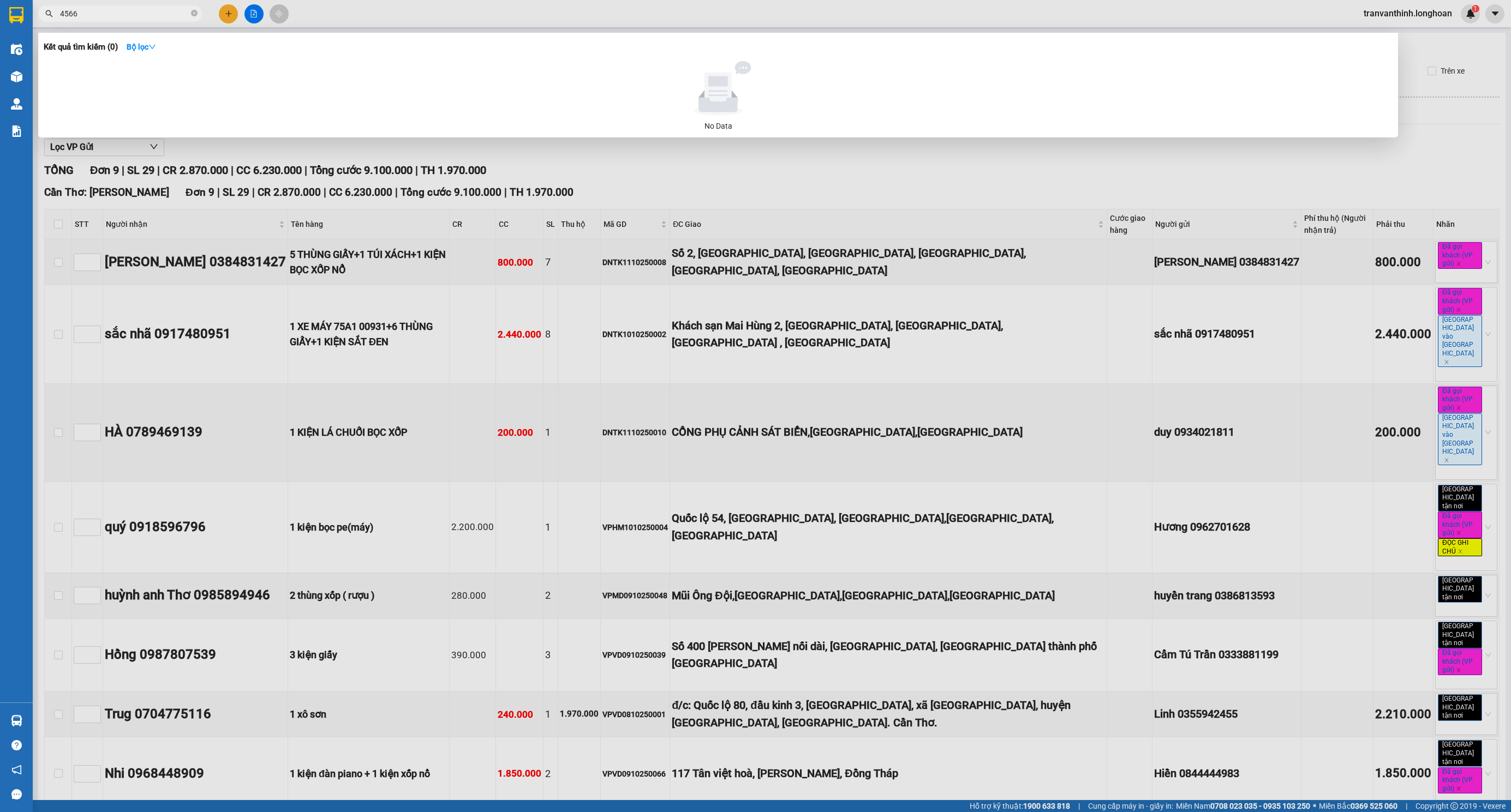
type input "45662"
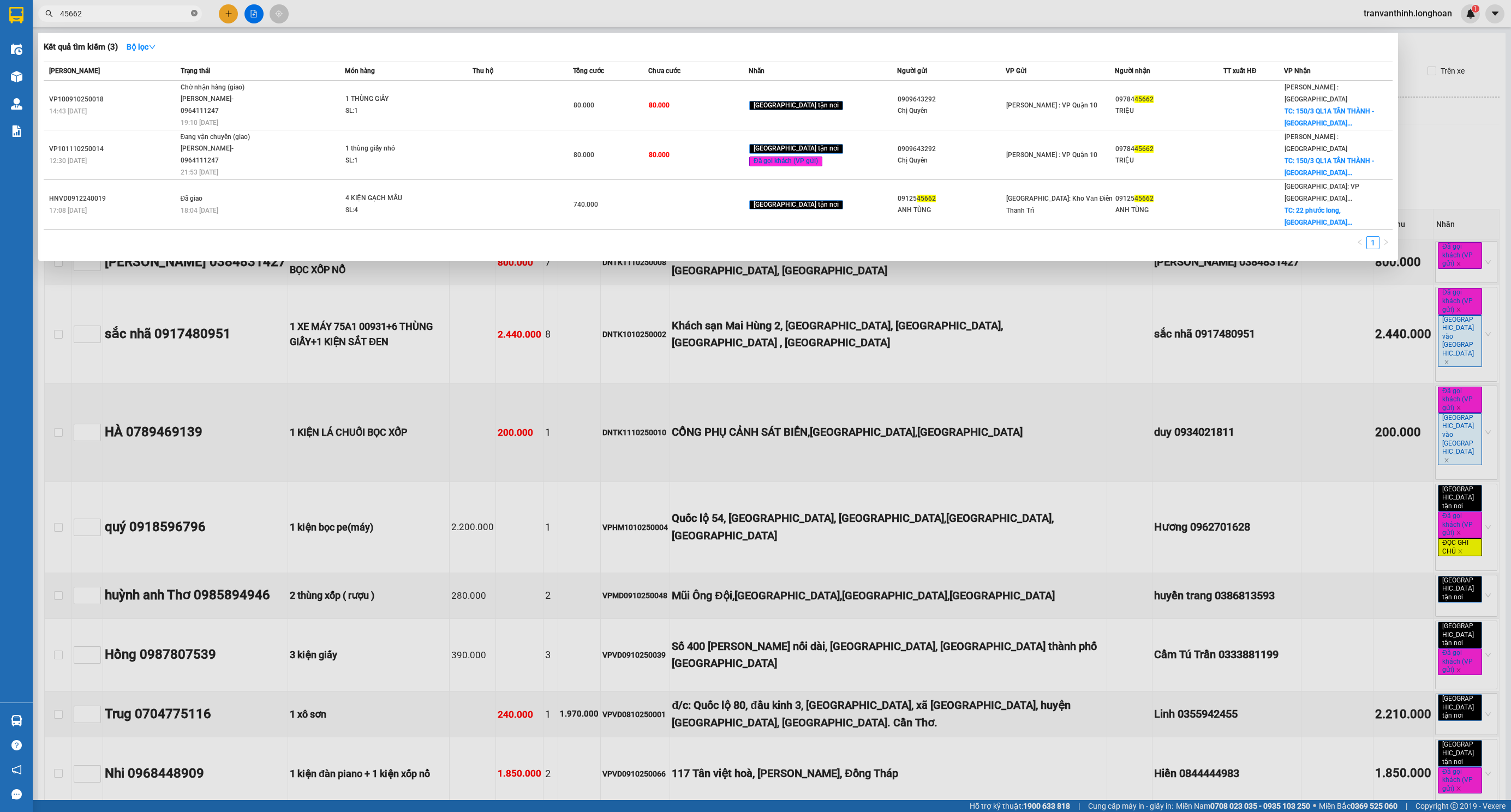
click at [193, 14] on icon "close-circle" at bounding box center [194, 13] width 7 height 7
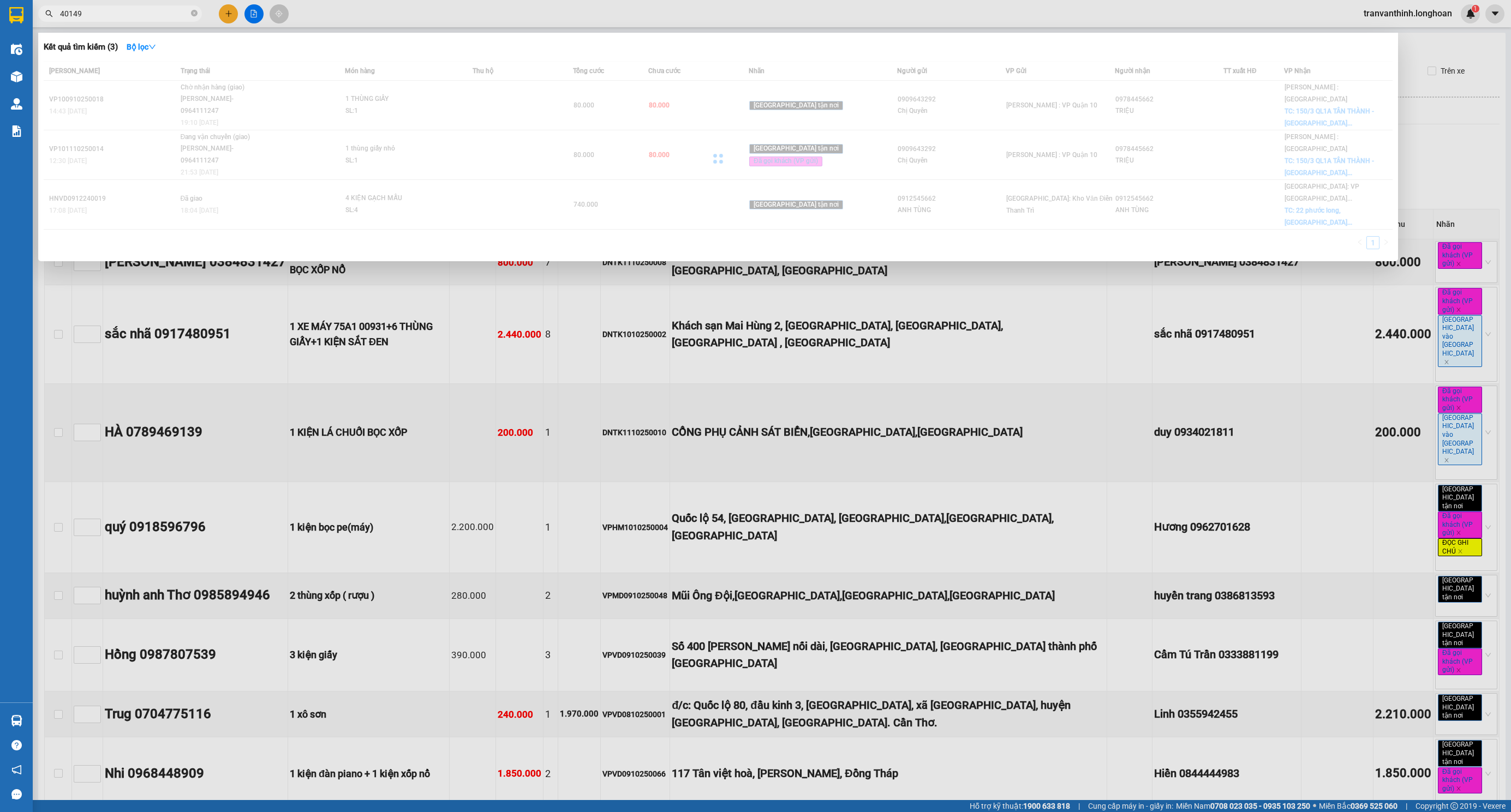
type input "401499"
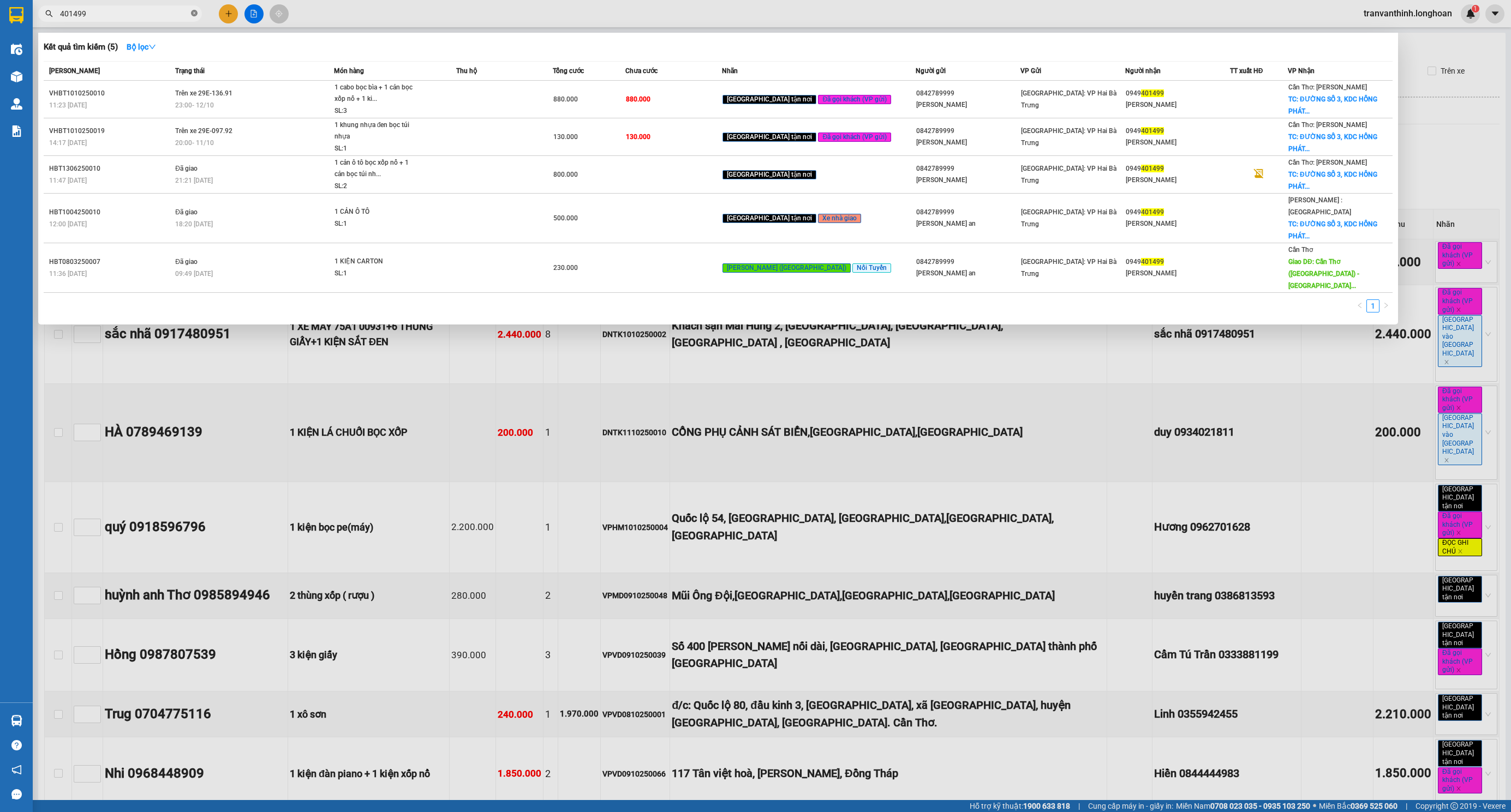
click at [195, 11] on icon "close-circle" at bounding box center [194, 13] width 7 height 7
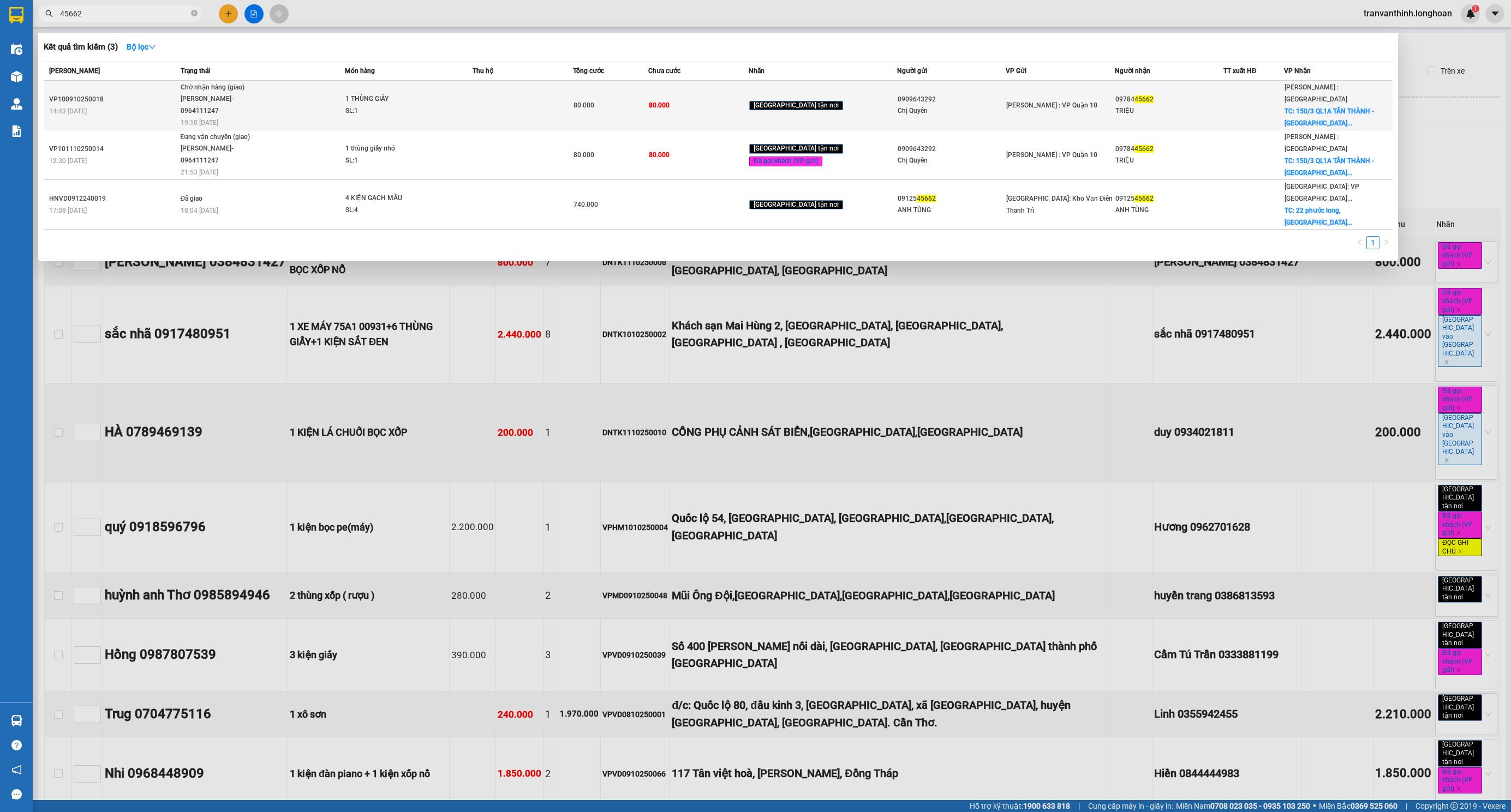
type input "45662"
click at [422, 98] on div "1 THÙNG GIẤY" at bounding box center [386, 99] width 82 height 12
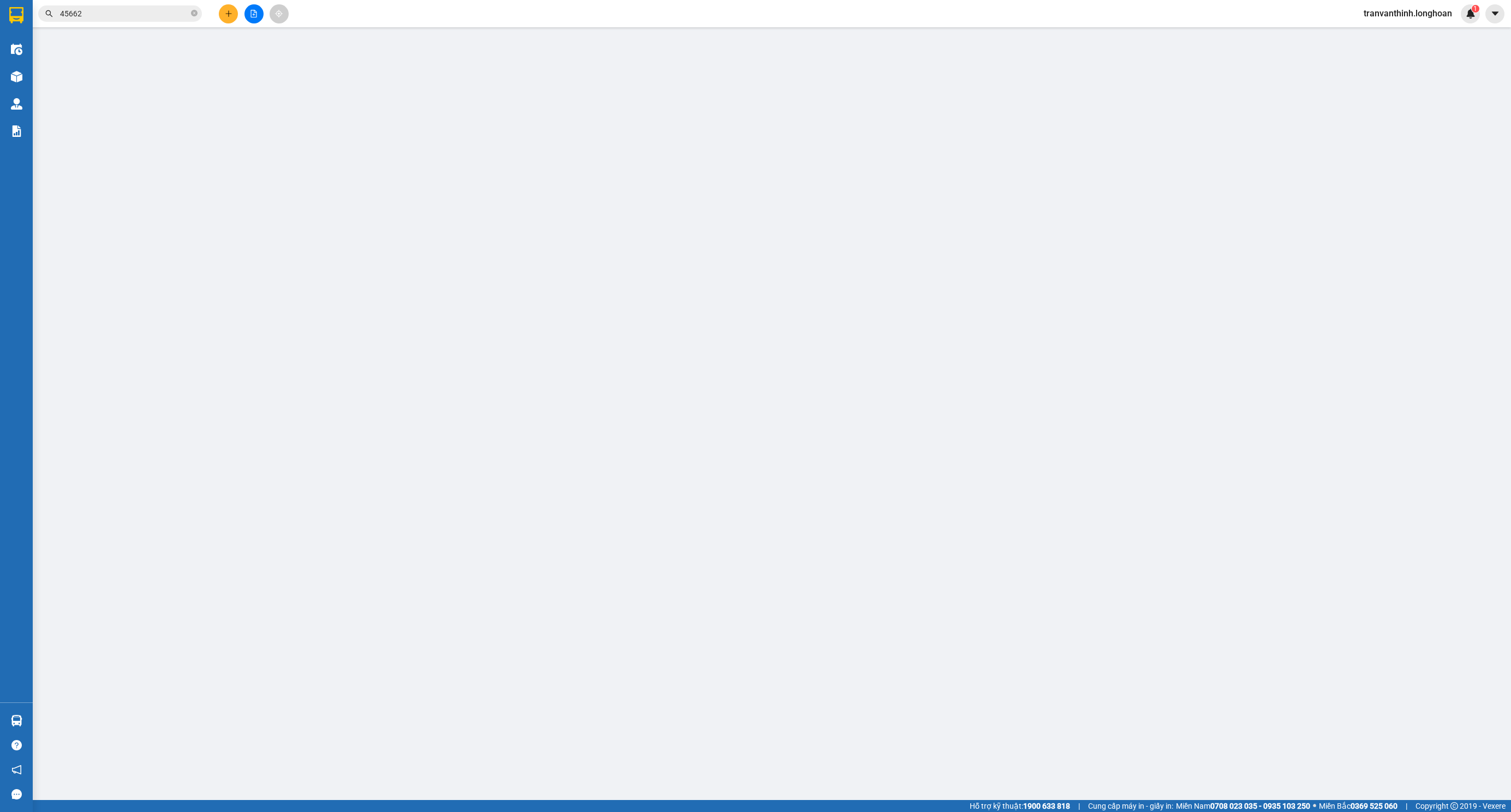
type input "0909643292"
type input "Chị Quyên"
type input "0978445662"
type input "TRIỆU"
checkbox input "true"
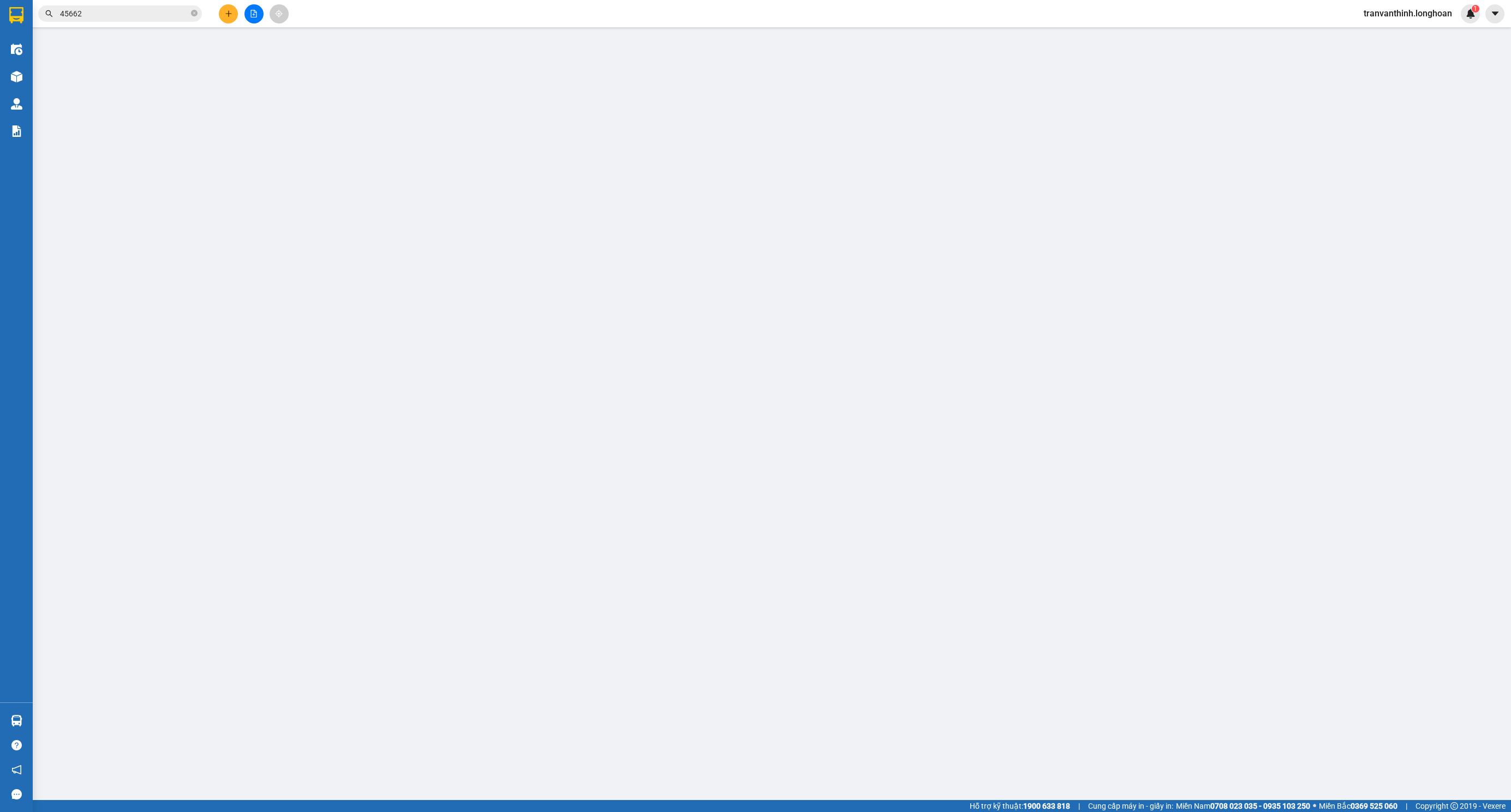
type input "150/3 QL1A [GEOGRAPHIC_DATA] - [GEOGRAPHIC_DATA] - [GEOGRAPHIC_DATA]"
type input "hàng k bao bể vỡ hư hỏng"
checkbox input "true"
type input "0"
type input "80.000"
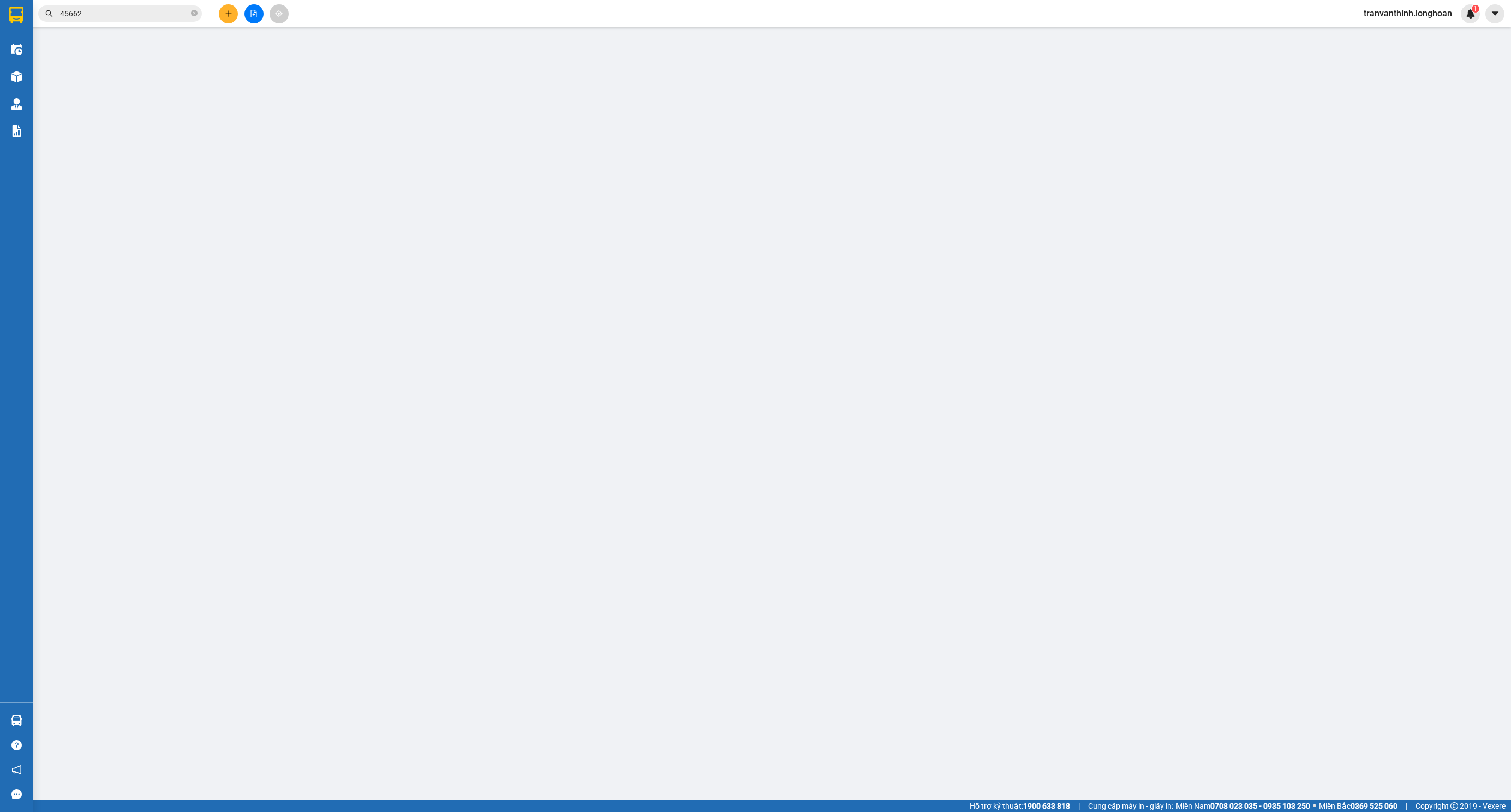
type input "80.000"
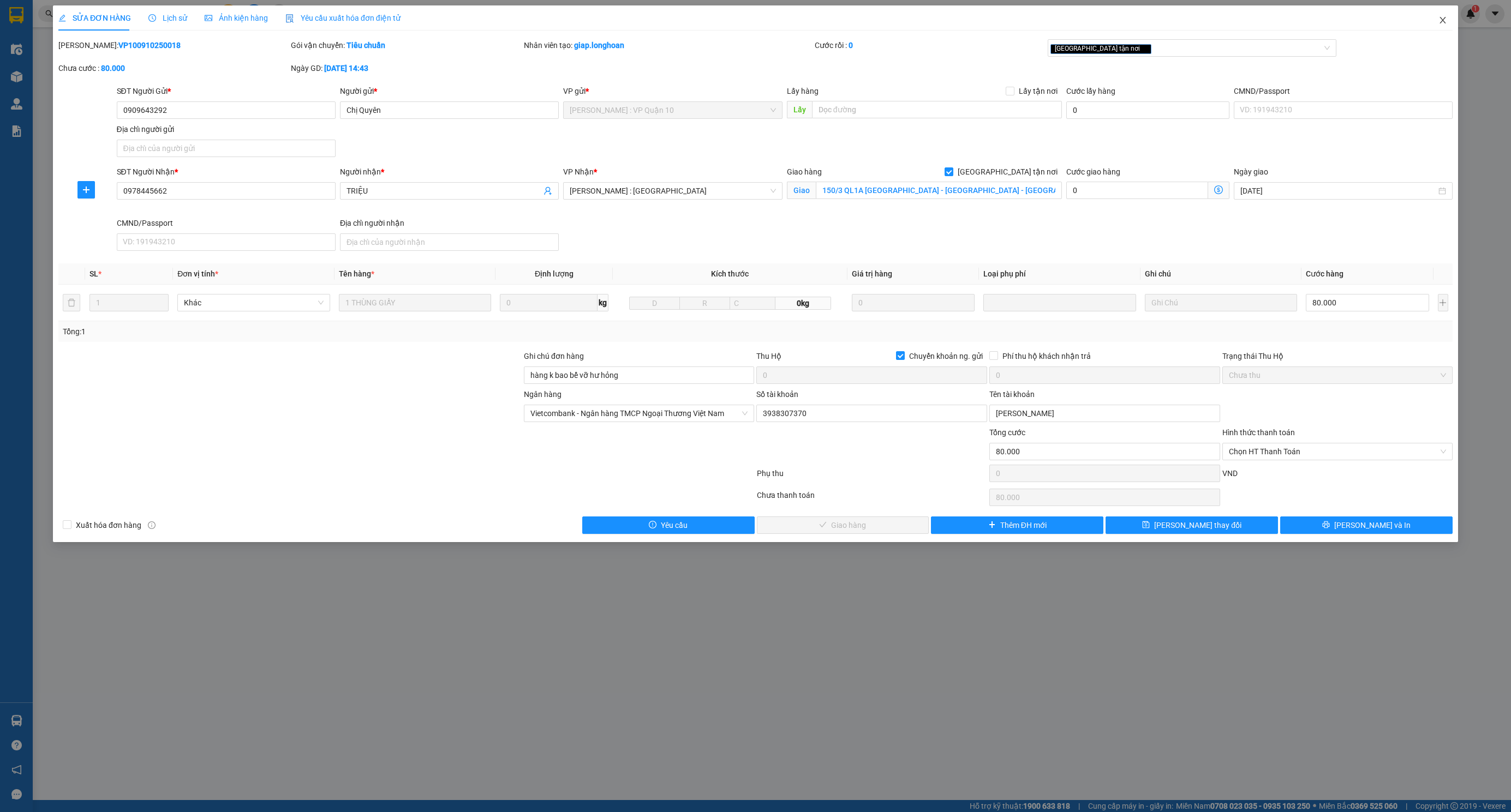
click at [1439, 18] on icon "close" at bounding box center [1442, 20] width 8 height 8
